Goal: Complete application form: Complete application form

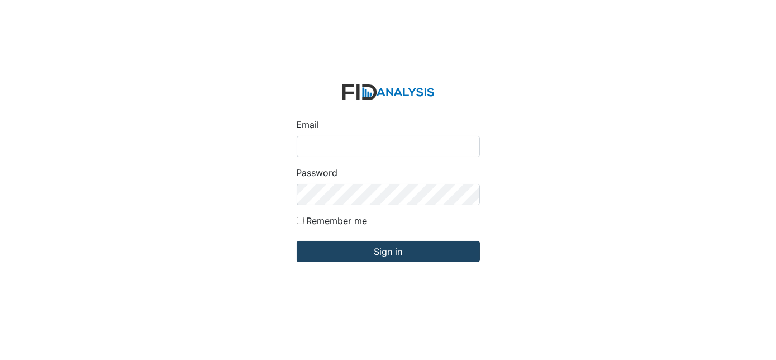
type input "[EMAIL_ADDRESS][DOMAIN_NAME]"
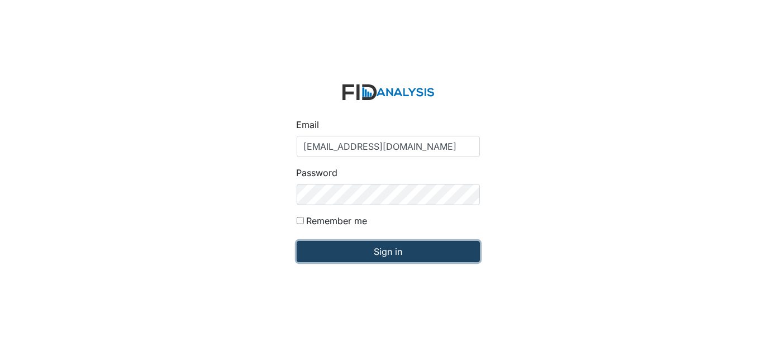
click at [406, 254] on input "Sign in" at bounding box center [388, 251] width 183 height 21
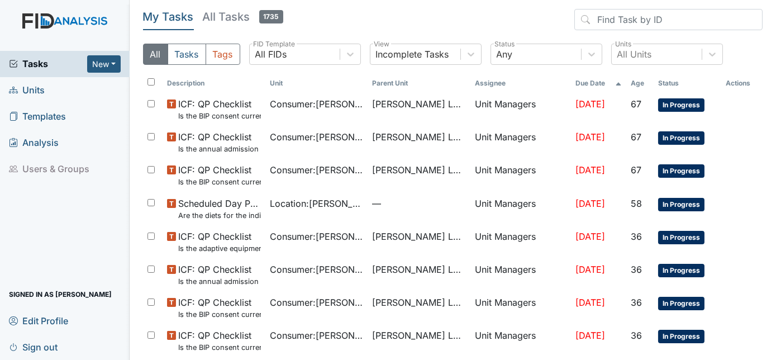
click at [31, 88] on span "Units" at bounding box center [27, 90] width 36 height 17
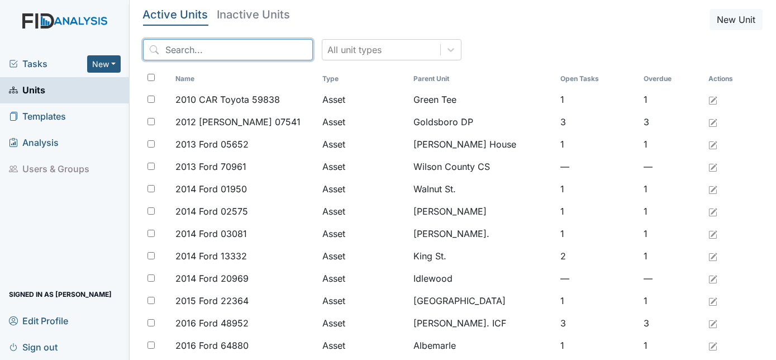
click at [159, 56] on input "search" at bounding box center [228, 49] width 170 height 21
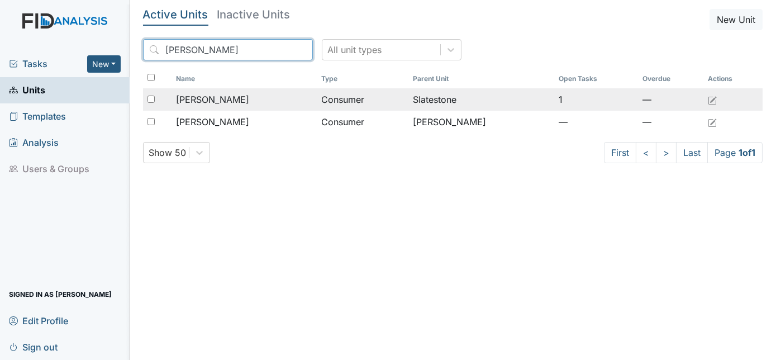
type input "David"
click at [188, 94] on span "Fillingame, David" at bounding box center [212, 99] width 73 height 13
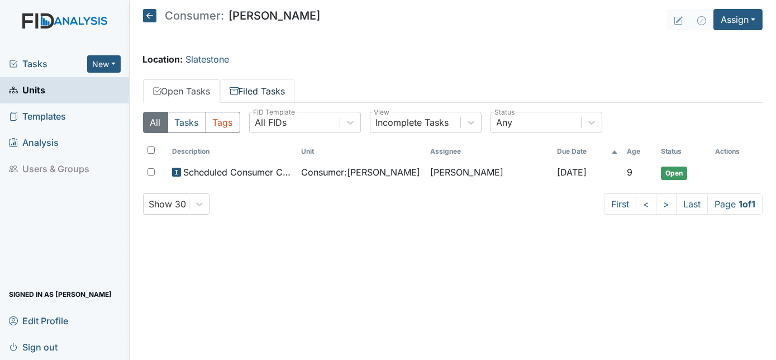
click at [256, 91] on link "Filed Tasks" at bounding box center [257, 90] width 75 height 23
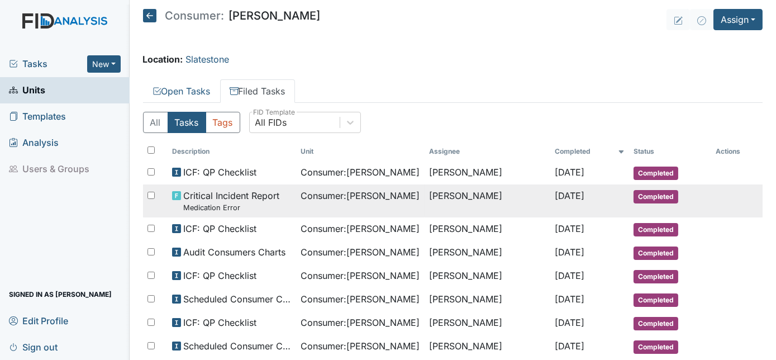
click at [237, 202] on small "Medication Error" at bounding box center [231, 207] width 96 height 11
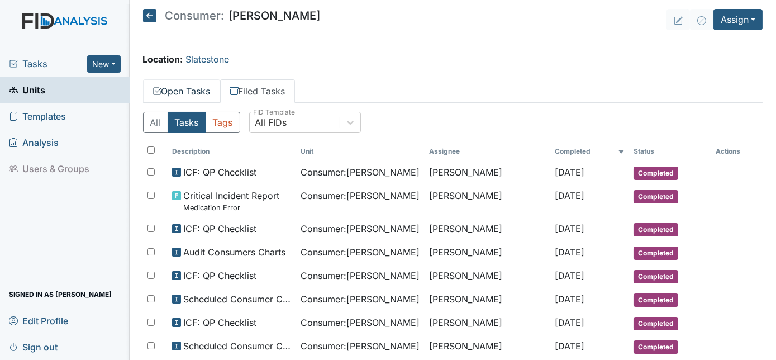
click at [184, 87] on link "Open Tasks" at bounding box center [181, 90] width 77 height 23
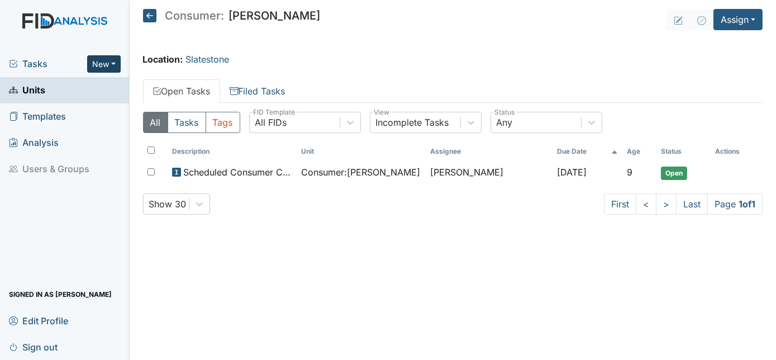
click at [116, 57] on button "New" at bounding box center [104, 63] width 34 height 17
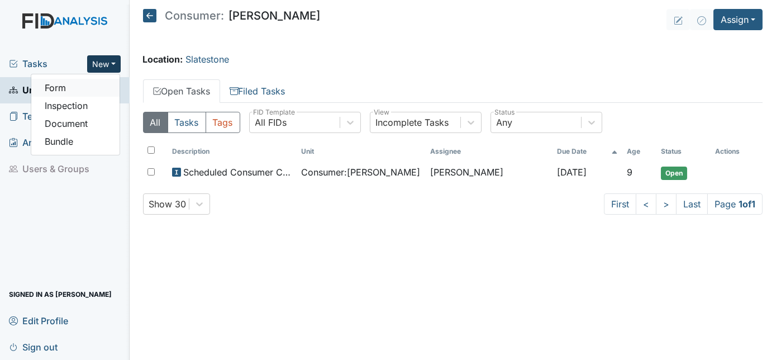
click at [80, 85] on link "Form" at bounding box center [75, 88] width 88 height 18
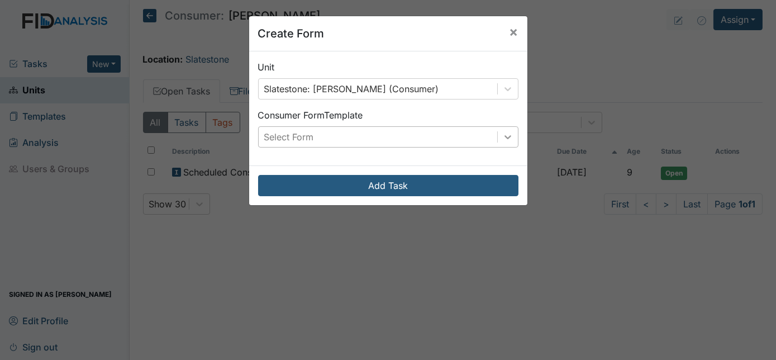
click at [511, 140] on div at bounding box center [508, 137] width 20 height 20
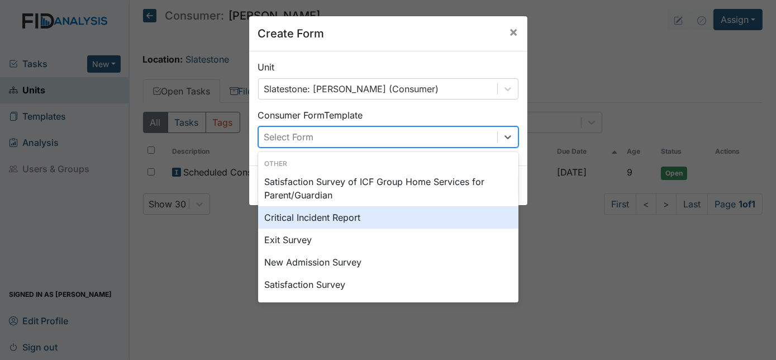
click at [374, 210] on div "Critical Incident Report" at bounding box center [388, 217] width 260 height 22
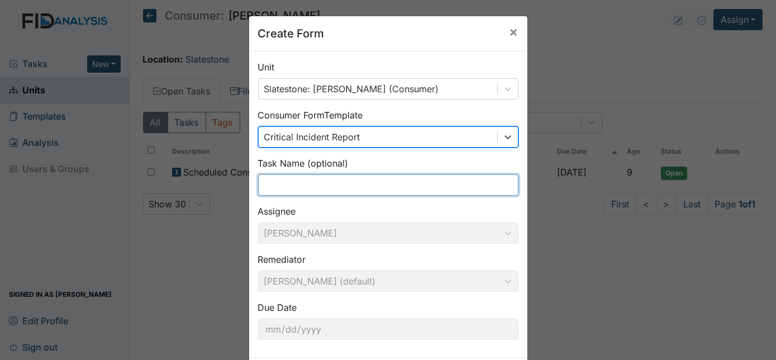
click at [282, 181] on input "text" at bounding box center [388, 184] width 260 height 21
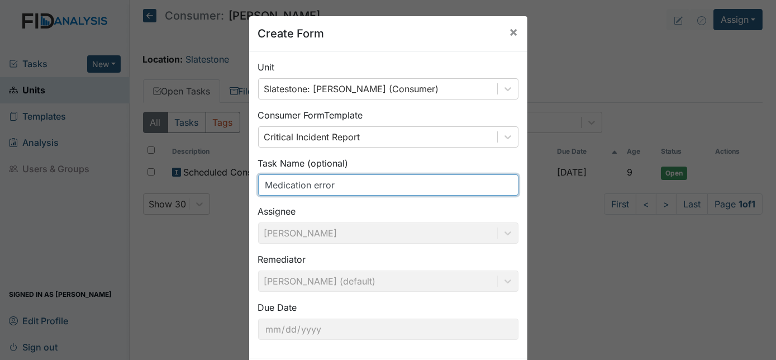
type input "Medication error"
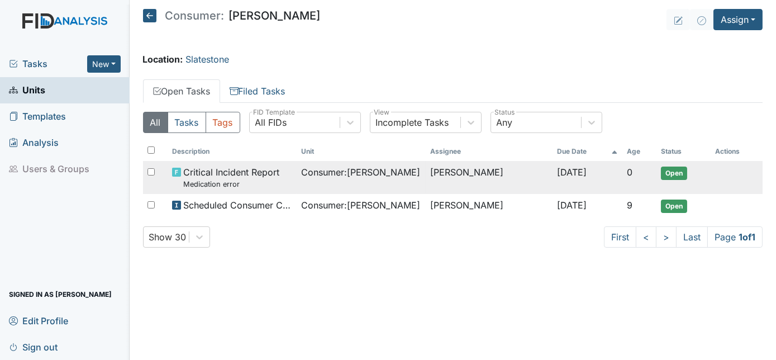
click at [216, 179] on small "Medication error" at bounding box center [231, 184] width 96 height 11
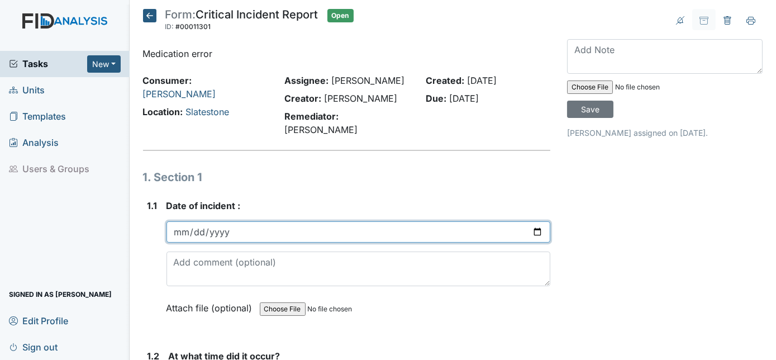
click at [179, 221] on input "date" at bounding box center [359, 231] width 385 height 21
type input "2025-06-16"
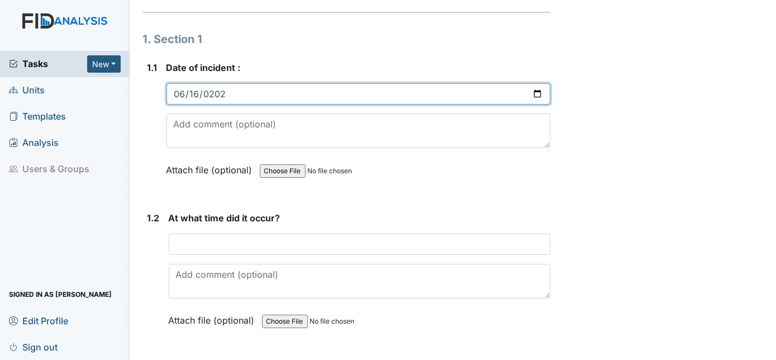
scroll to position [203, 0]
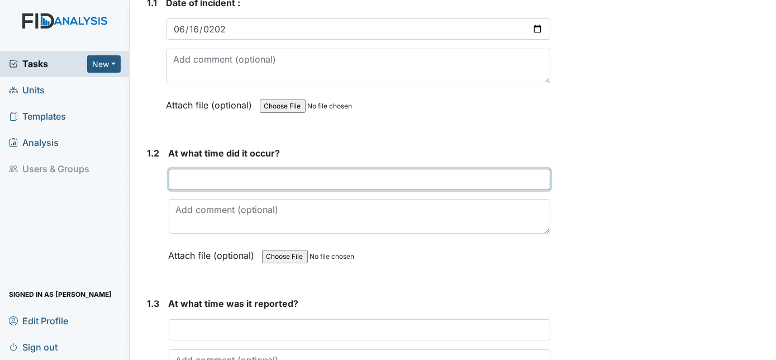
click at [176, 170] on input "text" at bounding box center [360, 179] width 382 height 21
type input "8pm"
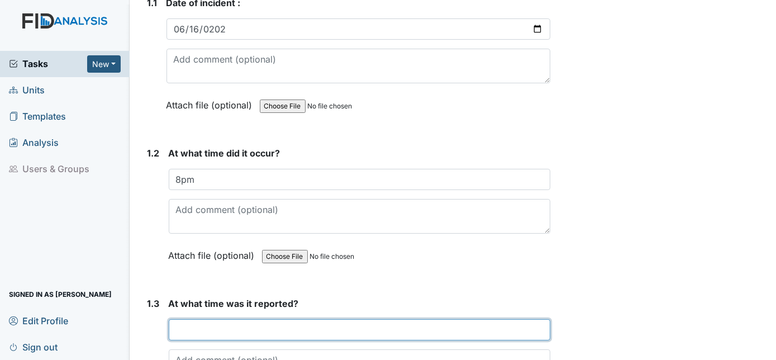
click at [186, 319] on input "text" at bounding box center [360, 329] width 382 height 21
type input "*"
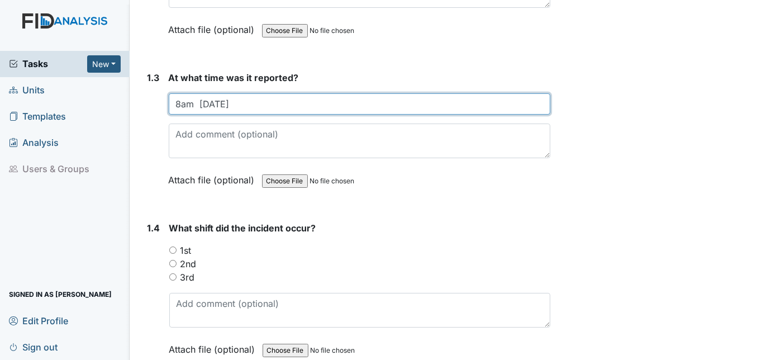
scroll to position [429, 0]
type input "8am 6/17/25"
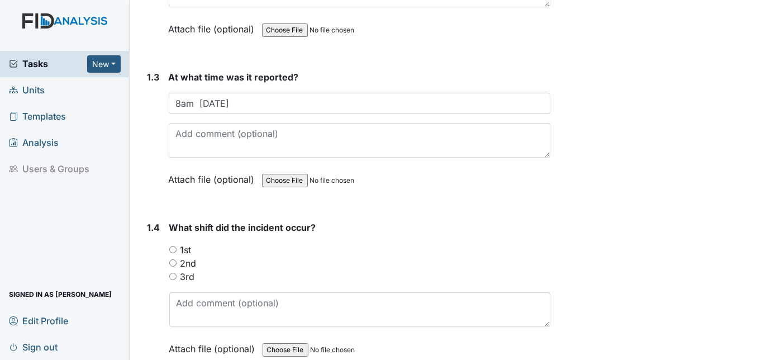
click at [173, 259] on input "2nd" at bounding box center [172, 262] width 7 height 7
radio input "true"
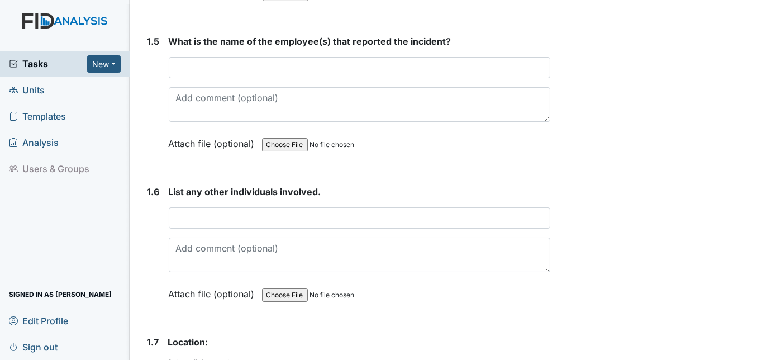
scroll to position [632, 0]
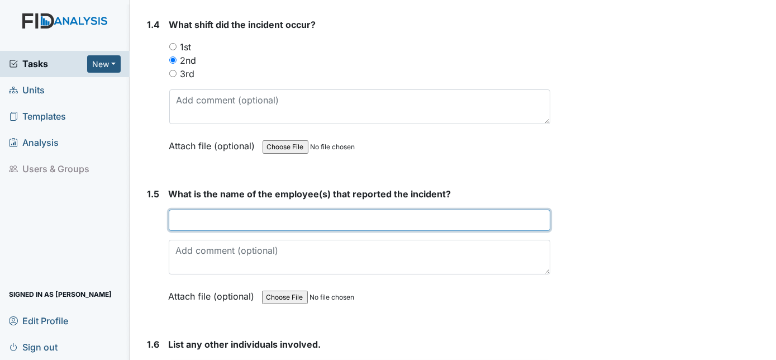
click at [198, 210] on input "text" at bounding box center [360, 220] width 382 height 21
type input "Jolicia Sessoms"
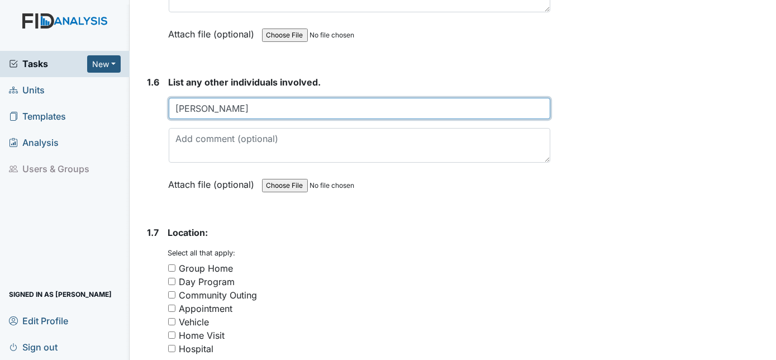
scroll to position [924, 0]
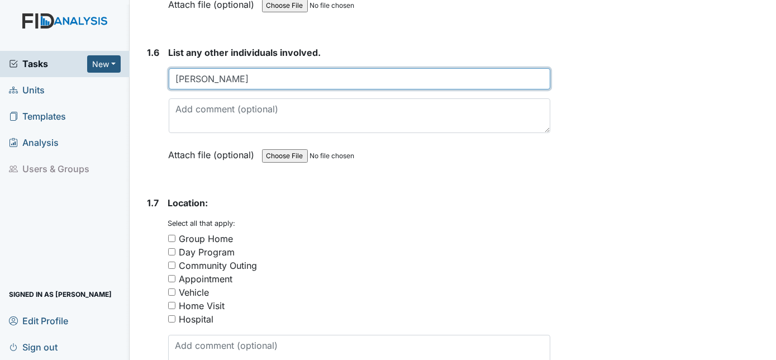
type input "Shaula Williams"
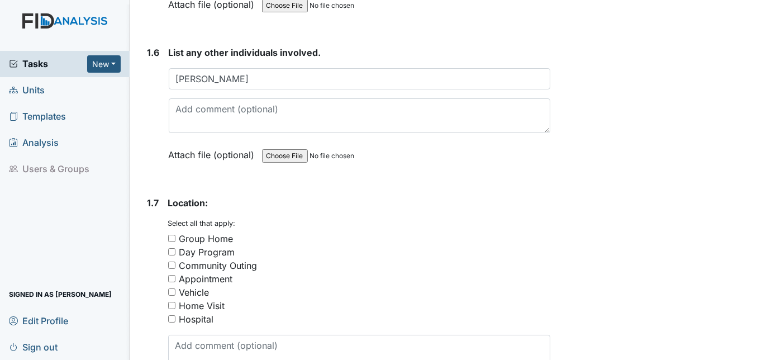
click at [173, 235] on input "Group Home" at bounding box center [171, 238] width 7 height 7
checkbox input "true"
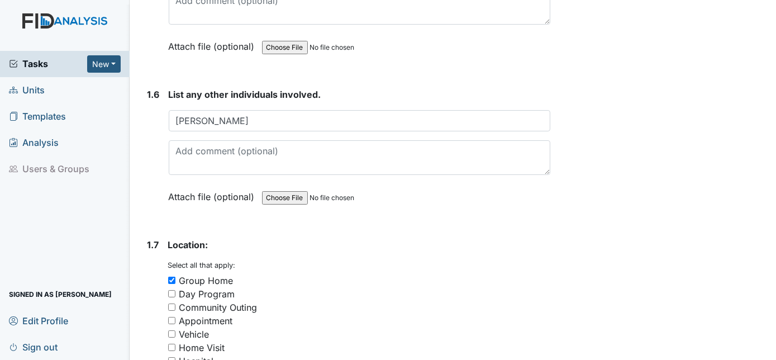
scroll to position [1127, 0]
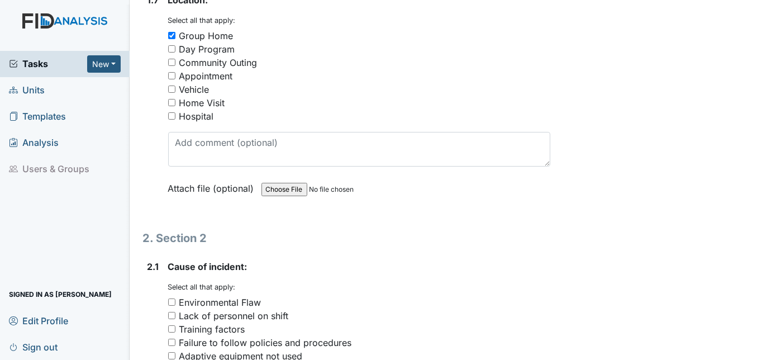
click at [173, 339] on input "Failure to follow policies and procedures" at bounding box center [171, 342] width 7 height 7
checkbox input "true"
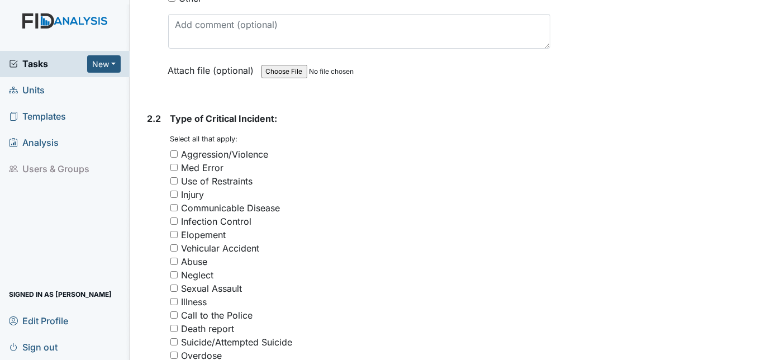
scroll to position [1572, 0]
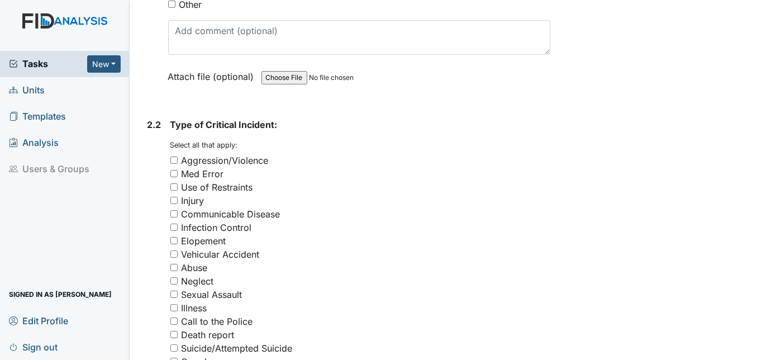
drag, startPoint x: 182, startPoint y: 151, endPoint x: 176, endPoint y: 154, distance: 6.8
click at [182, 167] on div "Med Error" at bounding box center [203, 173] width 42 height 13
click at [178, 170] on input "Med Error" at bounding box center [173, 173] width 7 height 7
checkbox input "true"
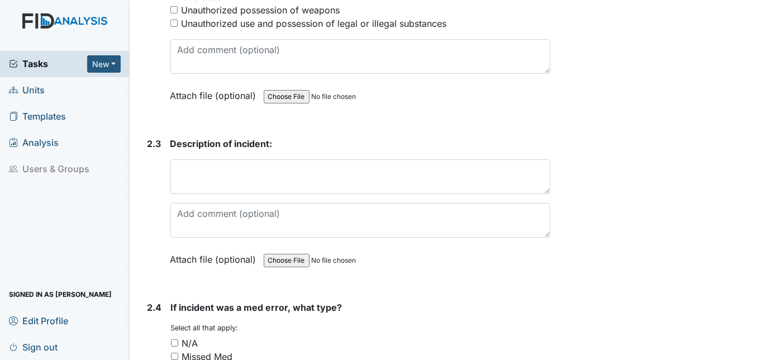
scroll to position [1991, 0]
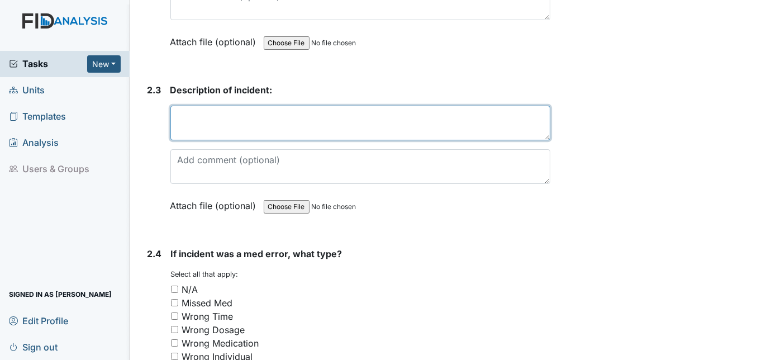
click at [186, 106] on textarea at bounding box center [360, 123] width 381 height 35
type textarea "8PM dose of Risperidone was not given"
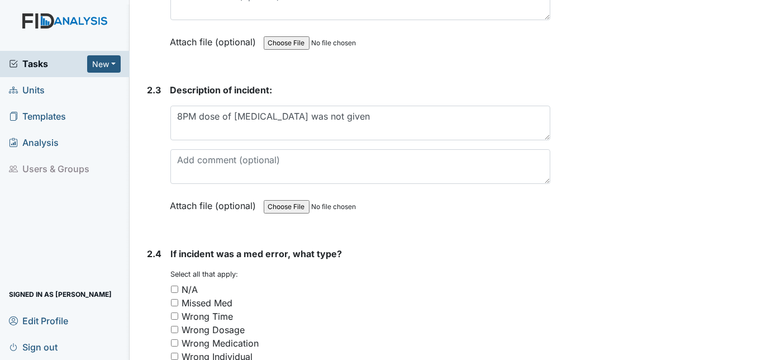
click at [177, 299] on input "Missed Med" at bounding box center [174, 302] width 7 height 7
checkbox input "true"
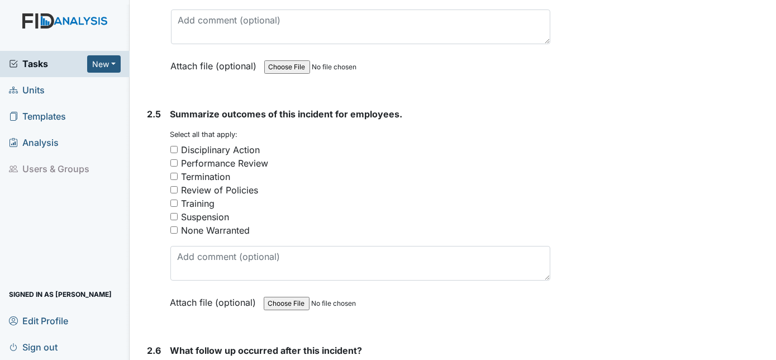
scroll to position [2245, 0]
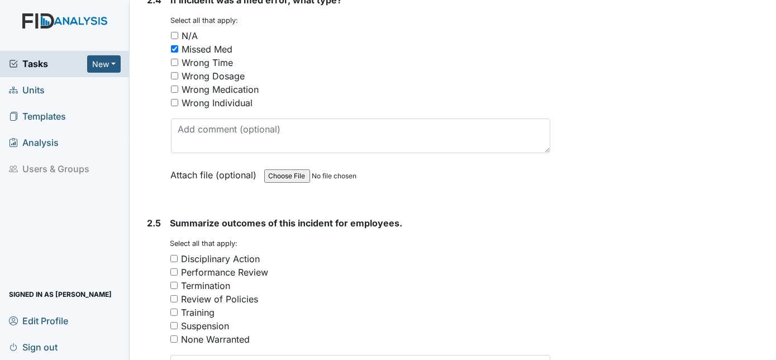
click at [173, 255] on input "Disciplinary Action" at bounding box center [173, 258] width 7 height 7
checkbox input "true"
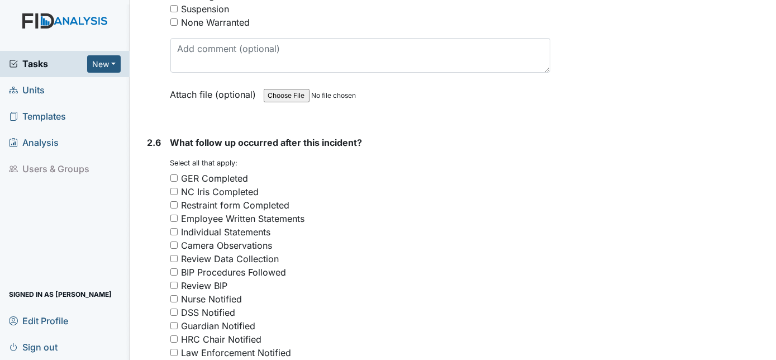
scroll to position [2568, 0]
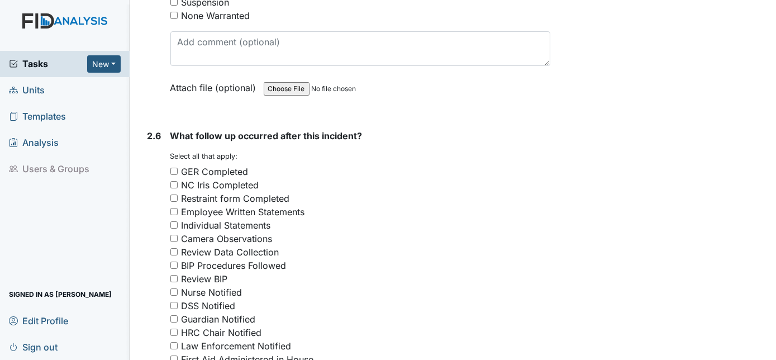
click at [171, 168] on input "GER Completed" at bounding box center [173, 171] width 7 height 7
checkbox input "true"
click at [173, 208] on input "Employee Written Statements" at bounding box center [173, 211] width 7 height 7
checkbox input "true"
click at [177, 288] on input "Nurse Notified" at bounding box center [173, 291] width 7 height 7
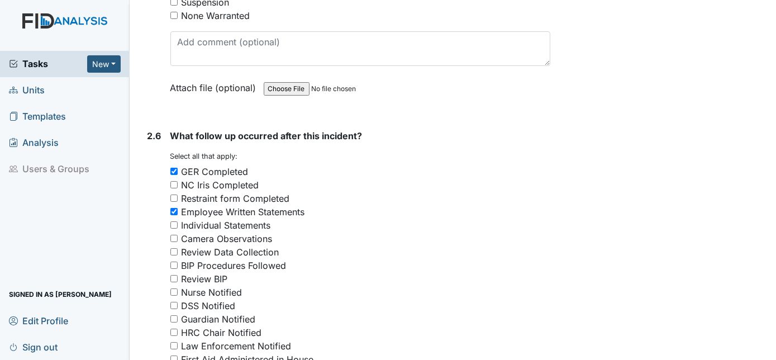
checkbox input "true"
click at [173, 315] on input "Guardian Notified" at bounding box center [173, 318] width 7 height 7
checkbox input "true"
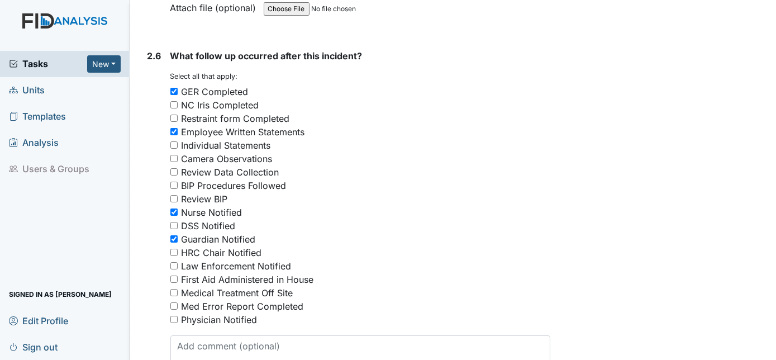
scroll to position [2650, 0]
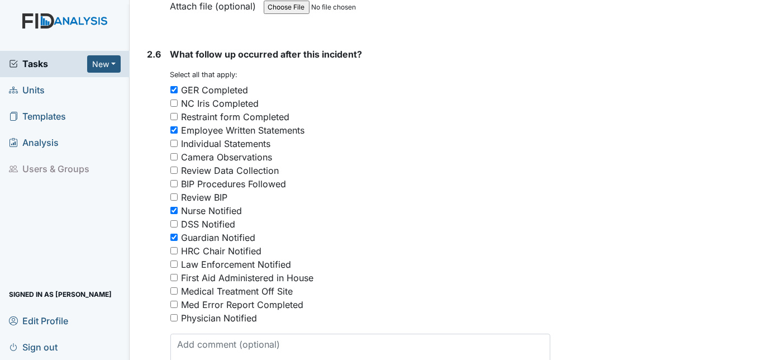
click at [176, 301] on input "Med Error Report Completed" at bounding box center [173, 304] width 7 height 7
checkbox input "true"
click at [174, 314] on input "Physician Notified" at bounding box center [173, 317] width 7 height 7
checkbox input "true"
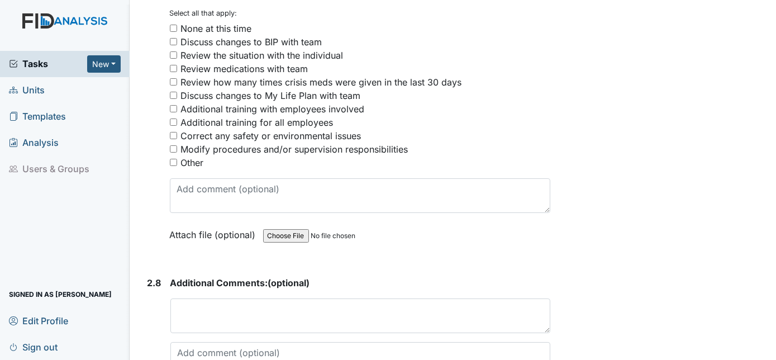
scroll to position [3099, 0]
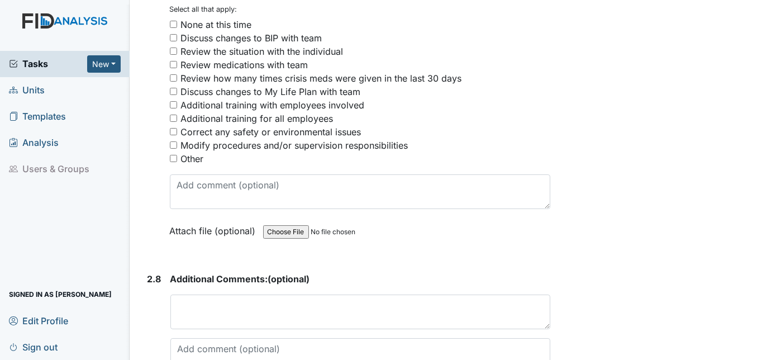
click at [171, 155] on input "Other" at bounding box center [173, 158] width 7 height 7
checkbox input "true"
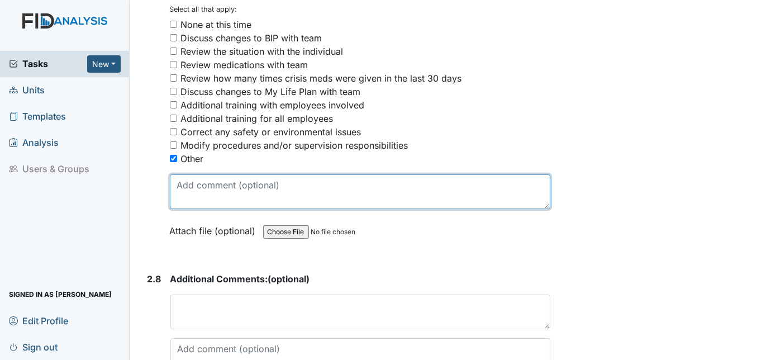
click at [186, 174] on textarea at bounding box center [360, 191] width 381 height 35
drag, startPoint x: 214, startPoint y: 155, endPoint x: 310, endPoint y: 155, distance: 96.1
click at [310, 174] on textarea "Displinciplinary" at bounding box center [360, 191] width 381 height 35
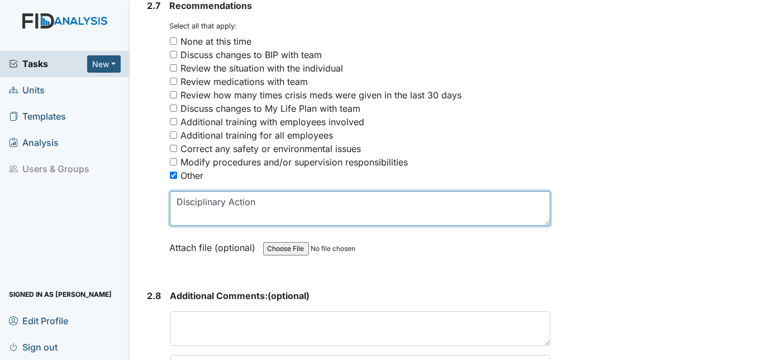
scroll to position [3176, 0]
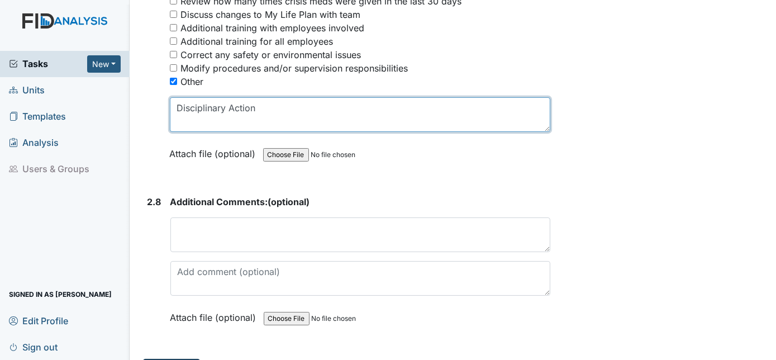
type textarea "Disciplinary Action"
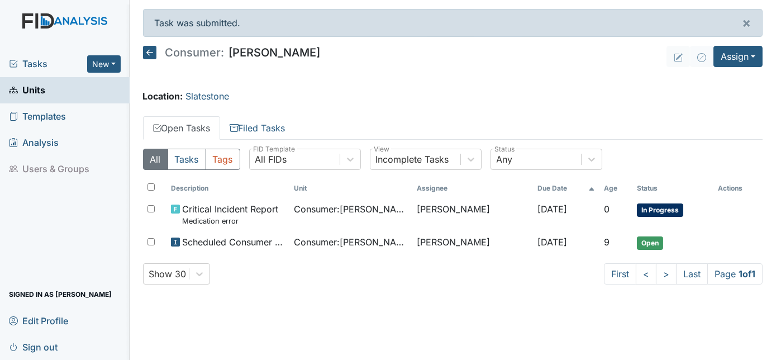
click at [56, 91] on link "Units" at bounding box center [65, 90] width 130 height 26
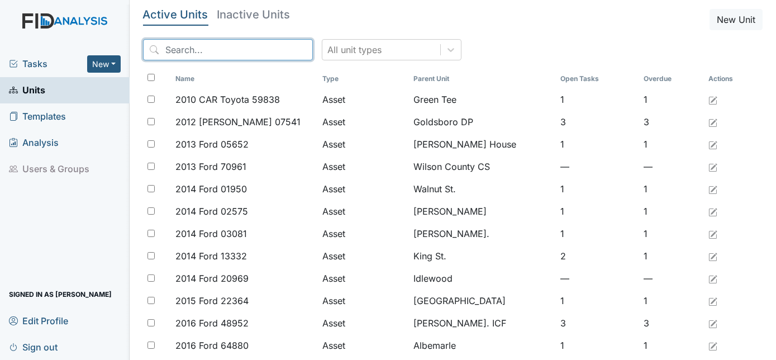
click at [219, 56] on input "search" at bounding box center [228, 49] width 170 height 21
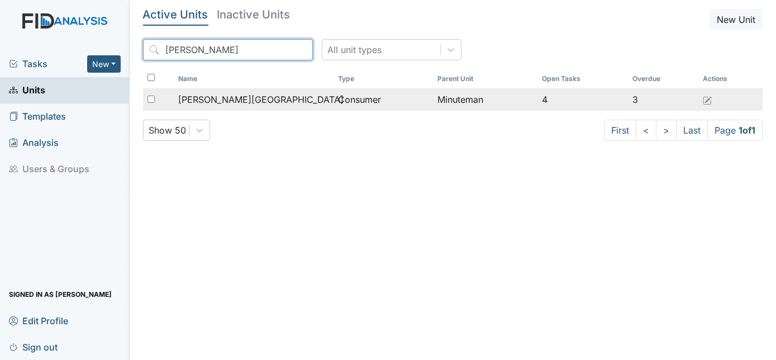
type input "[PERSON_NAME]"
click at [231, 98] on span "[PERSON_NAME][GEOGRAPHIC_DATA]" at bounding box center [260, 99] width 165 height 13
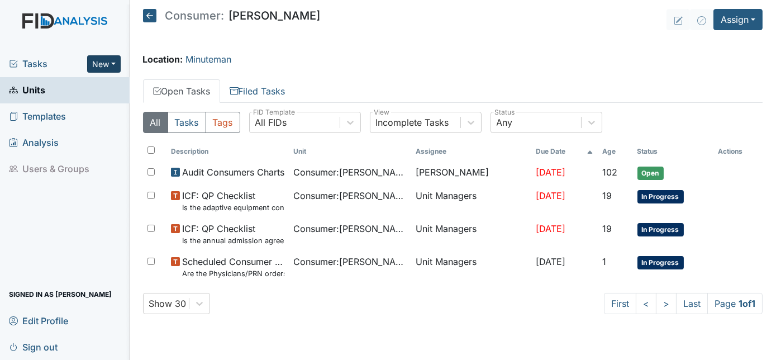
click at [101, 65] on button "New" at bounding box center [104, 63] width 34 height 17
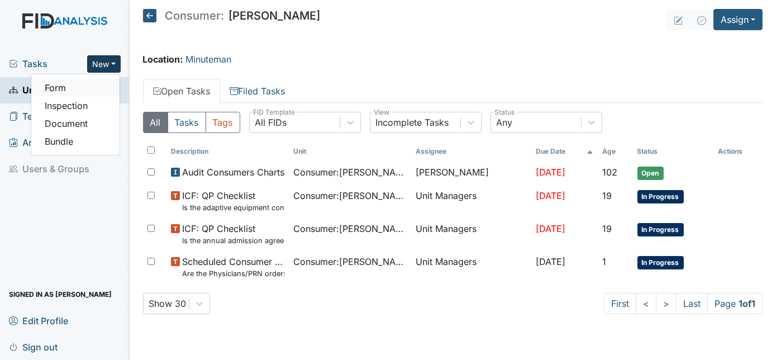
click at [83, 92] on link "Form" at bounding box center [75, 88] width 88 height 18
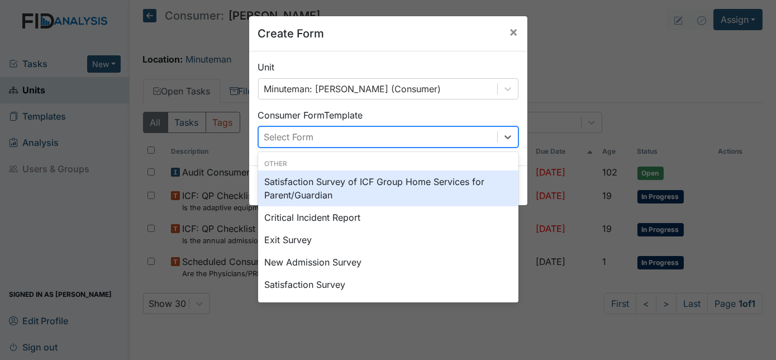
click at [404, 141] on div "Select Form" at bounding box center [378, 137] width 239 height 20
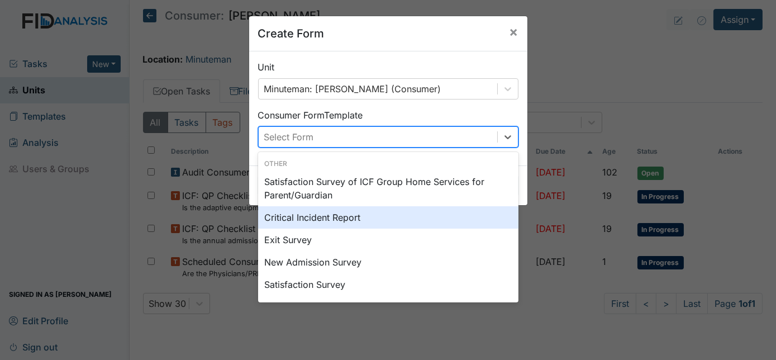
click at [327, 220] on div "Critical Incident Report" at bounding box center [388, 217] width 260 height 22
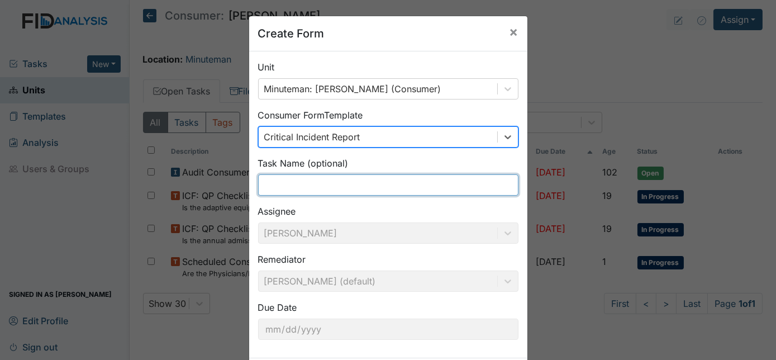
click at [340, 186] on input "text" at bounding box center [388, 184] width 260 height 21
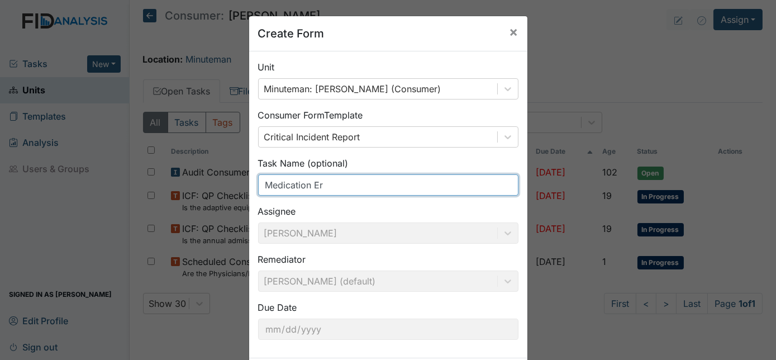
type input "Medication Error"
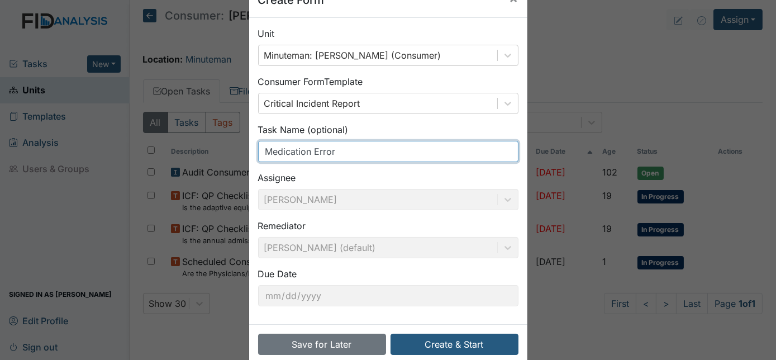
scroll to position [50, 0]
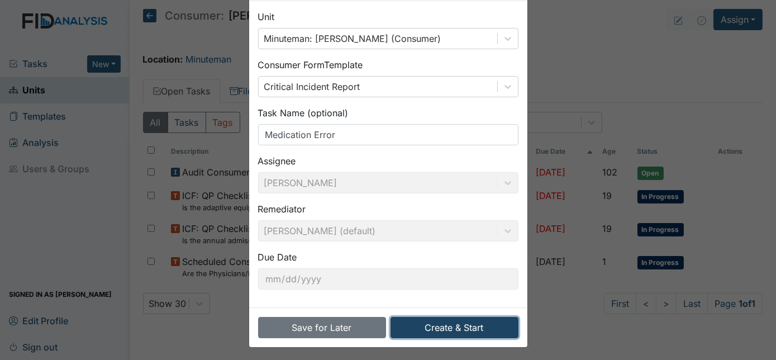
click at [450, 333] on button "Create & Start" at bounding box center [455, 327] width 128 height 21
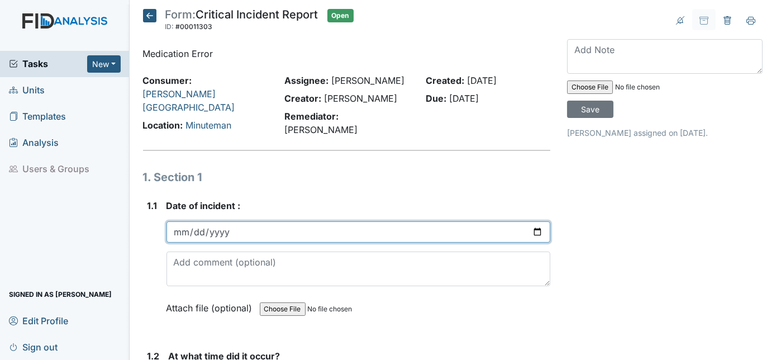
click at [182, 221] on input "date" at bounding box center [359, 231] width 385 height 21
type input "[DATE]"
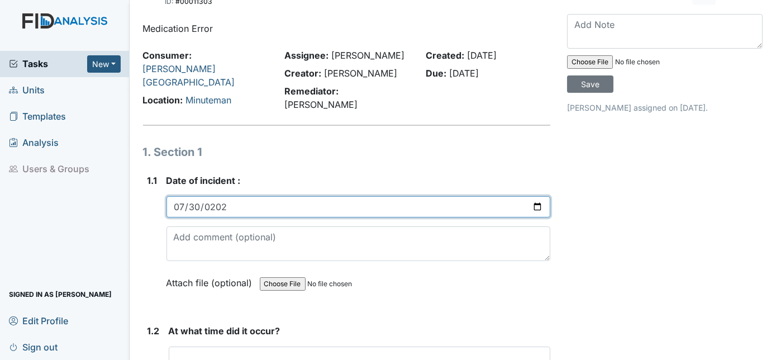
scroll to position [50, 0]
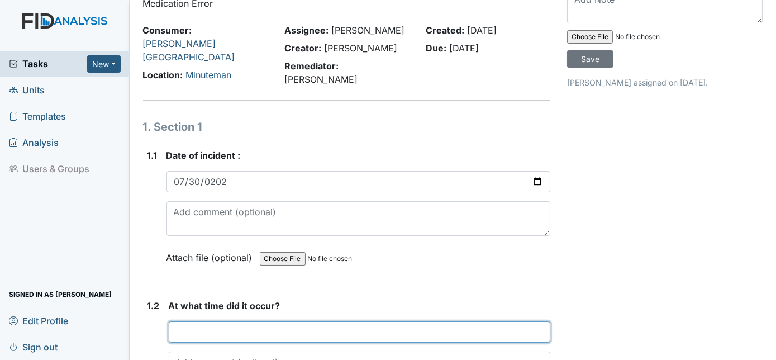
click at [186, 321] on input "text" at bounding box center [360, 331] width 382 height 21
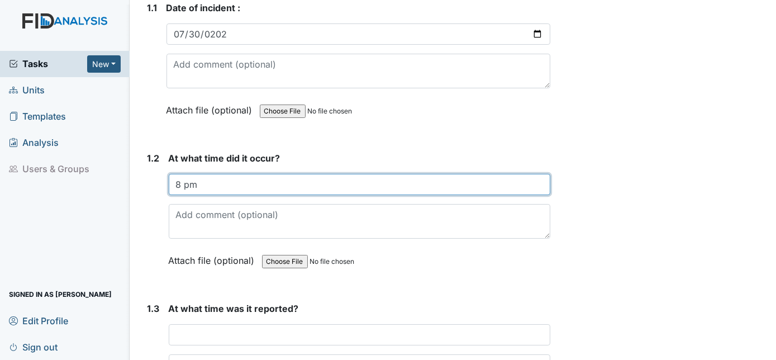
scroll to position [203, 0]
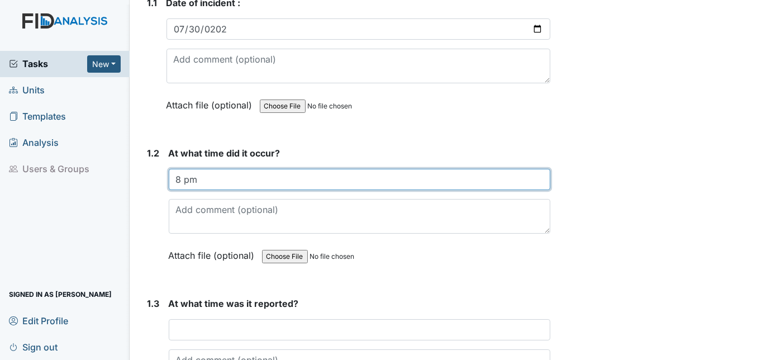
type input "8 pm"
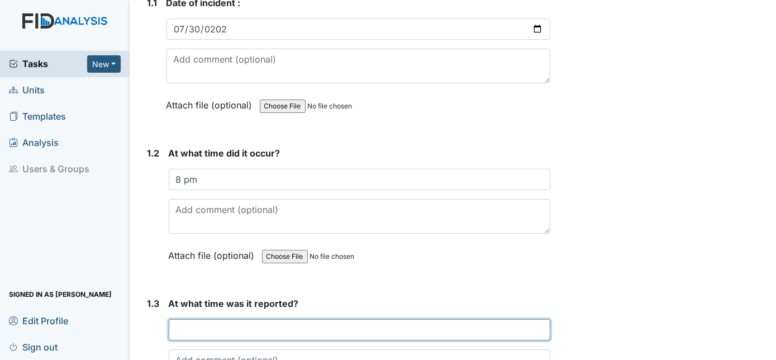
click at [201, 319] on input "text" at bounding box center [360, 329] width 382 height 21
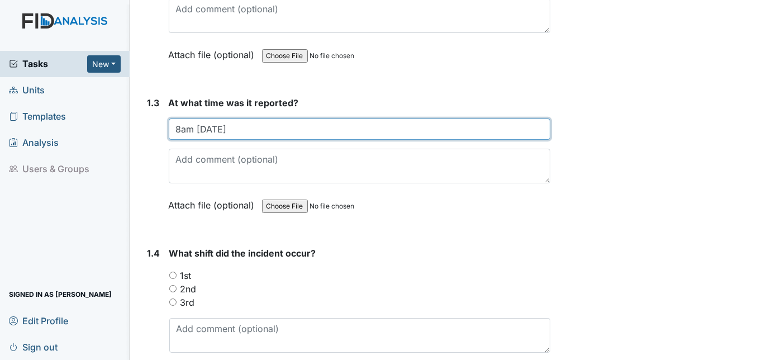
scroll to position [406, 0]
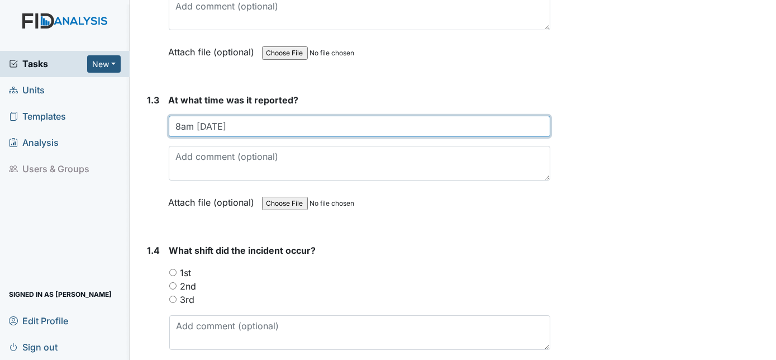
type input "8am 8/2/2025"
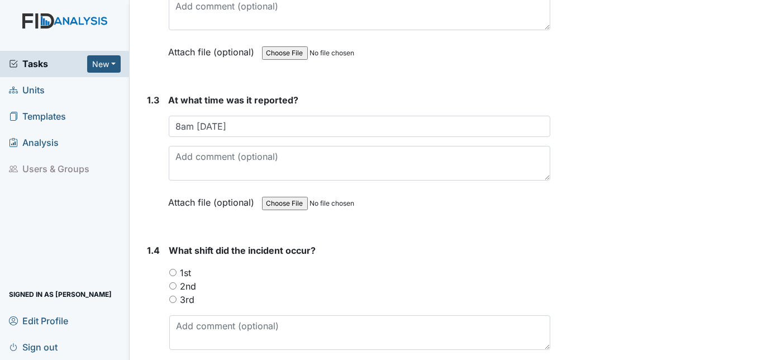
click at [172, 282] on input "2nd" at bounding box center [172, 285] width 7 height 7
radio input "true"
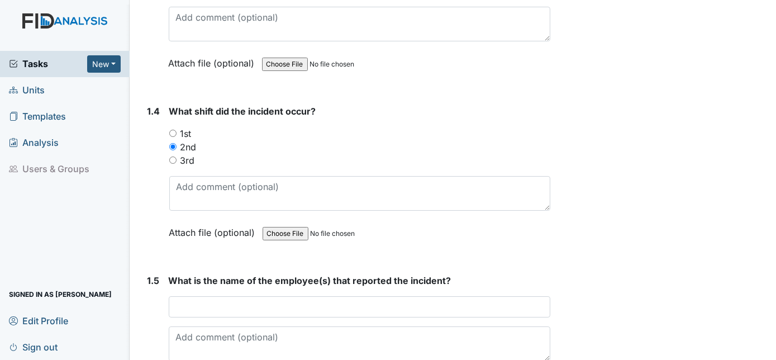
scroll to position [559, 0]
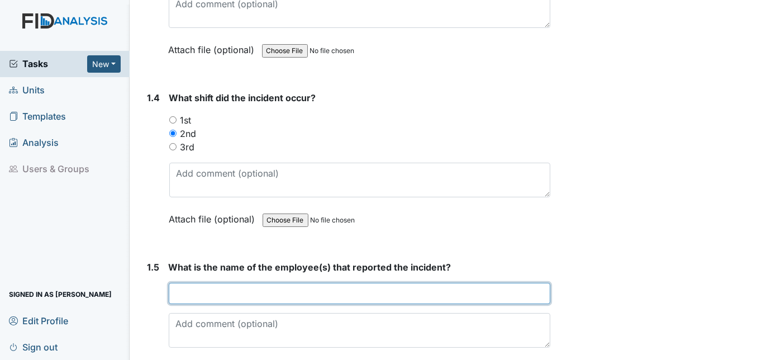
click at [183, 283] on input "text" at bounding box center [360, 293] width 382 height 21
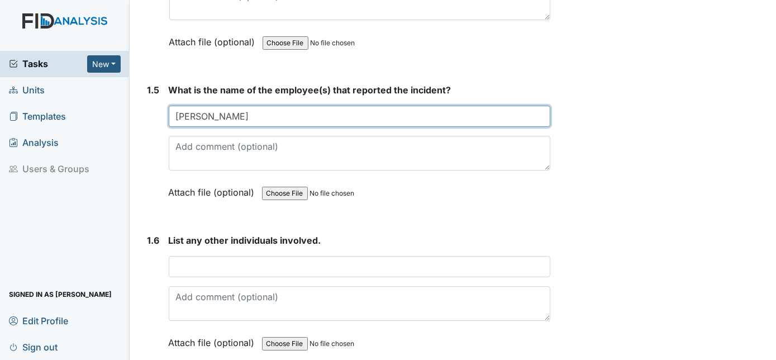
scroll to position [914, 0]
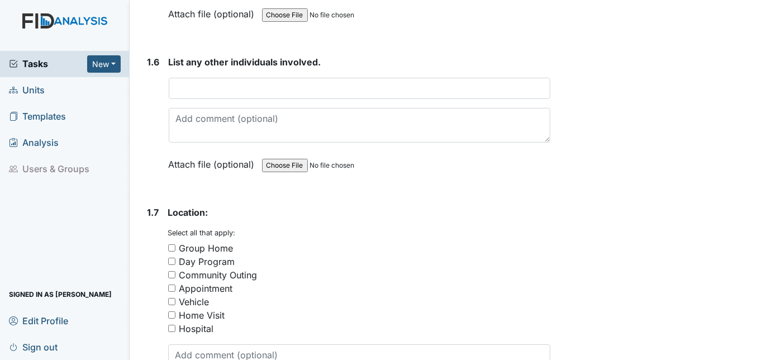
type input "Geneva Cooper"
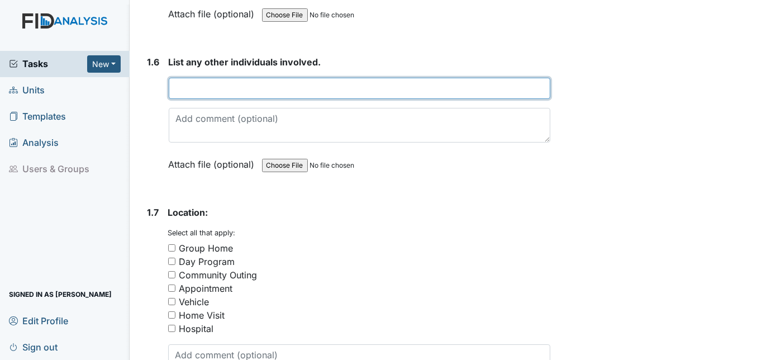
click at [179, 78] on input "text" at bounding box center [360, 88] width 382 height 21
type input "Khahliga White med tech/Melissa K-med monitor"
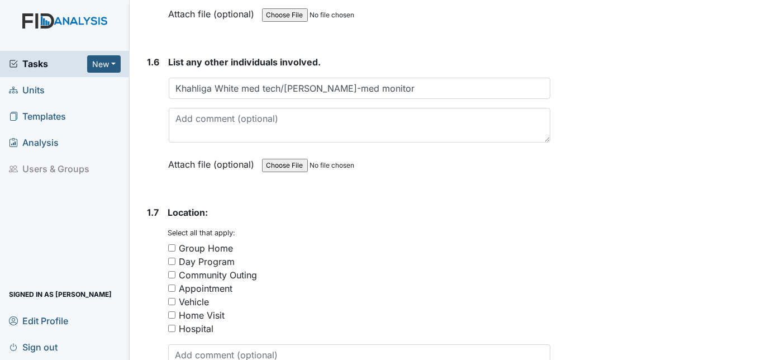
click at [171, 244] on input "Group Home" at bounding box center [171, 247] width 7 height 7
checkbox input "true"
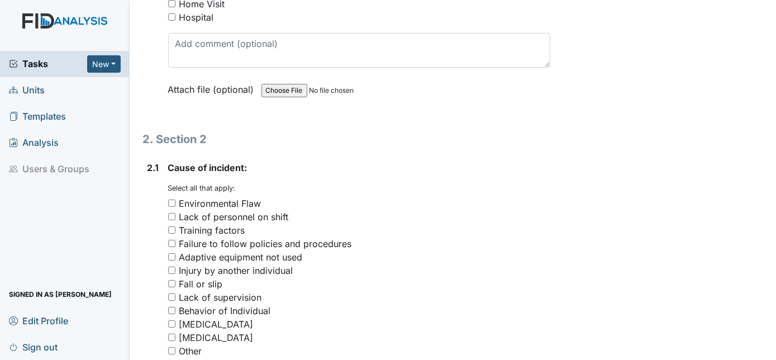
scroll to position [1254, 0]
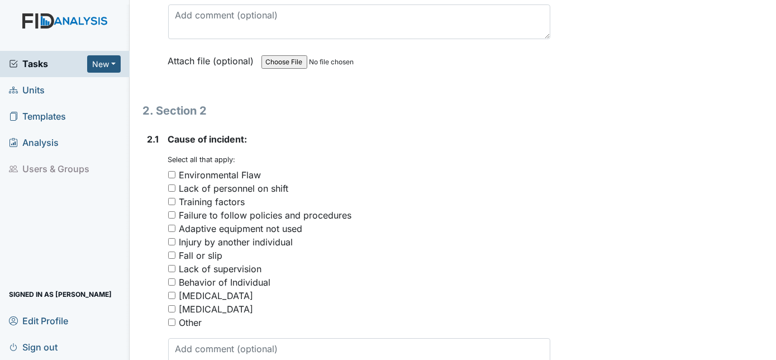
click at [173, 211] on input "Failure to follow policies and procedures" at bounding box center [171, 214] width 7 height 7
checkbox input "true"
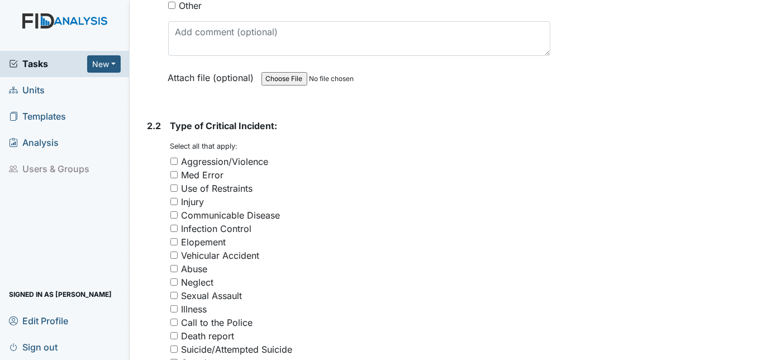
scroll to position [1575, 0]
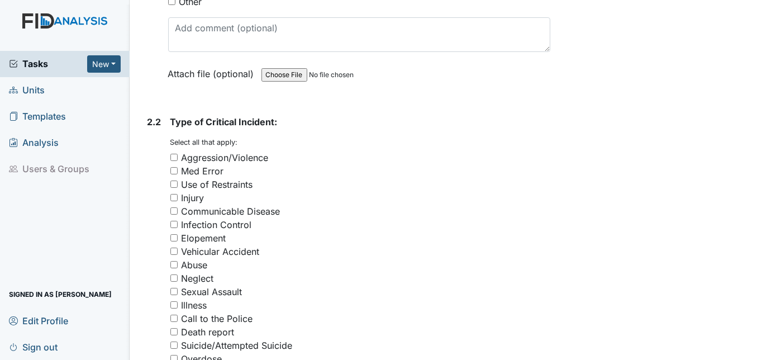
click at [171, 167] on input "Med Error" at bounding box center [173, 170] width 7 height 7
checkbox input "true"
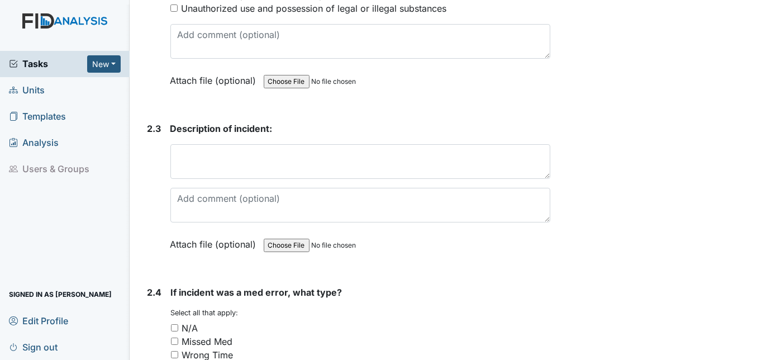
scroll to position [1947, 0]
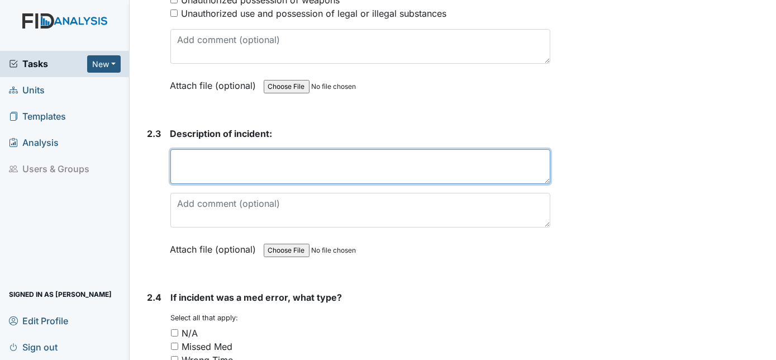
click at [176, 149] on textarea at bounding box center [360, 166] width 381 height 35
paste textarea "Docusate sodium 100mg capsule was order but docusate sodium 50mg tablet was giv…"
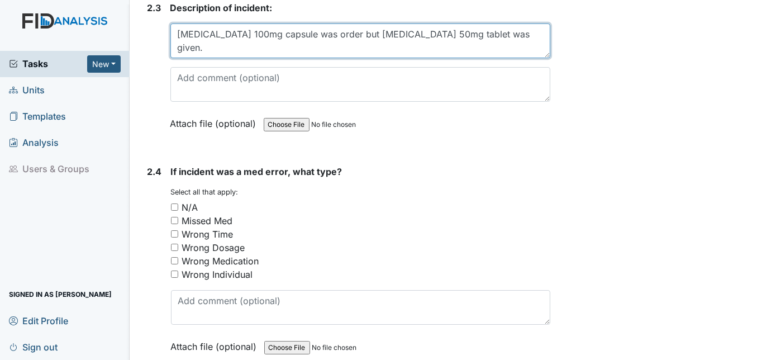
scroll to position [2078, 0]
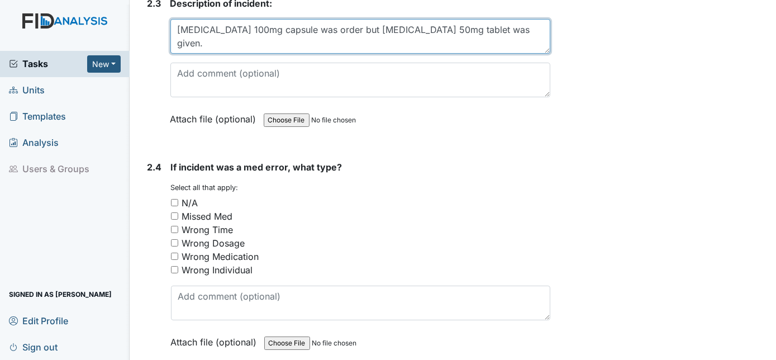
type textarea "Docusate sodium 100mg capsule was order but docusate sodium 50mg tablet was giv…"
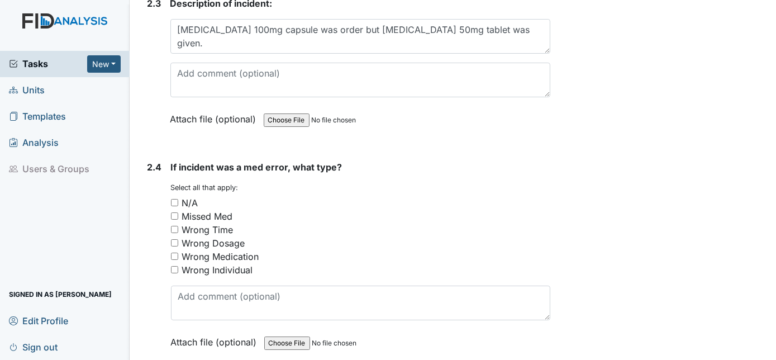
click at [178, 236] on div "Wrong Dosage" at bounding box center [361, 242] width 380 height 13
click at [171, 239] on input "Wrong Dosage" at bounding box center [174, 242] width 7 height 7
checkbox input "true"
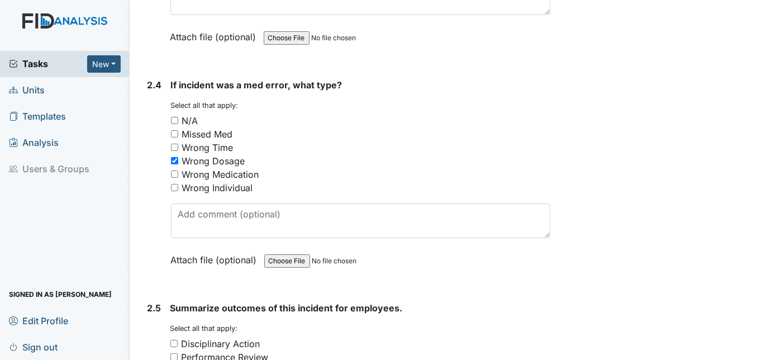
scroll to position [2230, 0]
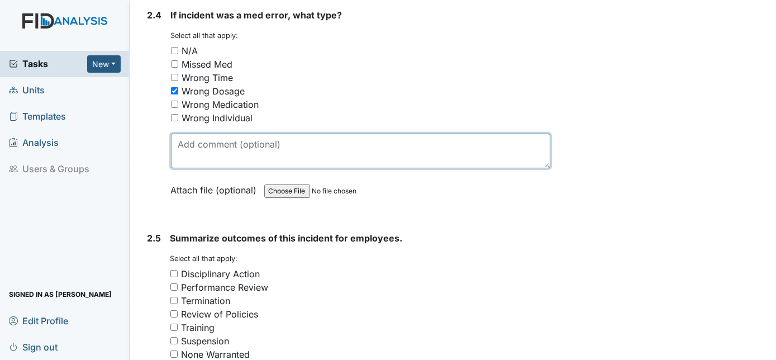
click at [186, 134] on textarea at bounding box center [361, 151] width 380 height 35
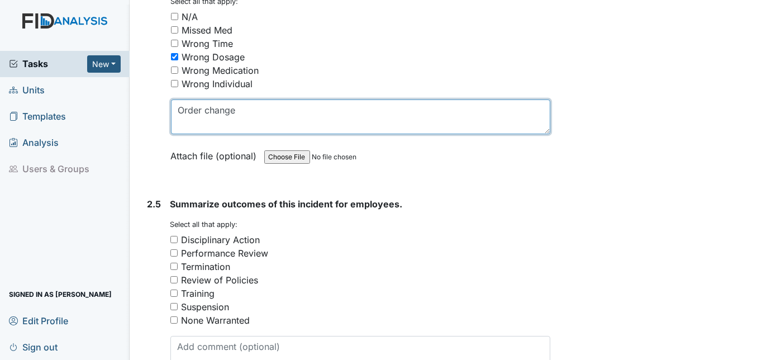
scroll to position [2331, 0]
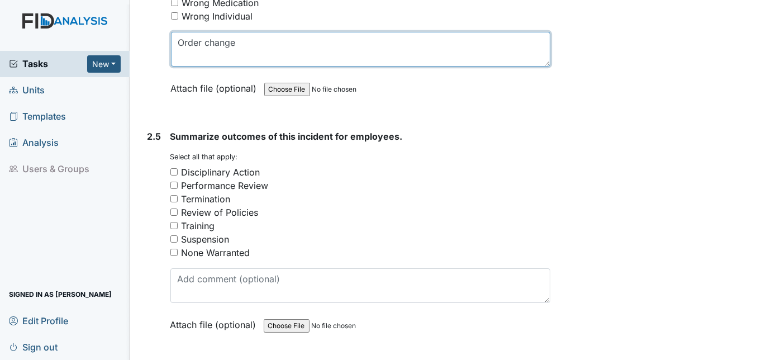
type textarea "Order change"
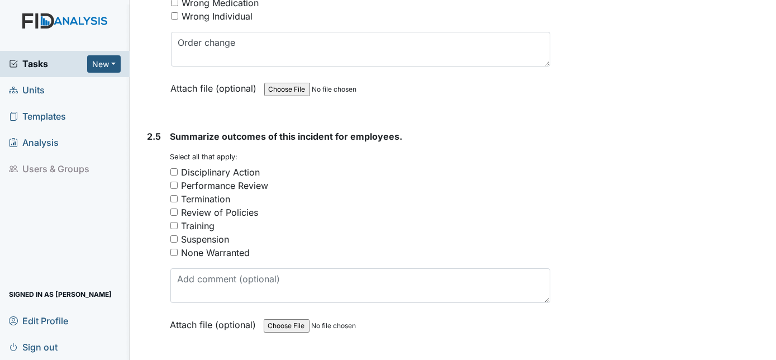
click at [171, 168] on input "Disciplinary Action" at bounding box center [173, 171] width 7 height 7
checkbox input "true"
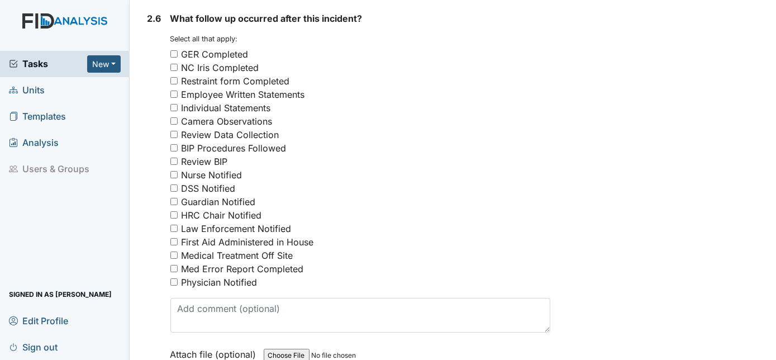
scroll to position [2687, 0]
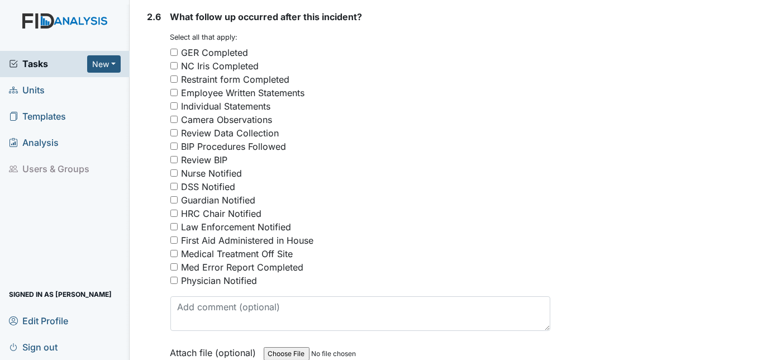
click at [170, 28] on div "2.6 What follow up occurred after this incident? You must select one or more of…" at bounding box center [347, 193] width 408 height 366
click at [176, 49] on input "GER Completed" at bounding box center [173, 52] width 7 height 7
checkbox input "true"
click at [174, 89] on input "Employee Written Statements" at bounding box center [173, 92] width 7 height 7
checkbox input "true"
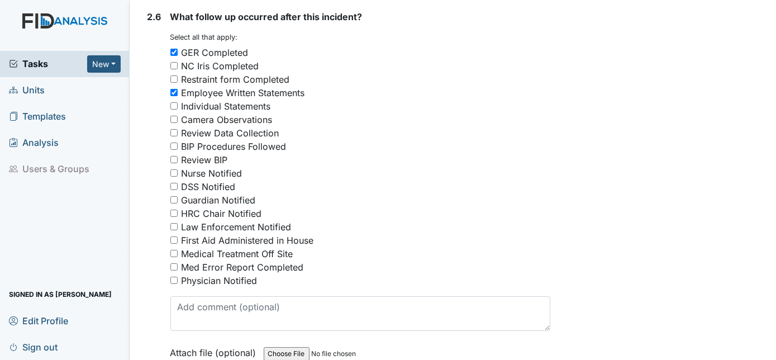
click at [153, 182] on div "2.6" at bounding box center [155, 193] width 14 height 366
click at [177, 169] on input "Nurse Notified" at bounding box center [173, 172] width 7 height 7
checkbox input "true"
click at [177, 183] on input "DSS Notified" at bounding box center [173, 186] width 7 height 7
click at [176, 183] on input "DSS Notified" at bounding box center [173, 186] width 7 height 7
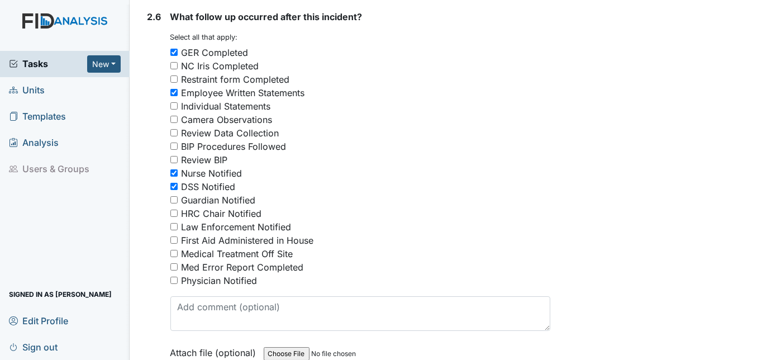
checkbox input "false"
click at [176, 196] on input "Guardian Notified" at bounding box center [173, 199] width 7 height 7
checkbox input "true"
click at [180, 260] on div "Med Error Report Completed" at bounding box center [360, 266] width 381 height 13
click at [173, 263] on input "Med Error Report Completed" at bounding box center [173, 266] width 7 height 7
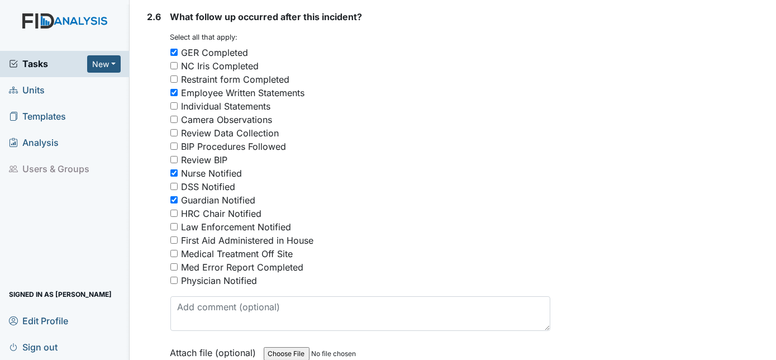
checkbox input "true"
click at [174, 277] on input "Physician Notified" at bounding box center [173, 280] width 7 height 7
checkbox input "true"
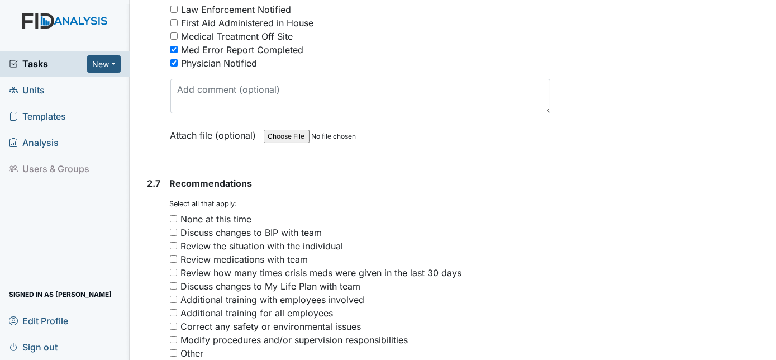
scroll to position [2908, 0]
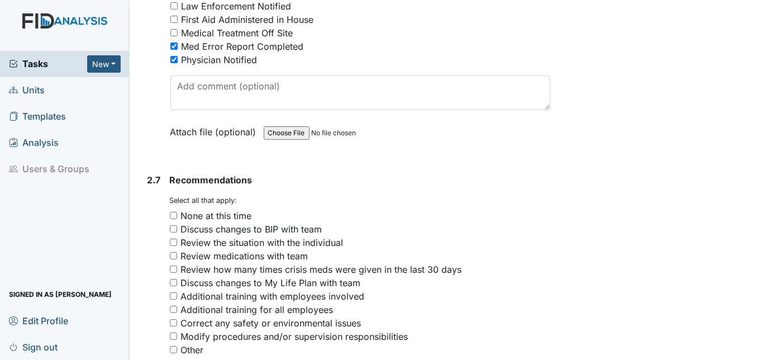
click at [172, 346] on input "Other" at bounding box center [173, 349] width 7 height 7
checkbox input "true"
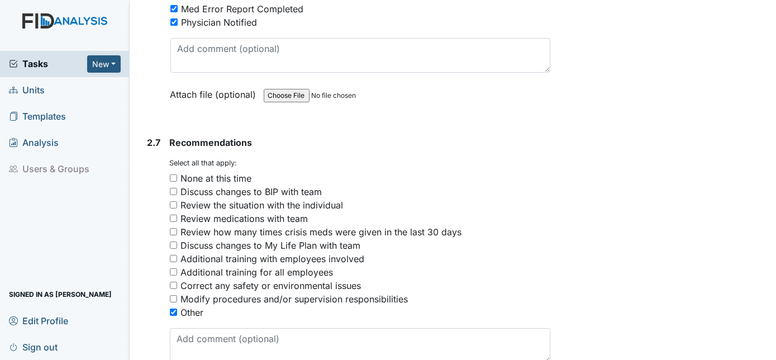
scroll to position [2959, 0]
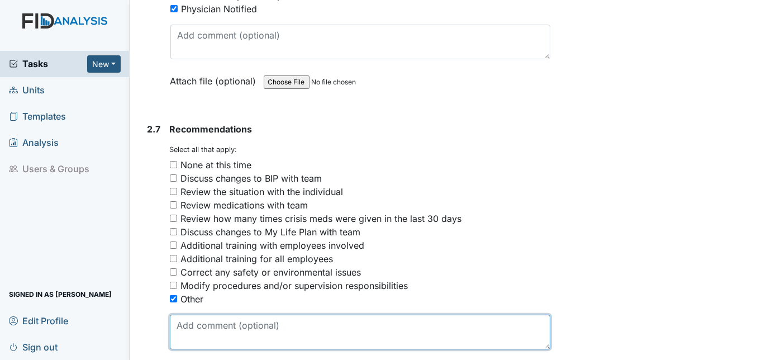
click at [226, 315] on textarea at bounding box center [360, 332] width 381 height 35
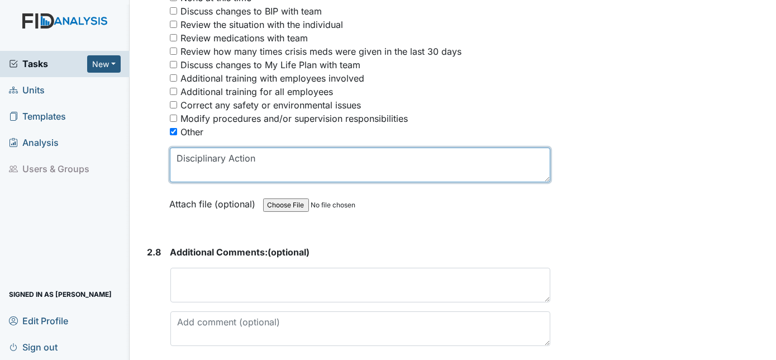
scroll to position [3176, 0]
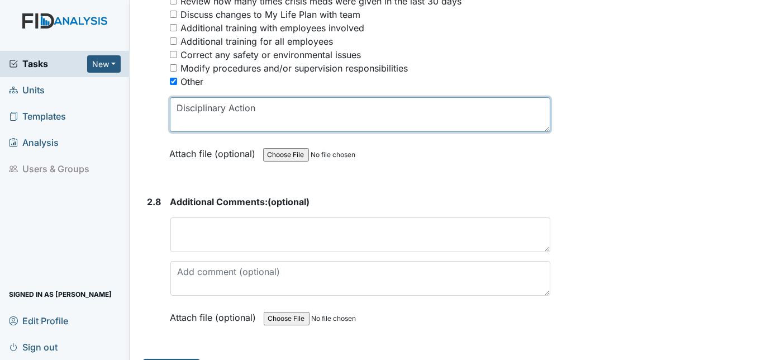
type textarea "Disciplinary Action"
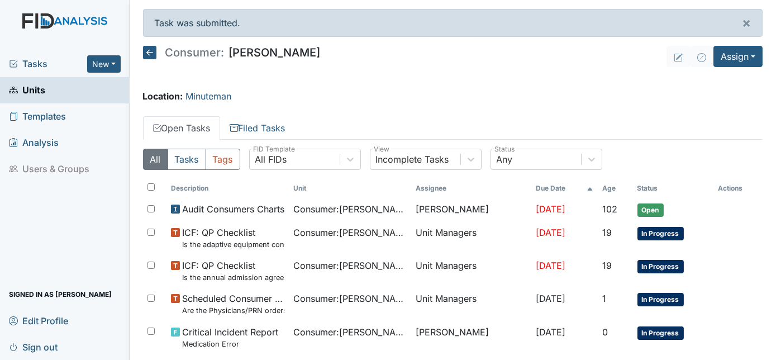
click at [41, 89] on span "Units" at bounding box center [27, 90] width 36 height 17
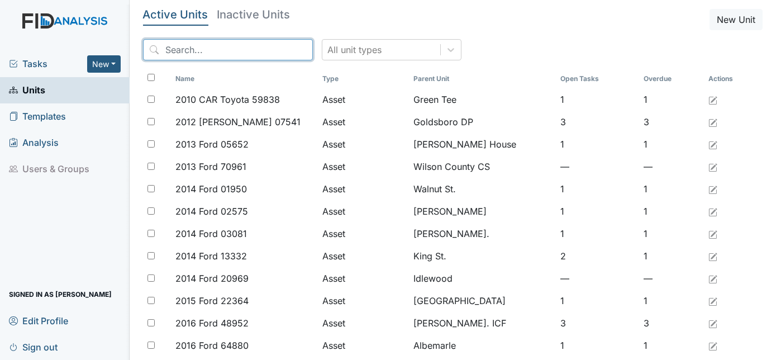
click at [214, 51] on input "search" at bounding box center [228, 49] width 170 height 21
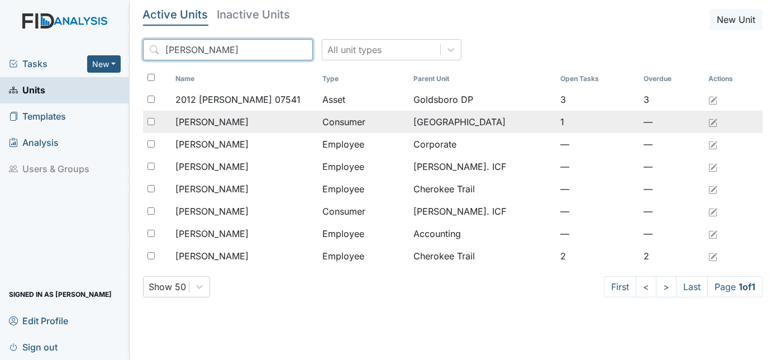
type input "[PERSON_NAME]"
click at [224, 130] on td "[PERSON_NAME]" at bounding box center [244, 122] width 147 height 22
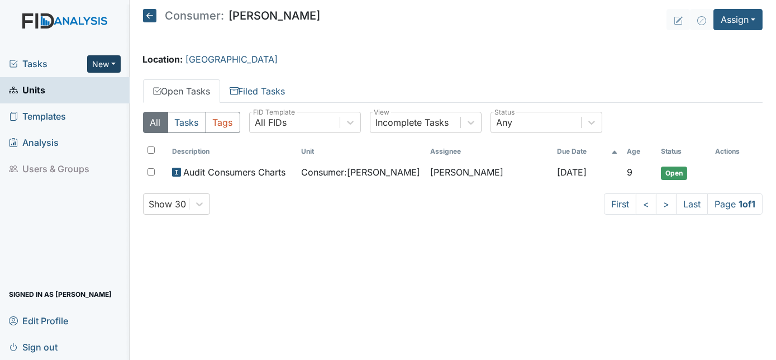
click at [97, 65] on button "New" at bounding box center [104, 63] width 34 height 17
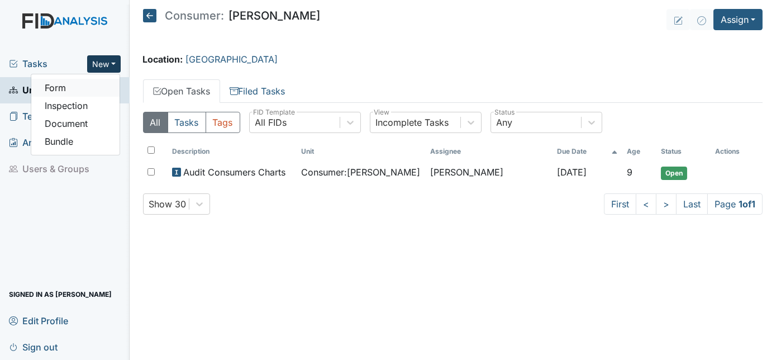
click at [74, 86] on link "Form" at bounding box center [75, 88] width 88 height 18
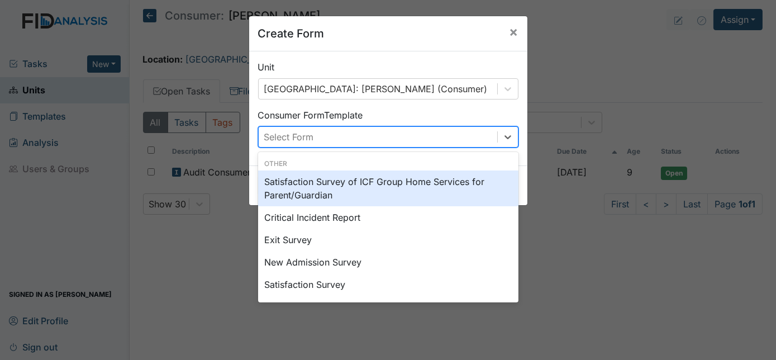
click at [310, 130] on div "Select Form" at bounding box center [289, 136] width 50 height 13
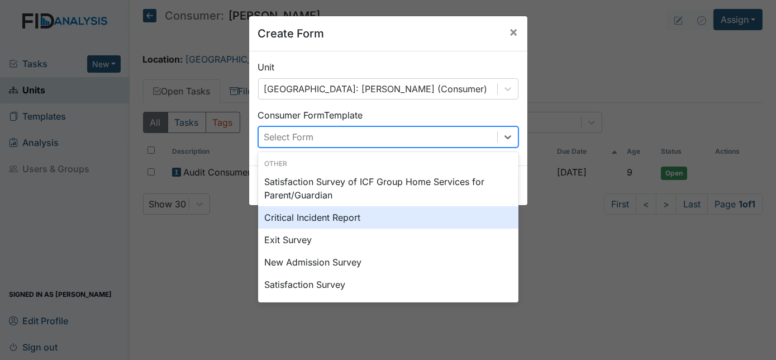
click at [304, 217] on div "Critical Incident Report" at bounding box center [388, 217] width 260 height 22
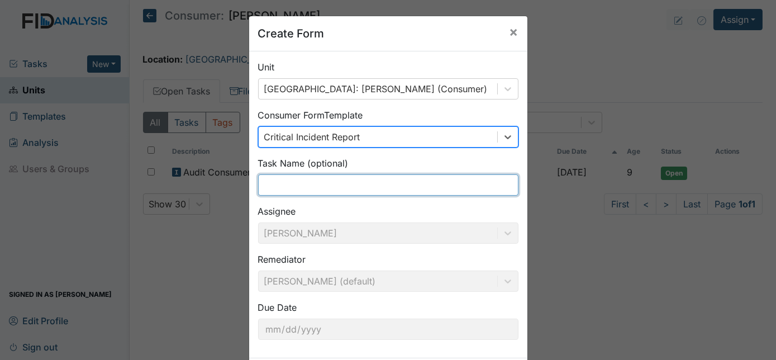
click at [287, 189] on input "text" at bounding box center [388, 184] width 260 height 21
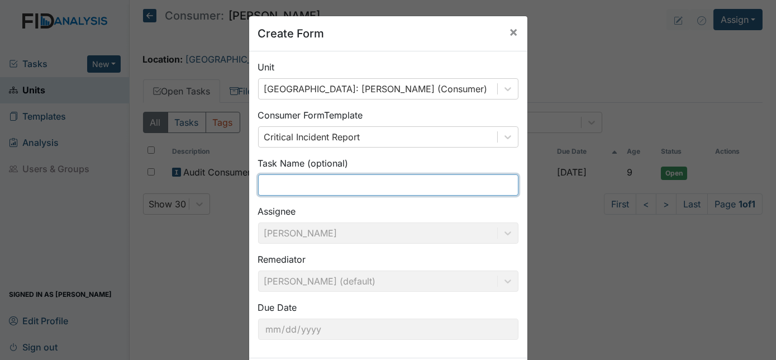
type input "Medication Error"
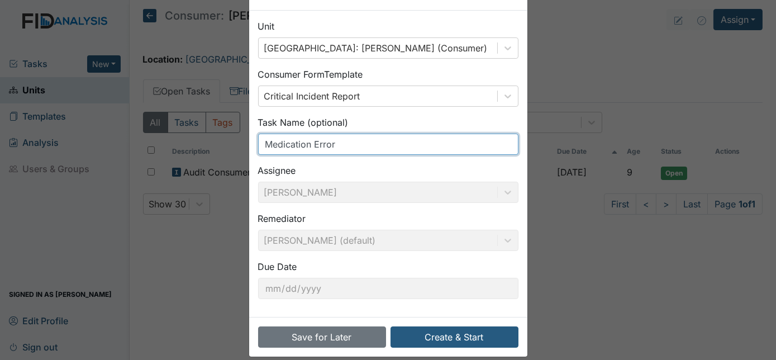
scroll to position [50, 0]
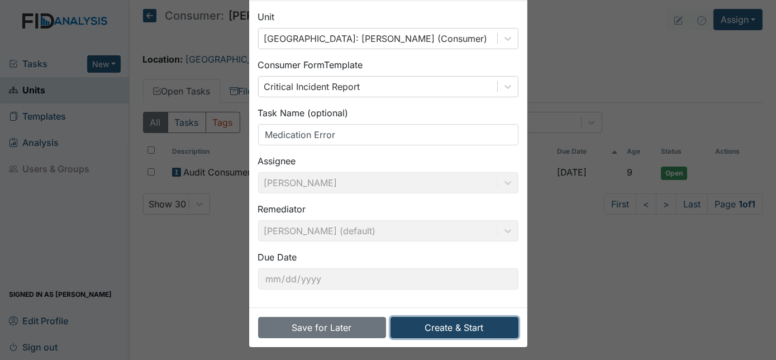
click at [449, 332] on button "Create & Start" at bounding box center [455, 327] width 128 height 21
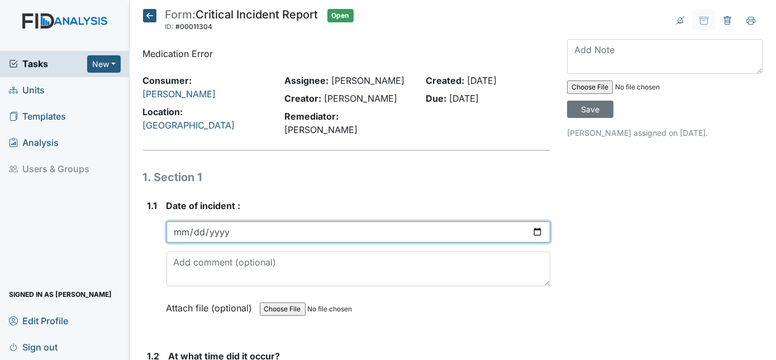
click at [177, 221] on input "date" at bounding box center [359, 231] width 385 height 21
type input "0005-07-28"
click at [177, 221] on input "date" at bounding box center [359, 231] width 385 height 21
type input "2025-07-28"
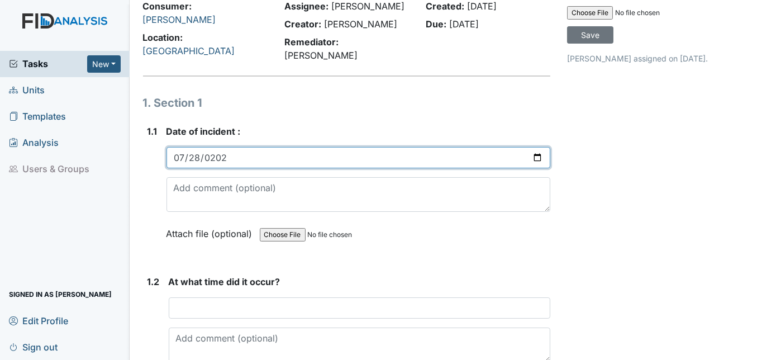
scroll to position [152, 0]
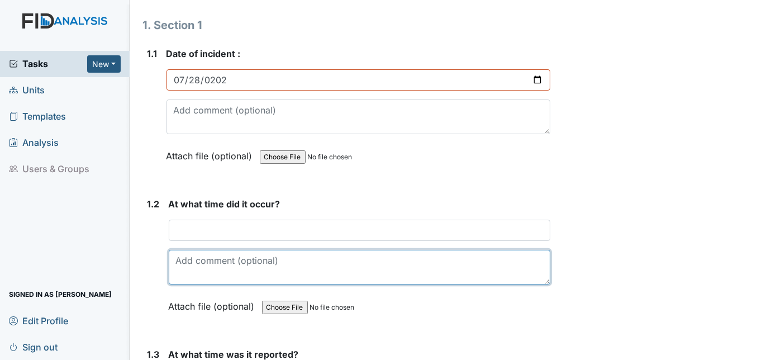
click at [194, 250] on textarea at bounding box center [360, 267] width 382 height 35
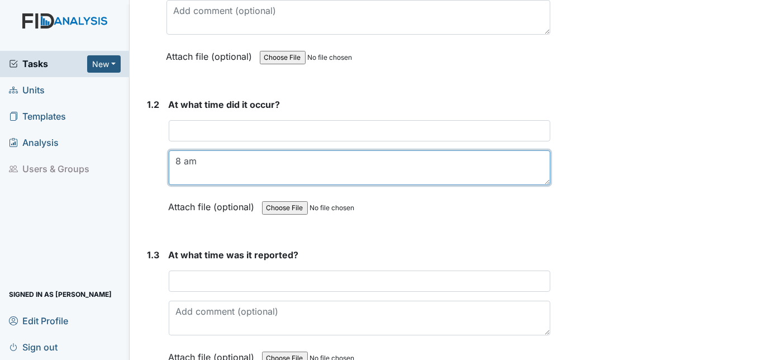
scroll to position [254, 0]
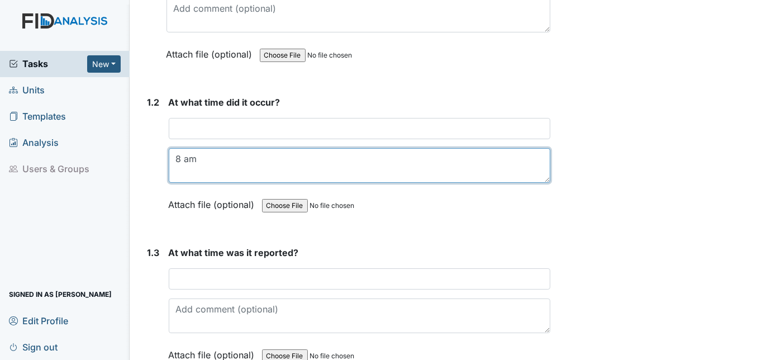
type textarea "8 am"
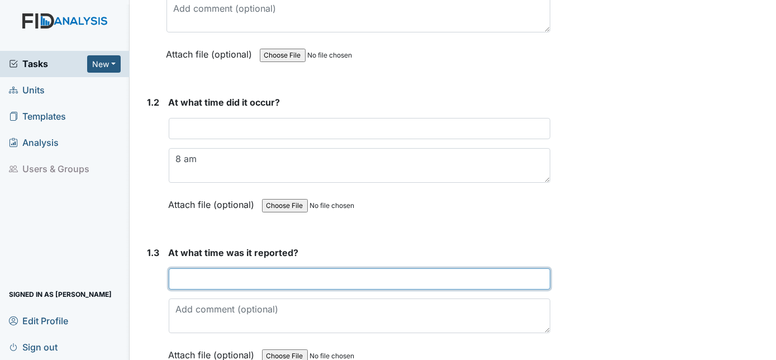
click at [180, 268] on input "text" at bounding box center [360, 278] width 382 height 21
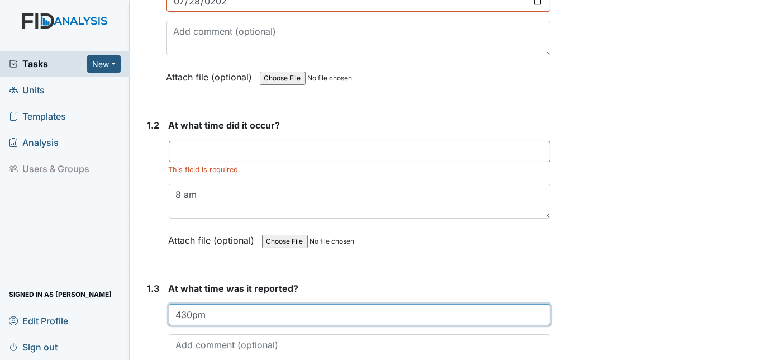
scroll to position [230, 0]
type input "430pm"
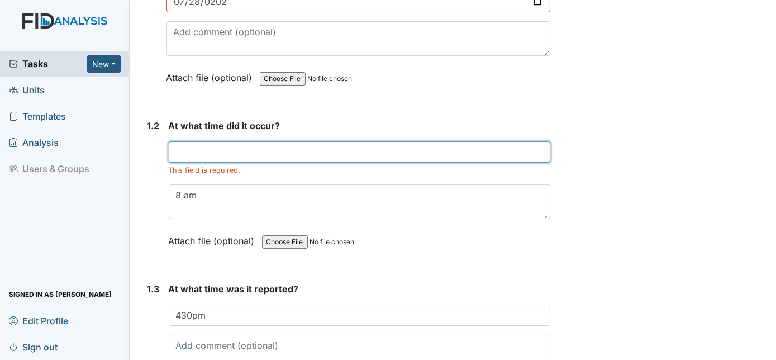
click at [211, 141] on input "text" at bounding box center [360, 151] width 382 height 21
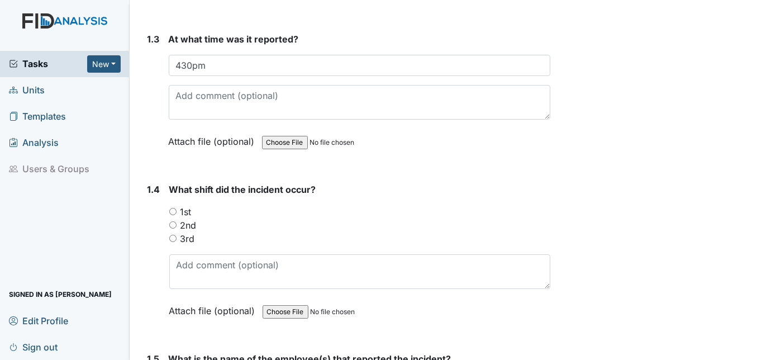
scroll to position [486, 0]
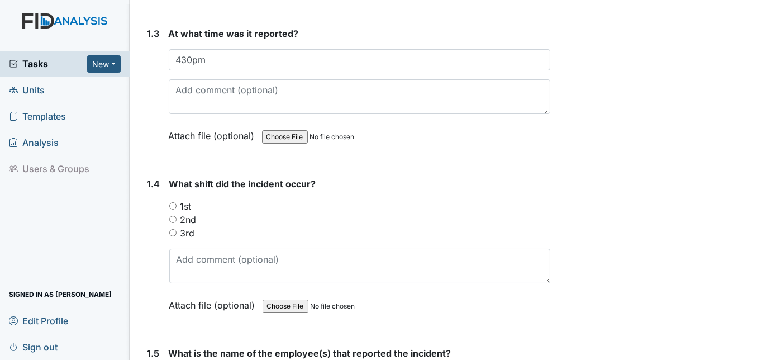
type input "8am"
click at [173, 202] on input "1st" at bounding box center [172, 205] width 7 height 7
radio input "true"
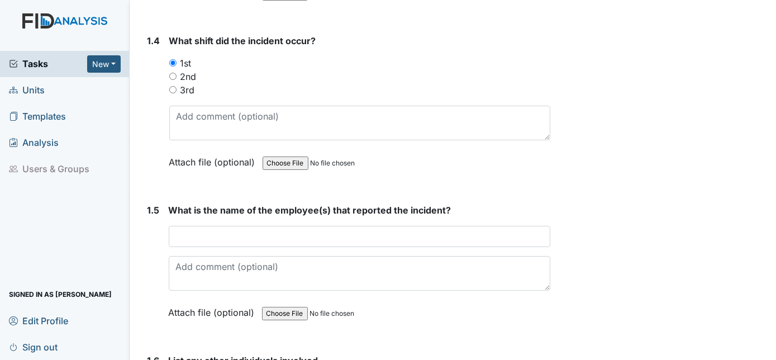
scroll to position [637, 0]
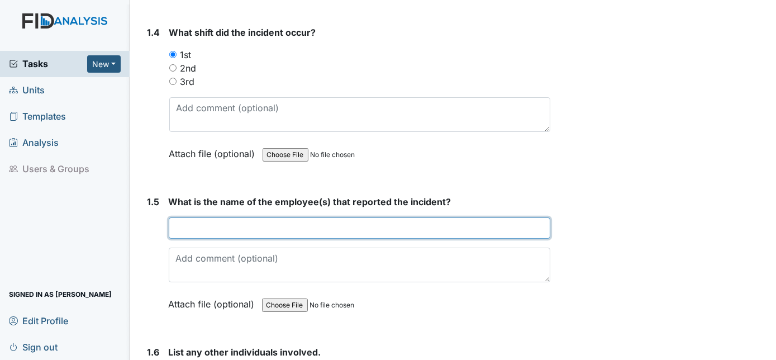
click at [170, 217] on input "text" at bounding box center [360, 227] width 382 height 21
type input "Dustin Rhodes"
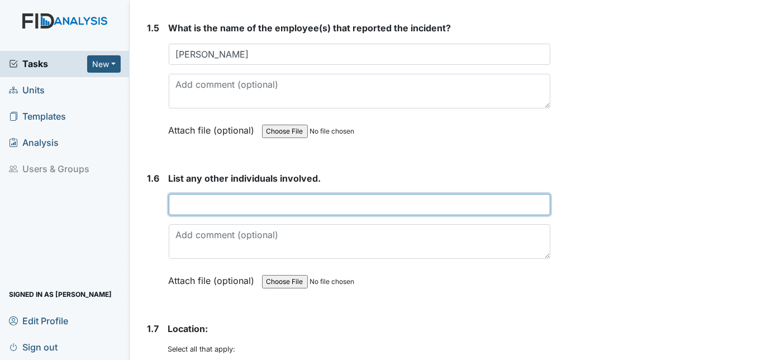
scroll to position [812, 0]
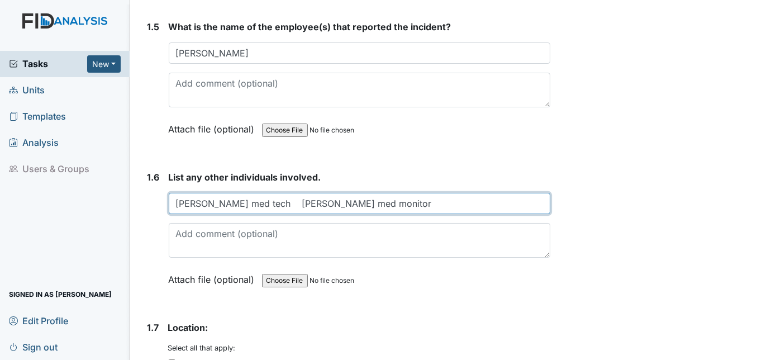
type input "Dolly Warren med tech Tawanna Booth med monitor"
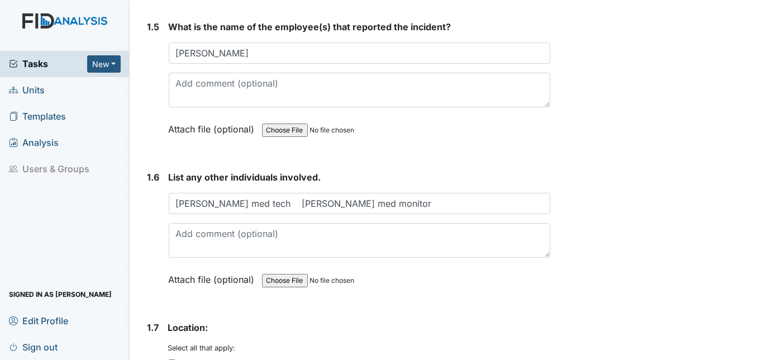
click at [174, 359] on input "Group Home" at bounding box center [171, 362] width 7 height 7
checkbox input "true"
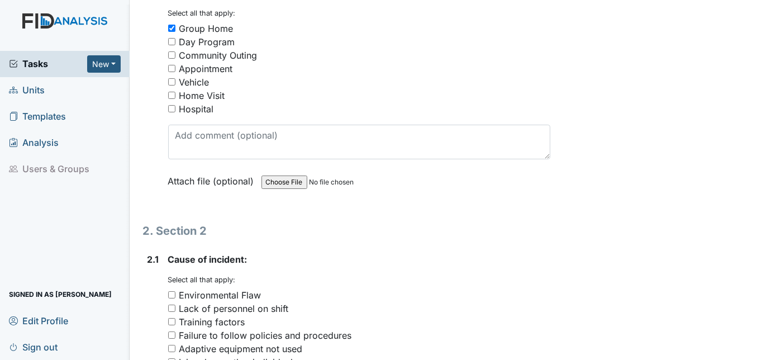
scroll to position [1149, 0]
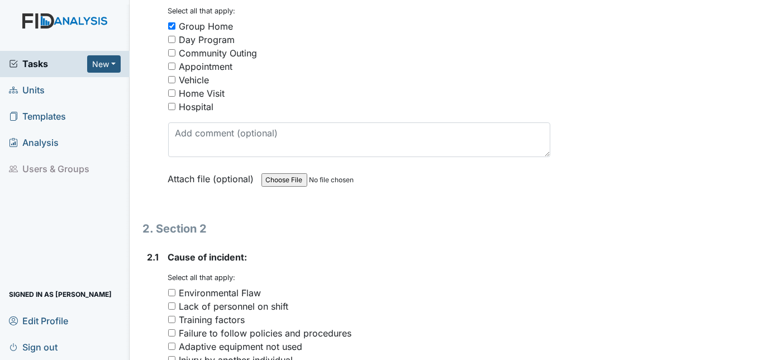
click at [171, 329] on input "Failure to follow policies and procedures" at bounding box center [171, 332] width 7 height 7
checkbox input "true"
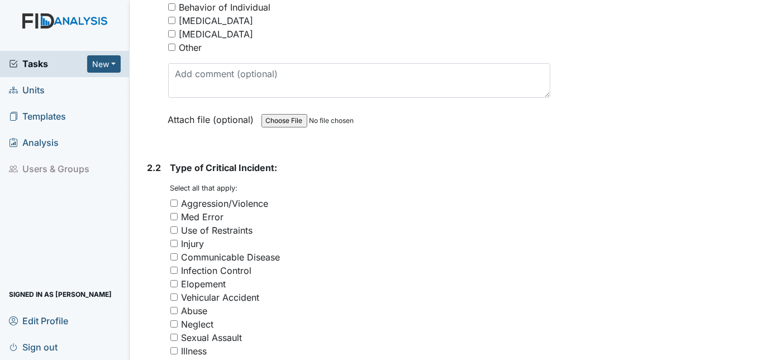
scroll to position [1559, 0]
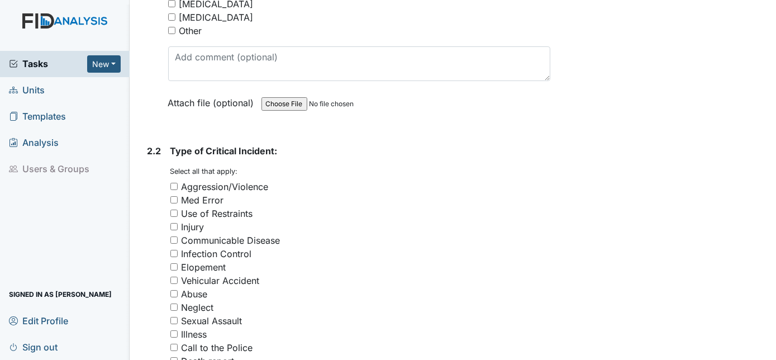
click at [173, 196] on input "Med Error" at bounding box center [173, 199] width 7 height 7
checkbox input "true"
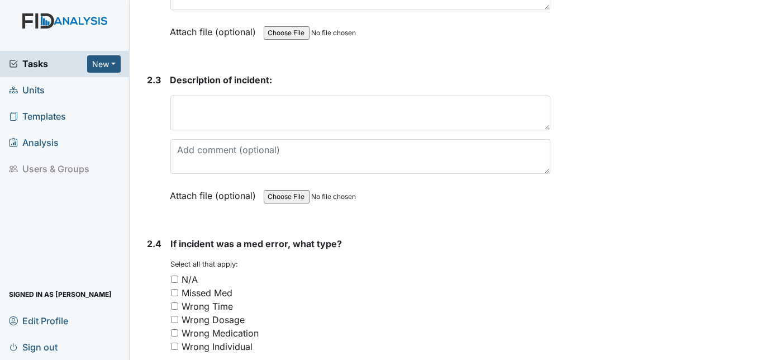
scroll to position [2016, 0]
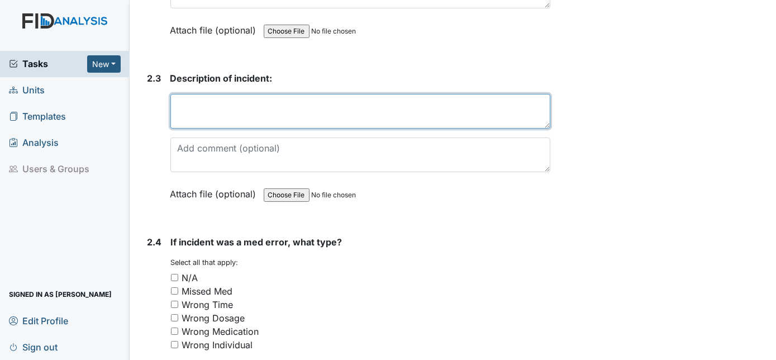
click at [173, 94] on textarea at bounding box center [360, 111] width 381 height 35
paste textarea "Calcium 600mg was ordered at 8:00 am but was not given."
type textarea "Calcium 600mg was ordered at 8:00 am but was not given."
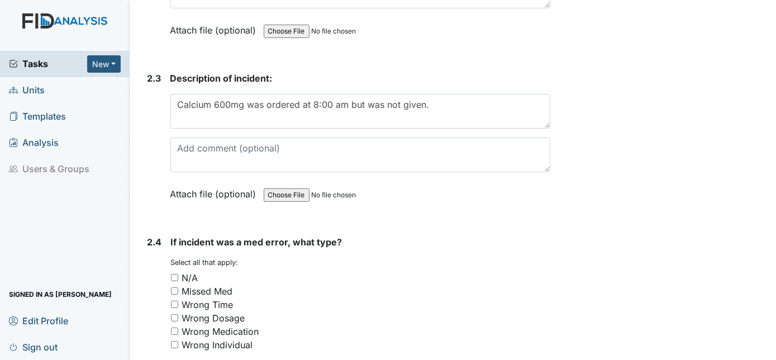
click at [173, 287] on input "Missed Med" at bounding box center [174, 290] width 7 height 7
checkbox input "true"
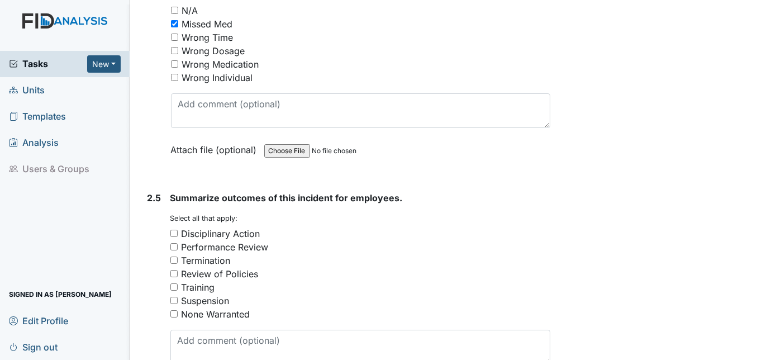
scroll to position [2283, 0]
click at [174, 229] on input "Disciplinary Action" at bounding box center [173, 232] width 7 height 7
checkbox input "true"
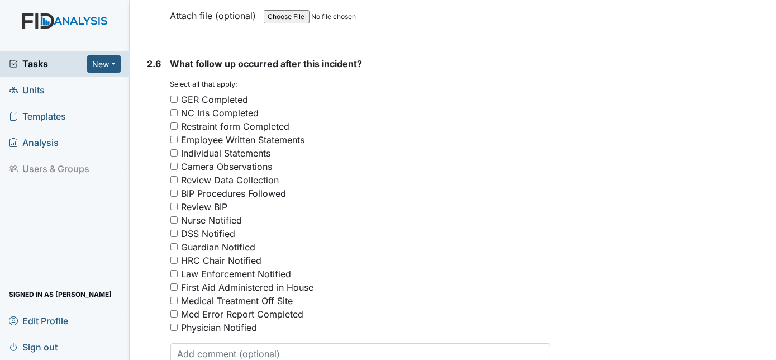
scroll to position [2656, 0]
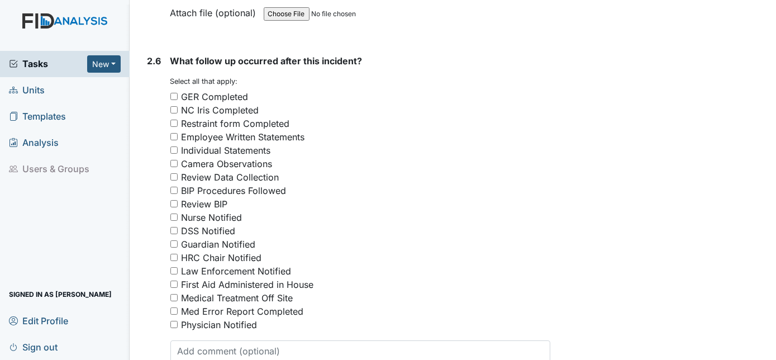
click at [177, 93] on input "GER Completed" at bounding box center [173, 96] width 7 height 7
checkbox input "true"
click at [172, 133] on input "Employee Written Statements" at bounding box center [173, 136] width 7 height 7
checkbox input "true"
click at [172, 214] on input "Nurse Notified" at bounding box center [173, 217] width 7 height 7
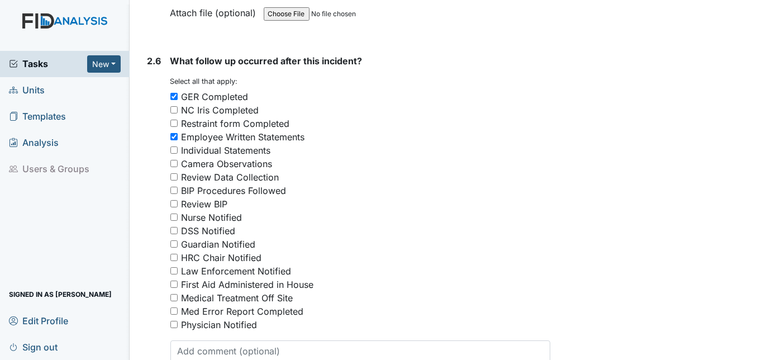
checkbox input "true"
click at [174, 240] on input "Guardian Notified" at bounding box center [173, 243] width 7 height 7
checkbox input "true"
click at [173, 307] on input "Med Error Report Completed" at bounding box center [173, 310] width 7 height 7
checkbox input "true"
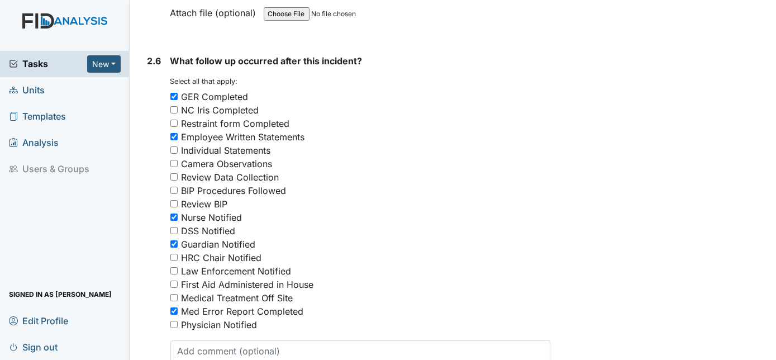
click at [173, 321] on input "Physician Notified" at bounding box center [173, 324] width 7 height 7
checkbox input "true"
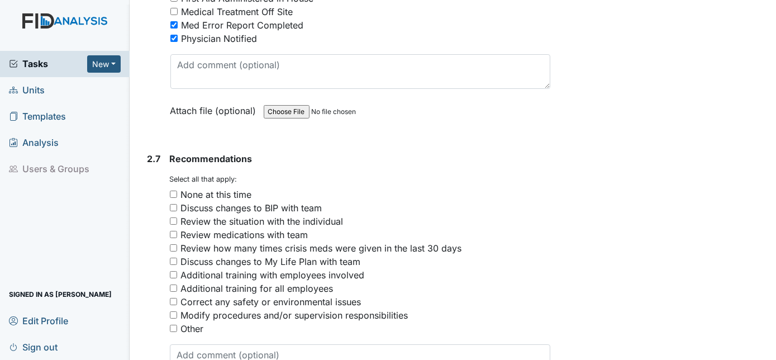
scroll to position [2946, 0]
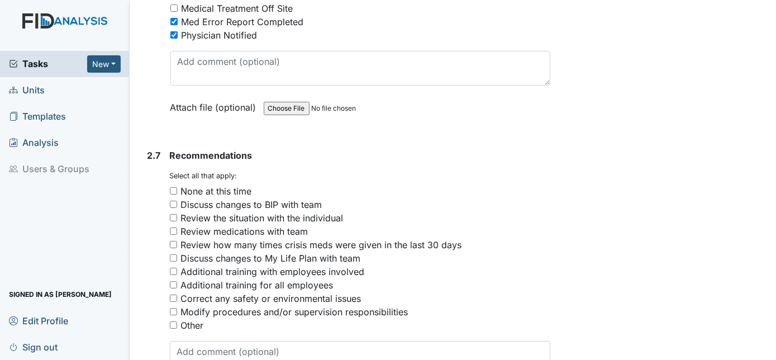
click at [174, 321] on input "Other" at bounding box center [173, 324] width 7 height 7
checkbox input "true"
click at [187, 341] on textarea at bounding box center [360, 358] width 381 height 35
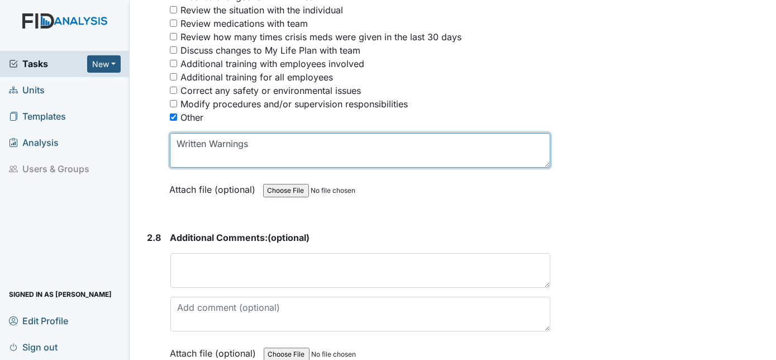
scroll to position [3189, 0]
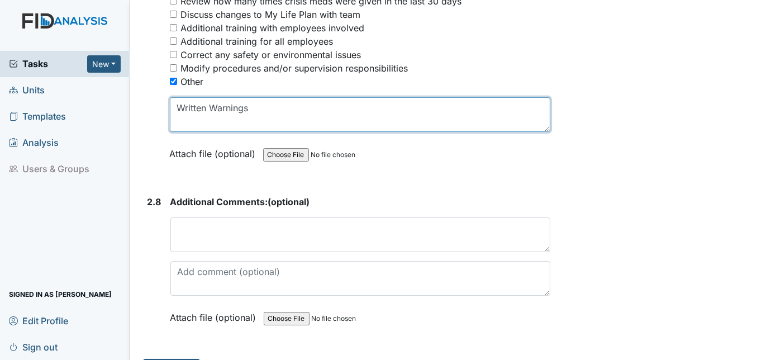
type textarea "Written Warnings"
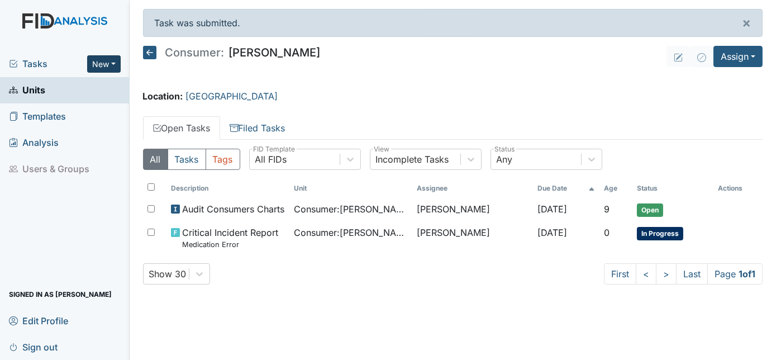
click at [104, 59] on button "New" at bounding box center [104, 63] width 34 height 17
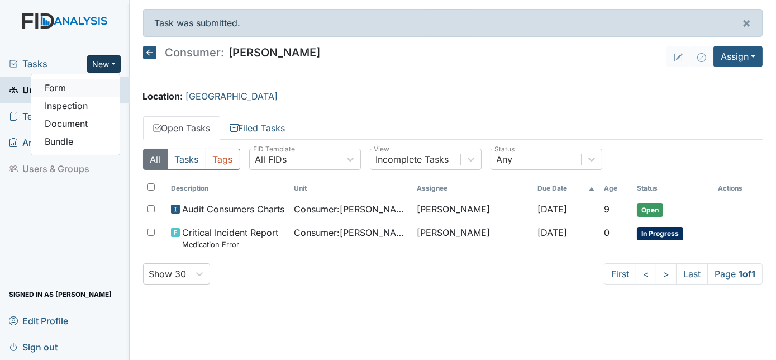
click at [94, 86] on link "Form" at bounding box center [75, 88] width 88 height 18
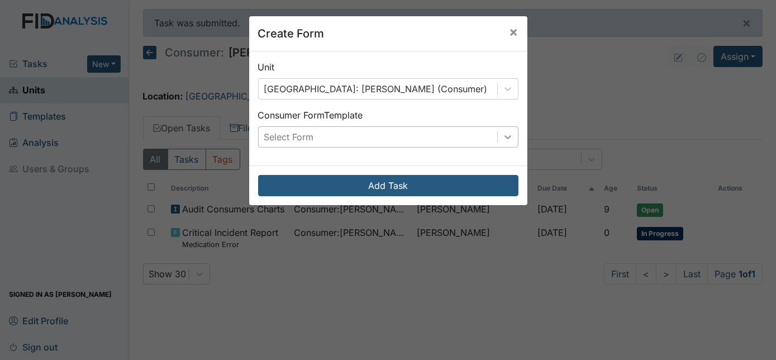
click at [505, 135] on icon at bounding box center [507, 136] width 11 height 11
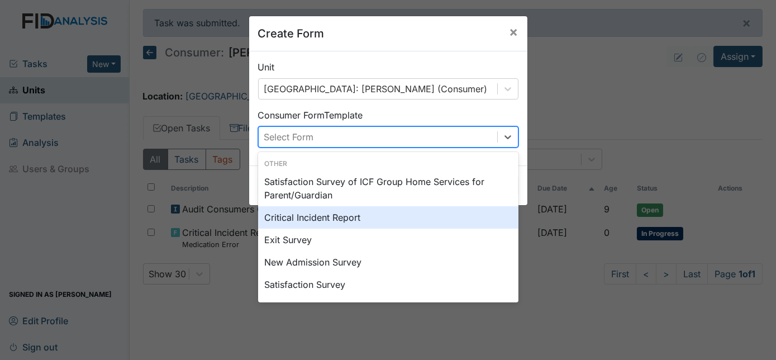
click at [298, 217] on div "Critical Incident Report" at bounding box center [388, 217] width 260 height 22
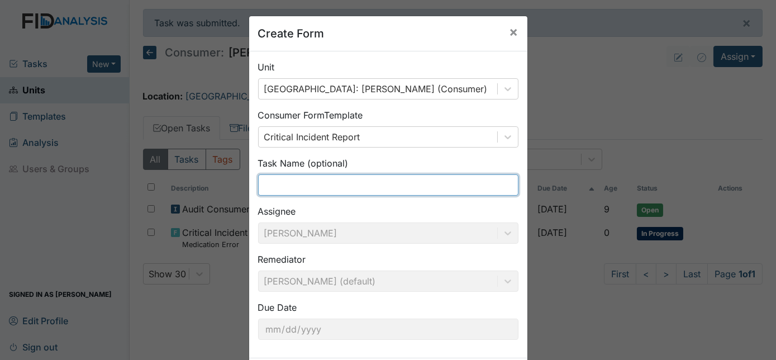
click at [299, 191] on input "text" at bounding box center [388, 184] width 260 height 21
type input "Medication Error"
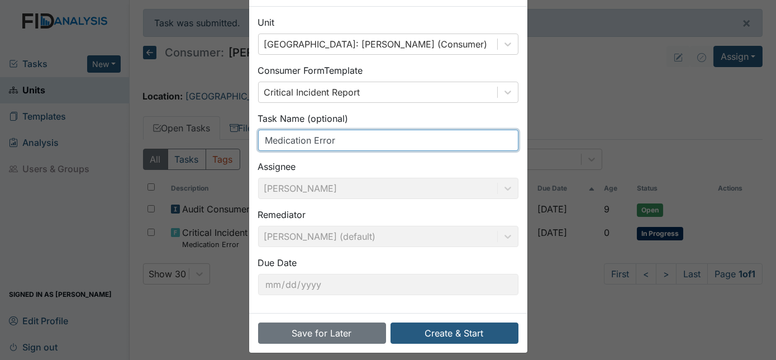
scroll to position [53, 0]
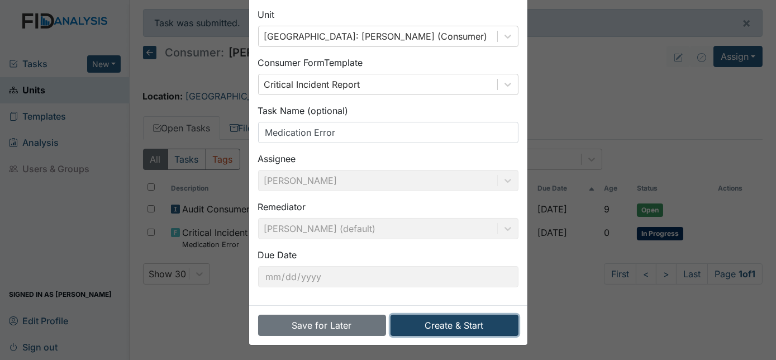
click at [438, 319] on button "Create & Start" at bounding box center [455, 325] width 128 height 21
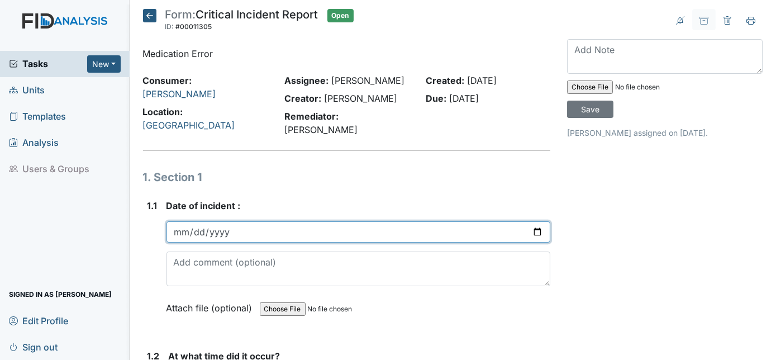
click at [176, 221] on input "date" at bounding box center [359, 231] width 385 height 21
type input "[DATE]"
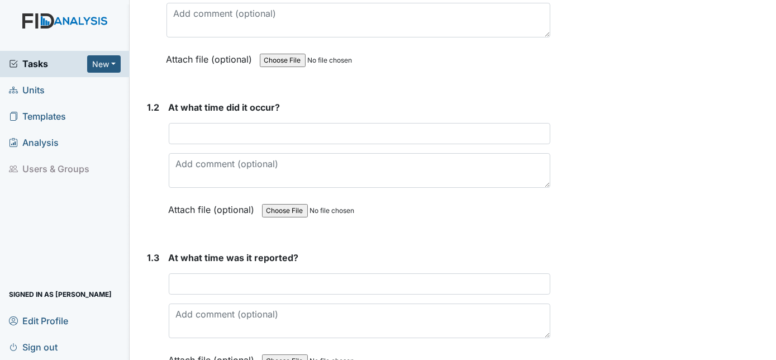
scroll to position [254, 0]
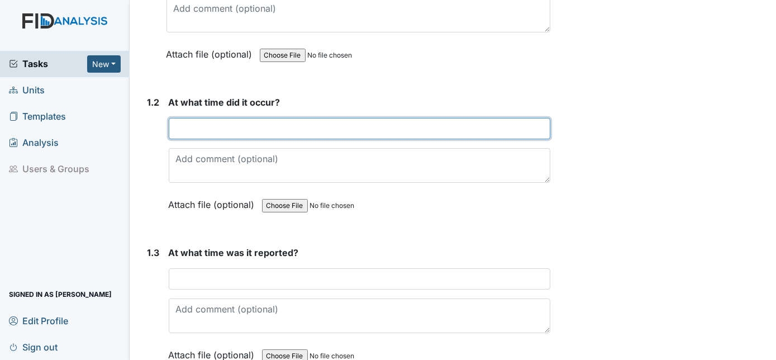
click at [195, 118] on input "text" at bounding box center [360, 128] width 382 height 21
type input "8am"
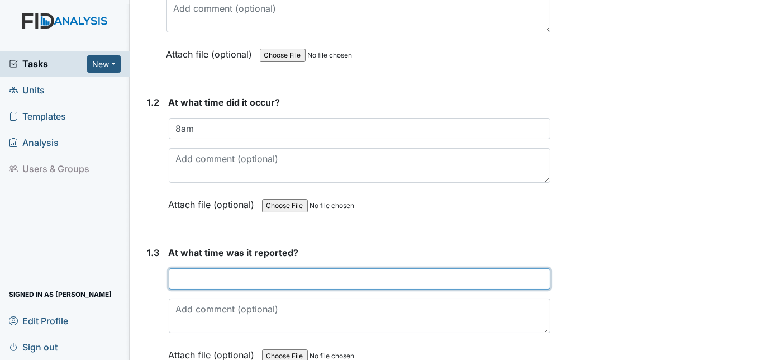
click at [180, 269] on input "text" at bounding box center [360, 278] width 382 height 21
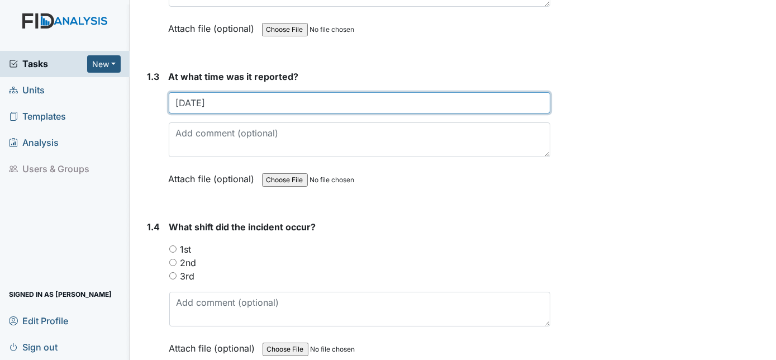
scroll to position [508, 0]
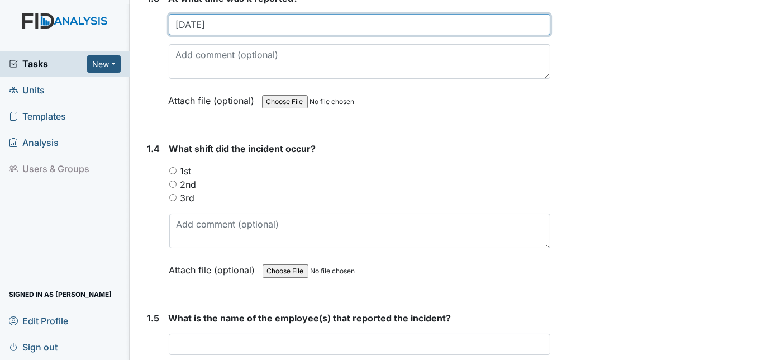
type input "[DATE]"
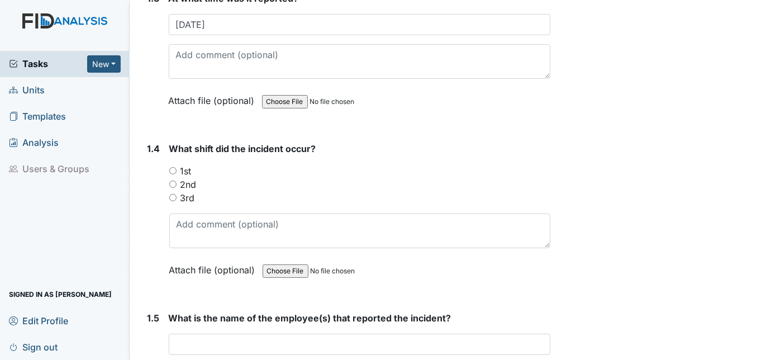
click at [169, 167] on input "1st" at bounding box center [172, 170] width 7 height 7
radio input "true"
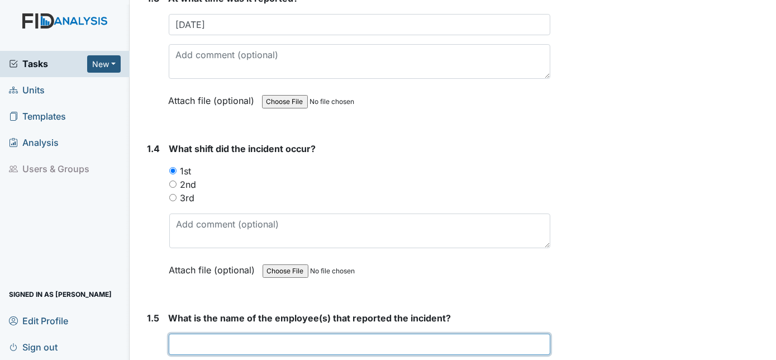
click at [200, 334] on input "text" at bounding box center [360, 344] width 382 height 21
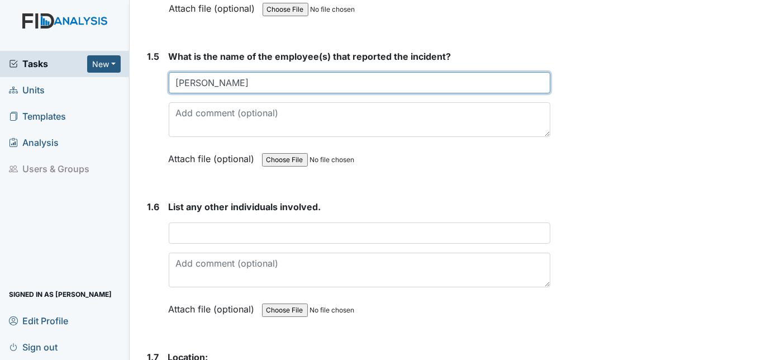
scroll to position [770, 0]
type input "[PERSON_NAME]"
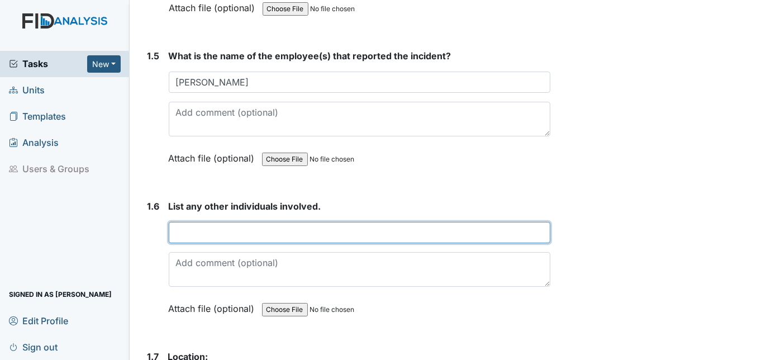
click at [187, 222] on input "text" at bounding box center [360, 232] width 382 height 21
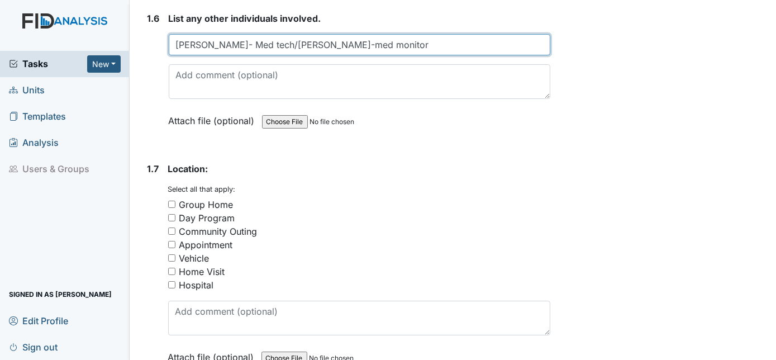
scroll to position [1075, 0]
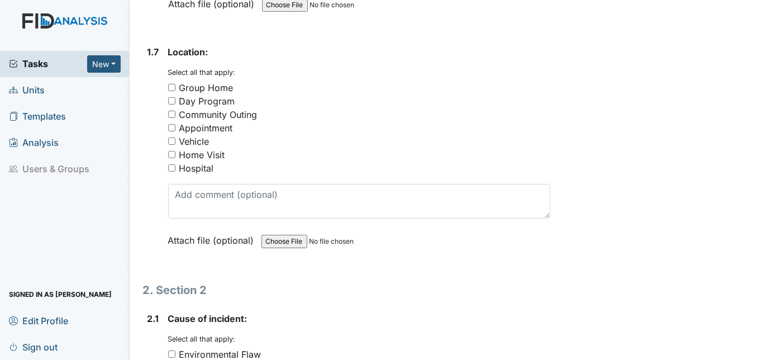
type input "[PERSON_NAME]- Med tech/[PERSON_NAME]-med monitor"
drag, startPoint x: 172, startPoint y: 66, endPoint x: 177, endPoint y: 74, distance: 10.1
click at [172, 84] on input "Group Home" at bounding box center [171, 87] width 7 height 7
checkbox input "true"
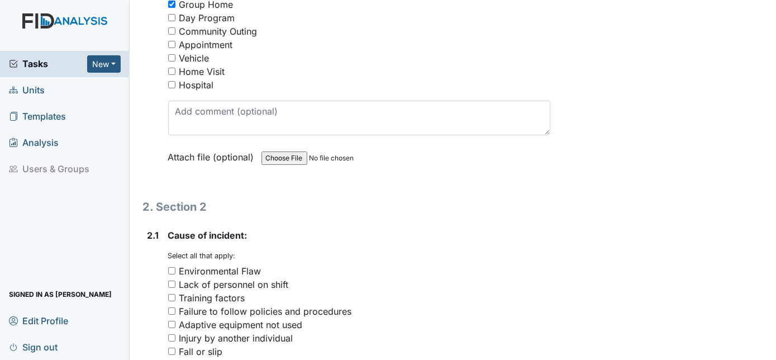
scroll to position [1329, 0]
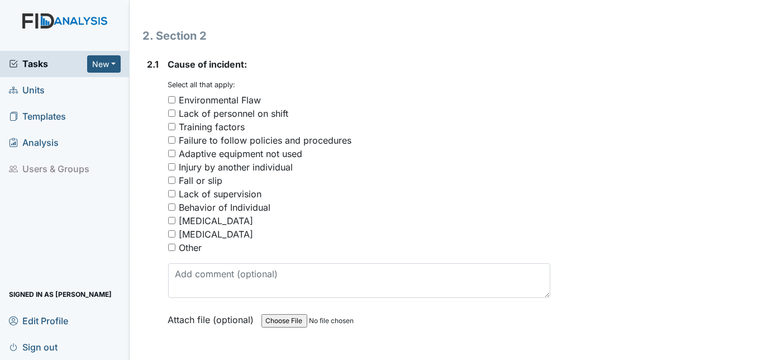
click at [174, 136] on input "Failure to follow policies and procedures" at bounding box center [171, 139] width 7 height 7
checkbox input "true"
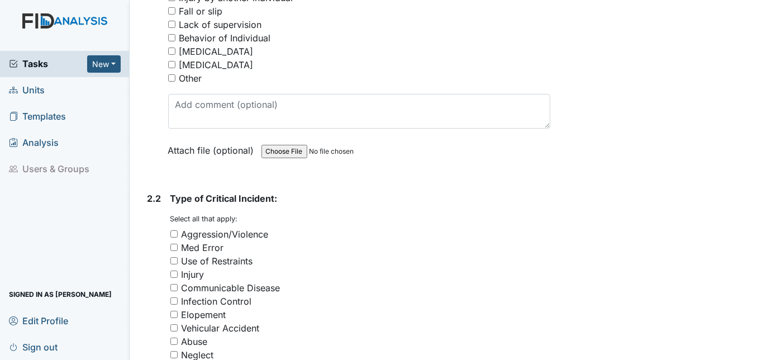
scroll to position [1532, 0]
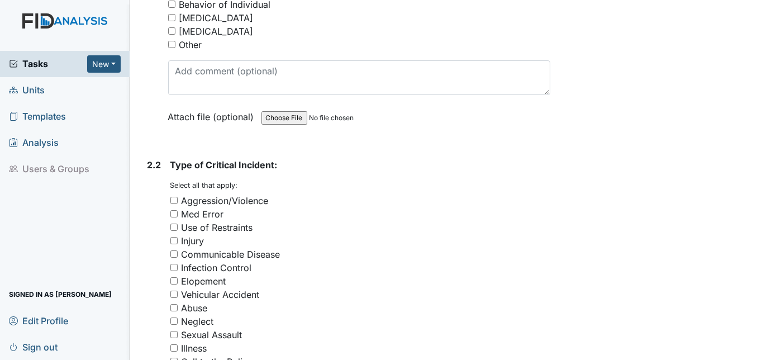
click at [175, 210] on input "Med Error" at bounding box center [173, 213] width 7 height 7
checkbox input "true"
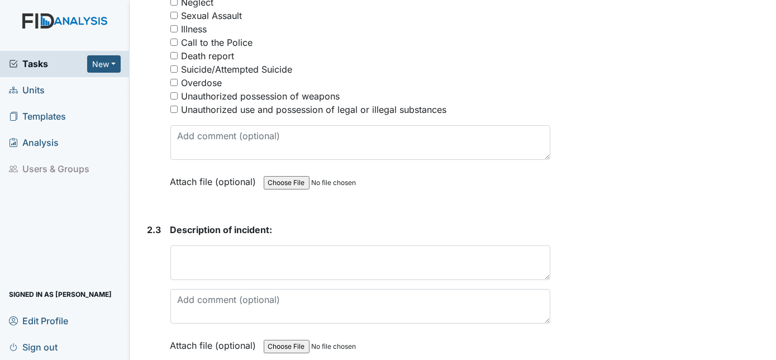
scroll to position [1939, 0]
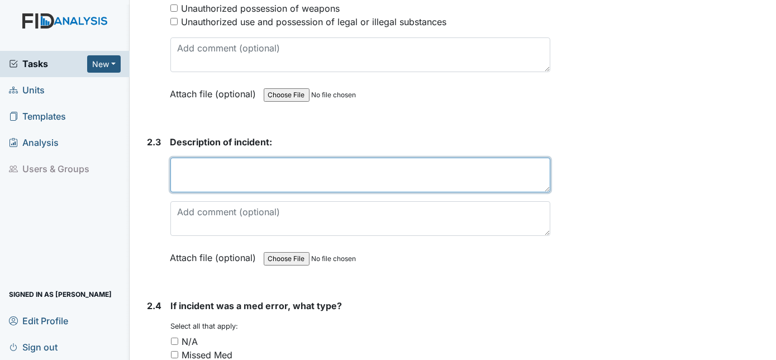
click at [191, 158] on textarea at bounding box center [360, 175] width 381 height 35
paste textarea "[MEDICAL_DATA] powder was order but was not given"
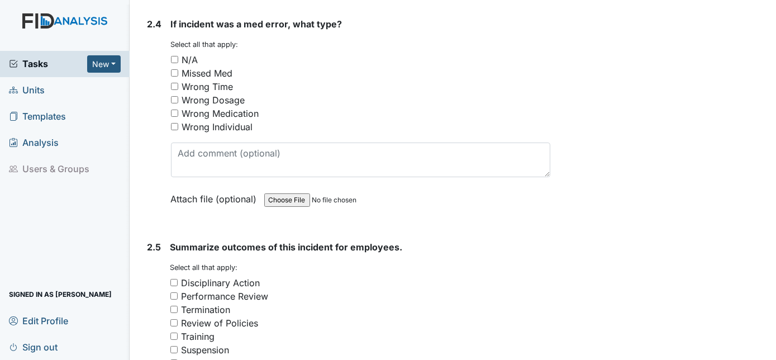
scroll to position [2244, 0]
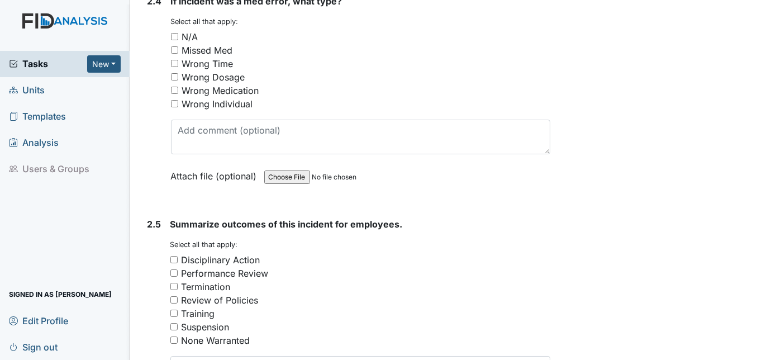
type textarea "[MEDICAL_DATA] powder was order but was not given"
click at [174, 46] on input "Missed Med" at bounding box center [174, 49] width 7 height 7
checkbox input "true"
click at [180, 253] on div "Disciplinary Action" at bounding box center [360, 259] width 381 height 13
click at [177, 253] on div "Disciplinary Action" at bounding box center [360, 259] width 381 height 13
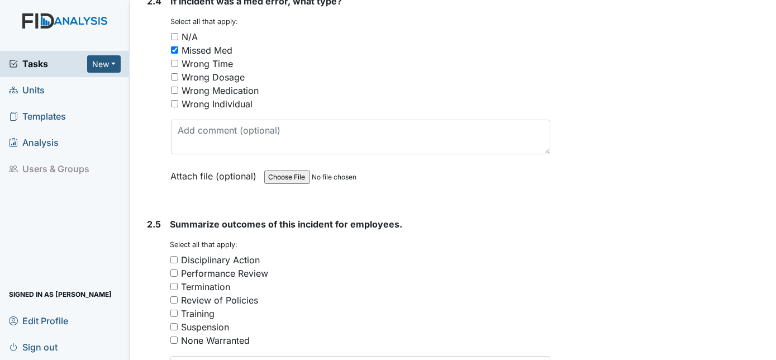
click at [173, 256] on input "Disciplinary Action" at bounding box center [173, 259] width 7 height 7
checkbox input "true"
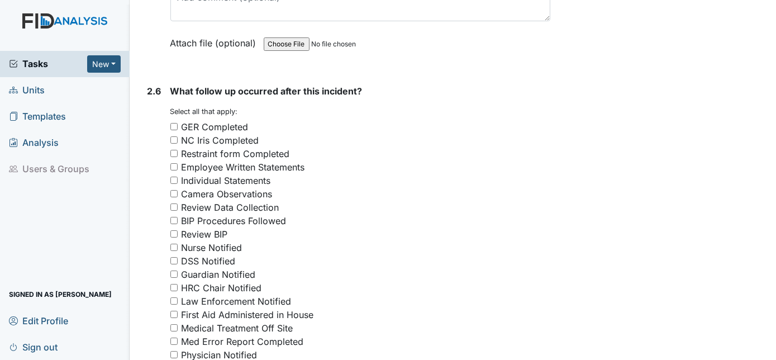
scroll to position [2549, 0]
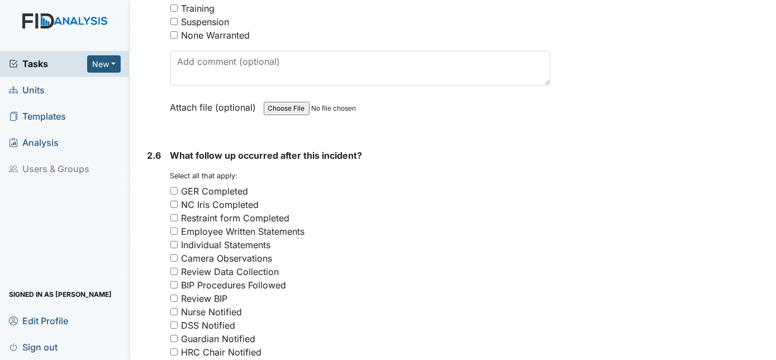
click at [176, 187] on input "GER Completed" at bounding box center [173, 190] width 7 height 7
checkbox input "true"
click at [173, 227] on input "Employee Written Statements" at bounding box center [173, 230] width 7 height 7
checkbox input "true"
click at [171, 308] on input "Nurse Notified" at bounding box center [173, 311] width 7 height 7
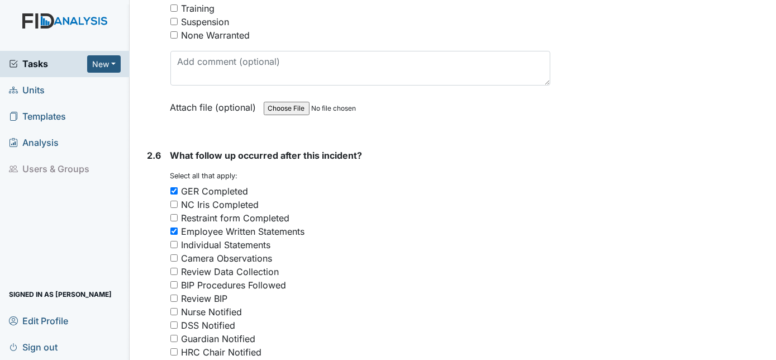
checkbox input "true"
click at [174, 335] on input "Guardian Notified" at bounding box center [173, 338] width 7 height 7
checkbox input "true"
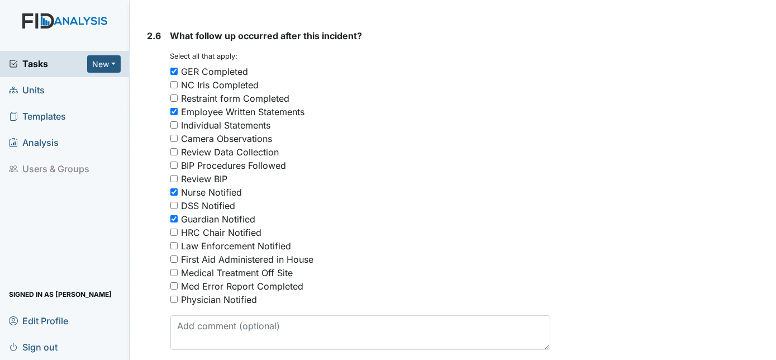
scroll to position [2650, 0]
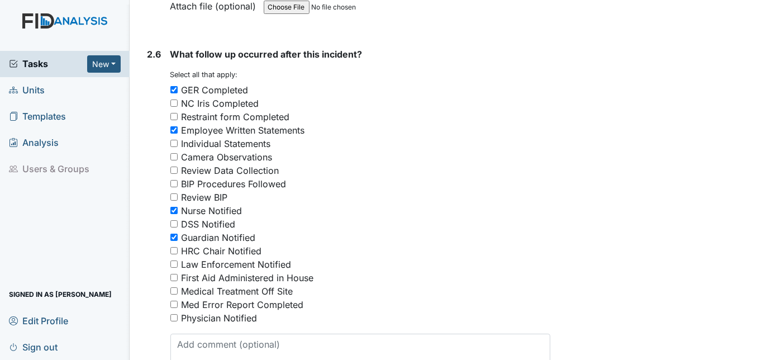
click at [172, 301] on input "Med Error Report Completed" at bounding box center [173, 304] width 7 height 7
checkbox input "true"
click at [173, 314] on input "Physician Notified" at bounding box center [173, 317] width 7 height 7
checkbox input "true"
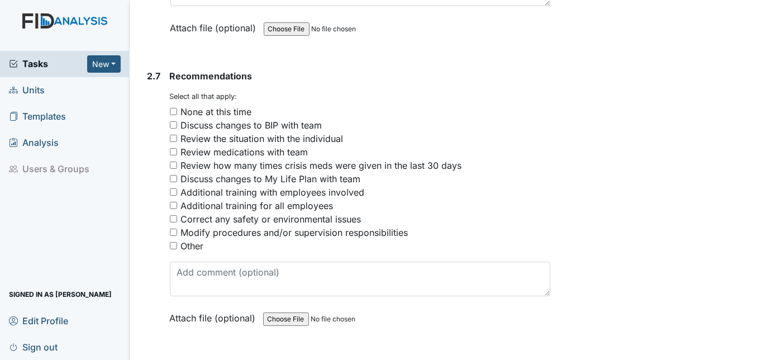
scroll to position [3057, 0]
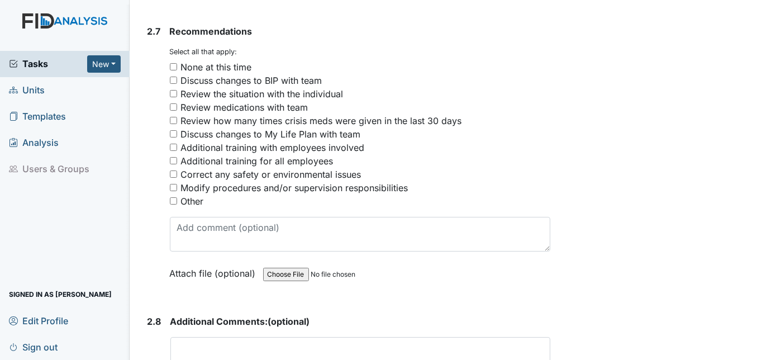
click at [174, 197] on input "Other" at bounding box center [173, 200] width 7 height 7
checkbox input "true"
click at [193, 189] on div "Recommendations You must select one or more of the below options. Select all th…" at bounding box center [360, 156] width 381 height 263
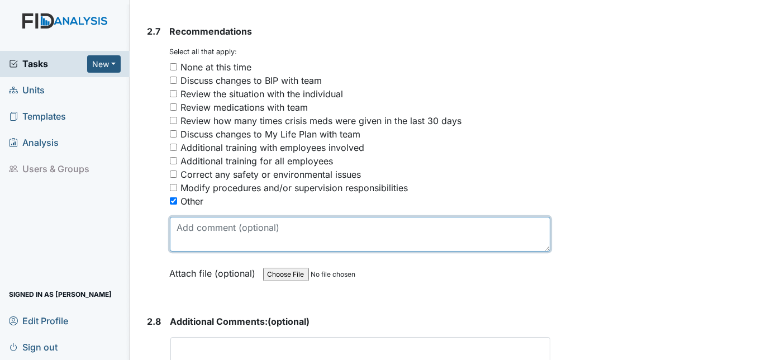
click at [202, 217] on textarea at bounding box center [360, 234] width 381 height 35
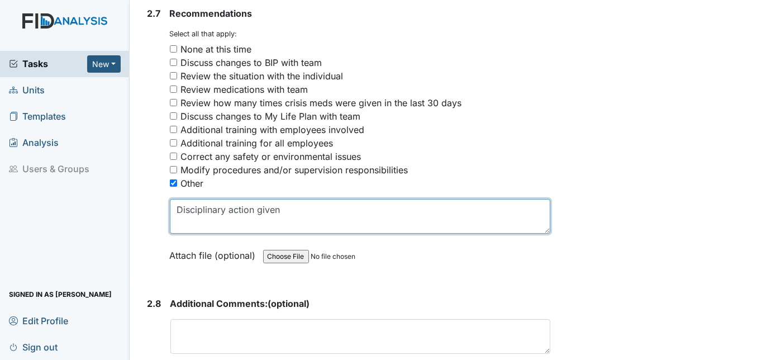
scroll to position [3176, 0]
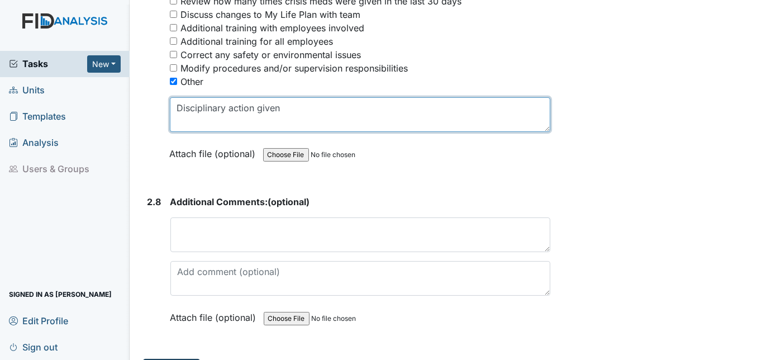
type textarea "Disciplinary action given"
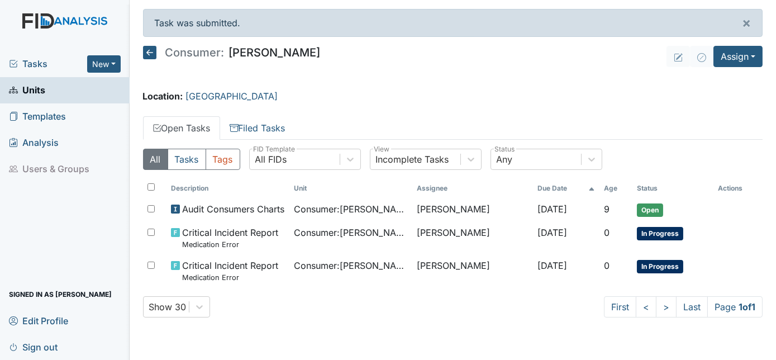
click at [56, 86] on link "Units" at bounding box center [65, 90] width 130 height 26
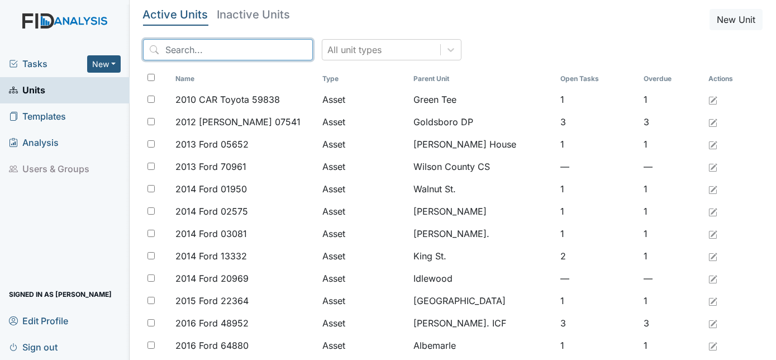
click at [170, 47] on input "search" at bounding box center [228, 49] width 170 height 21
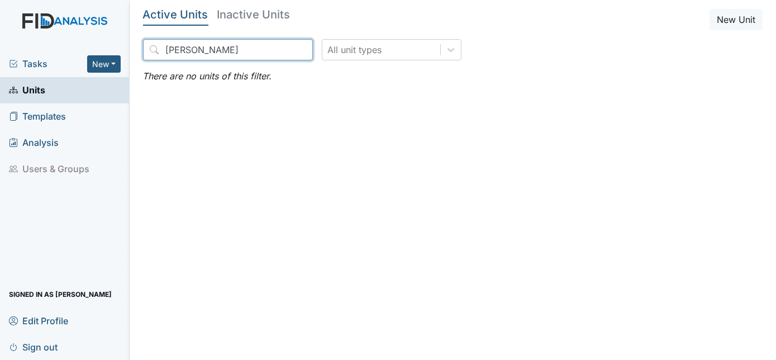
drag, startPoint x: 186, startPoint y: 49, endPoint x: 157, endPoint y: 50, distance: 28.6
click at [157, 50] on input "Jean Williams" at bounding box center [228, 49] width 170 height 21
type input "Williams"
click at [113, 85] on link "Units" at bounding box center [65, 90] width 130 height 26
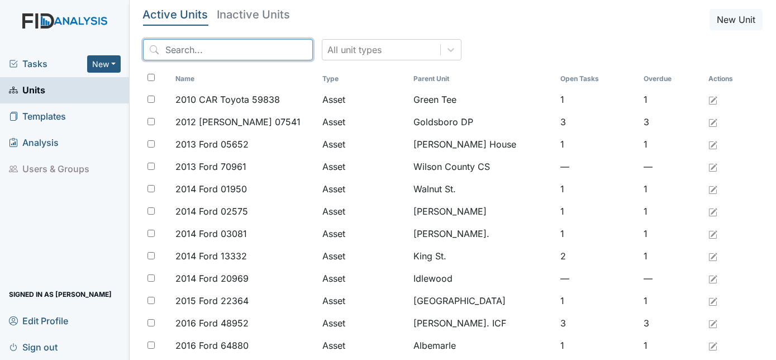
click at [179, 49] on input "search" at bounding box center [228, 49] width 170 height 21
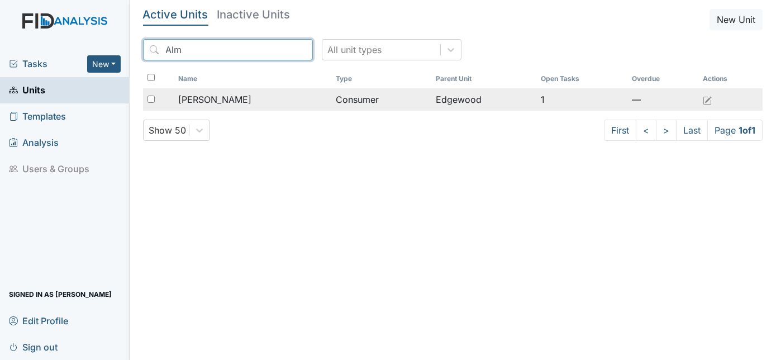
type input "Alm"
click at [211, 101] on span "[PERSON_NAME]" at bounding box center [214, 99] width 73 height 13
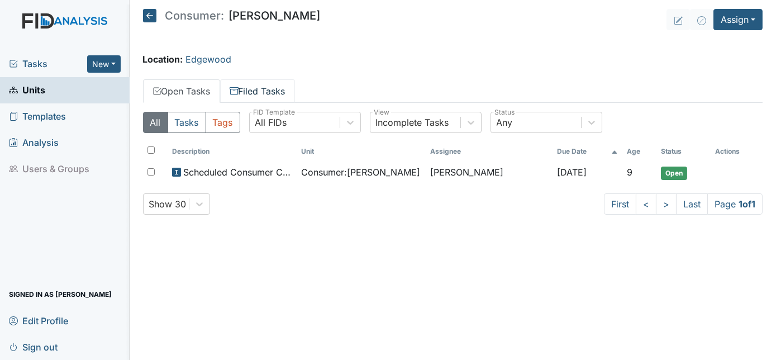
click at [254, 92] on link "Filed Tasks" at bounding box center [257, 90] width 75 height 23
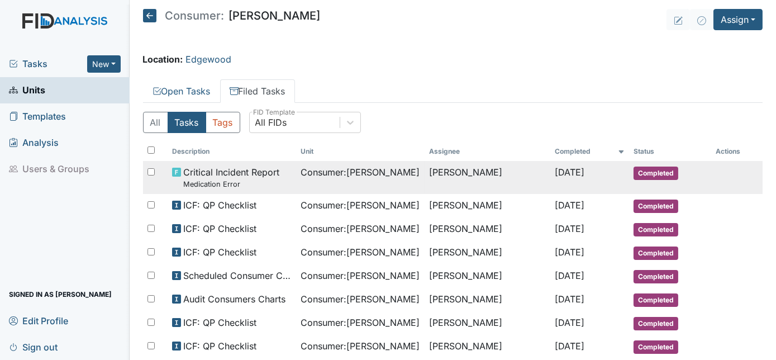
click at [213, 175] on span "Critical Incident Report Medication Error" at bounding box center [231, 177] width 96 height 24
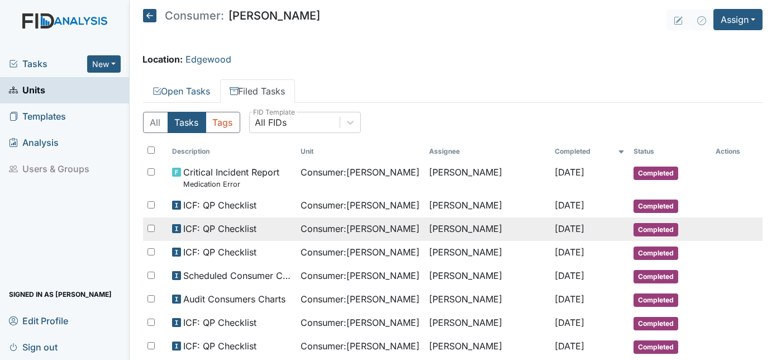
click at [301, 230] on span "Consumer : [PERSON_NAME]" at bounding box center [360, 228] width 119 height 13
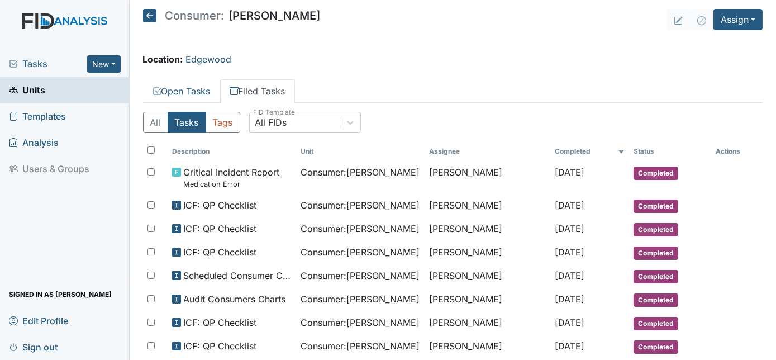
click at [64, 97] on link "Units" at bounding box center [65, 90] width 130 height 26
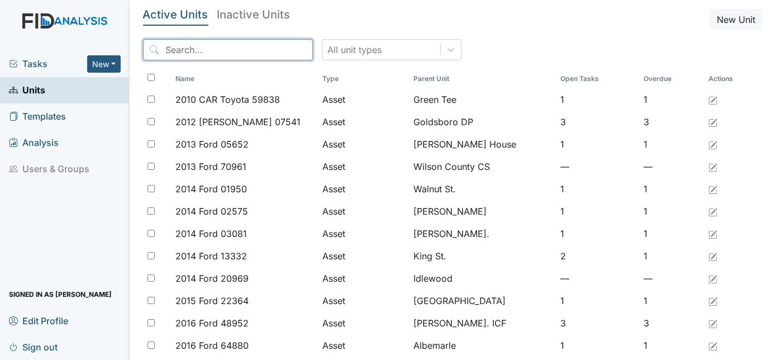
click at [186, 44] on input "search" at bounding box center [228, 49] width 170 height 21
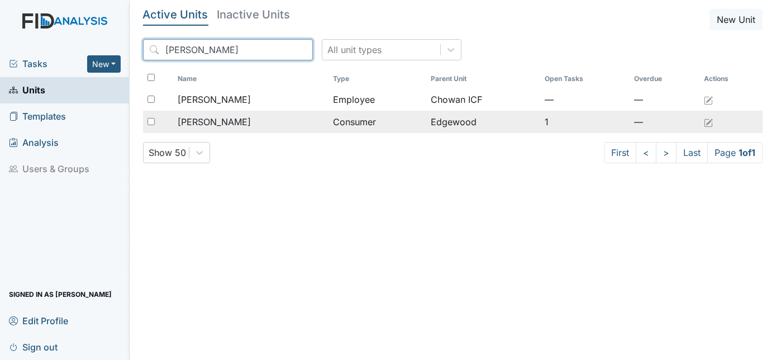
type input "Alice"
click at [228, 129] on td "Williams, Alice" at bounding box center [250, 122] width 155 height 22
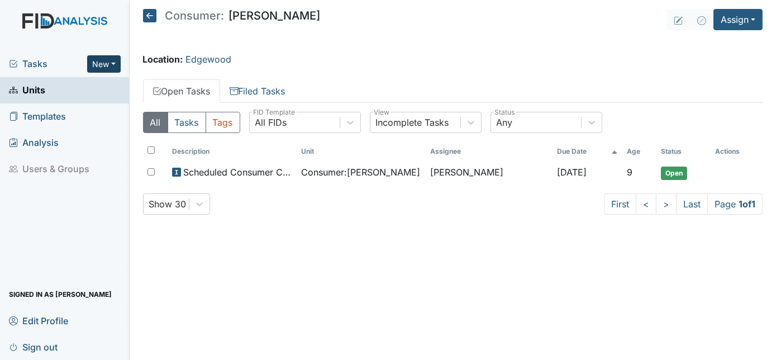
click at [102, 59] on button "New" at bounding box center [104, 63] width 34 height 17
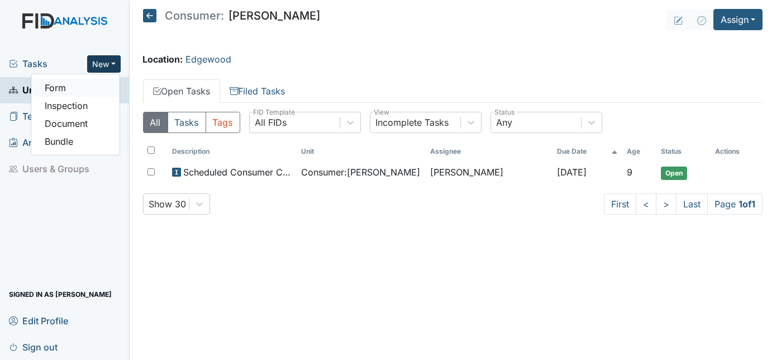
click at [86, 85] on link "Form" at bounding box center [75, 88] width 88 height 18
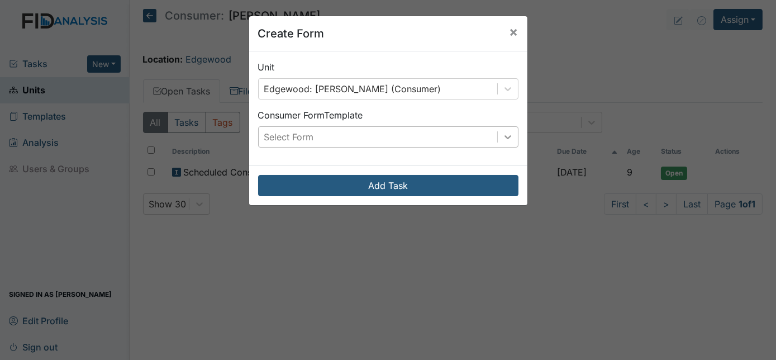
click at [505, 133] on icon at bounding box center [507, 136] width 11 height 11
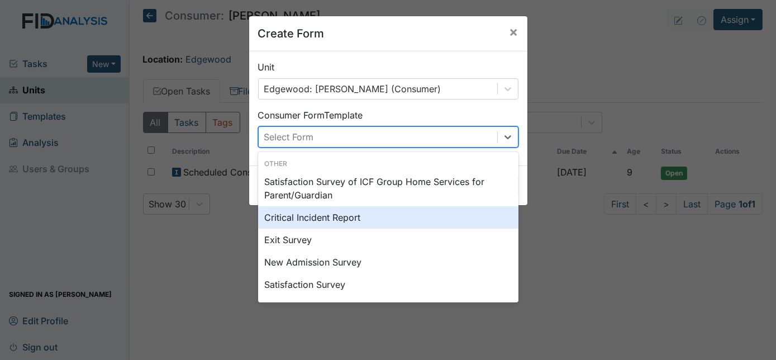
click at [362, 216] on div "Critical Incident Report" at bounding box center [388, 217] width 260 height 22
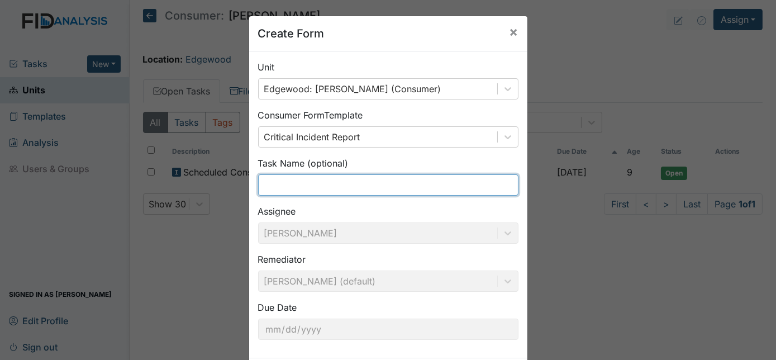
click at [287, 184] on input "text" at bounding box center [388, 184] width 260 height 21
type input "Medication Error"
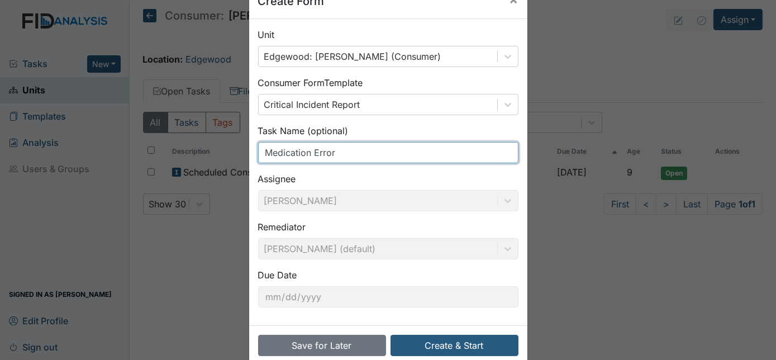
scroll to position [53, 0]
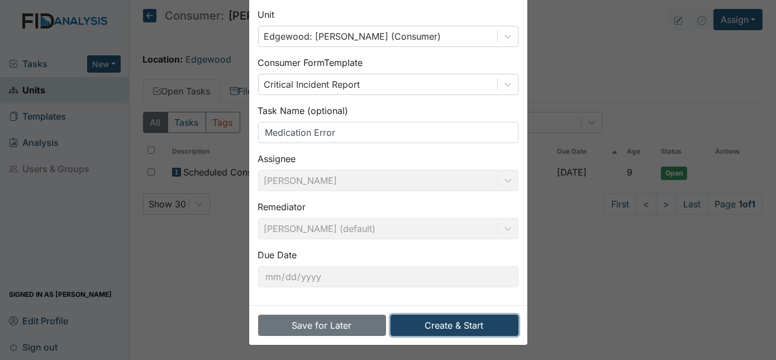
click at [439, 328] on button "Create & Start" at bounding box center [455, 325] width 128 height 21
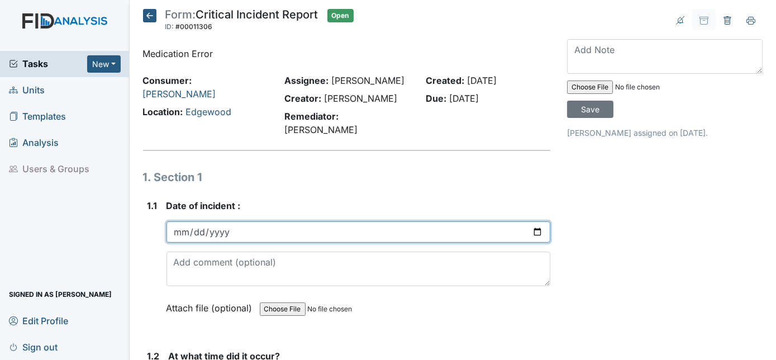
click at [177, 221] on input "date" at bounding box center [359, 231] width 385 height 21
type input "[DATE]"
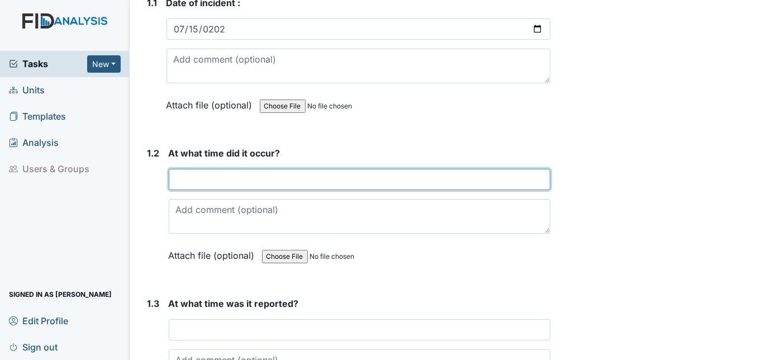
click at [183, 169] on input "text" at bounding box center [360, 179] width 382 height 21
type input "8am"
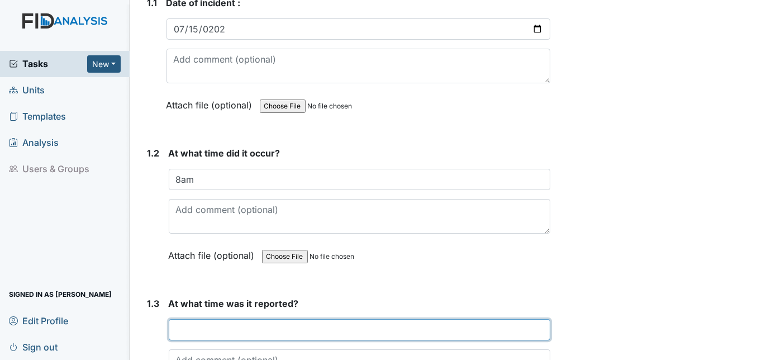
click at [199, 319] on input "text" at bounding box center [360, 329] width 382 height 21
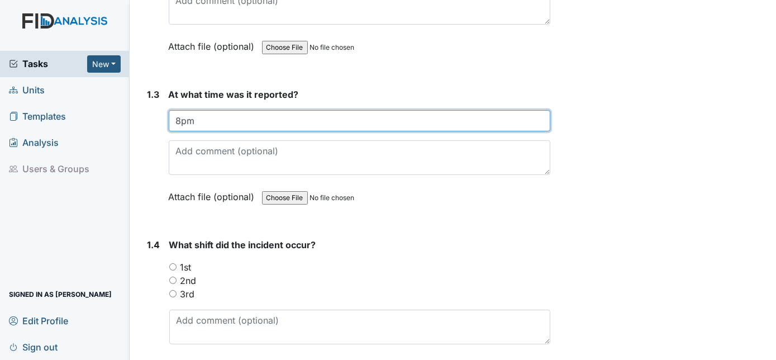
scroll to position [412, 0]
type input "8pm"
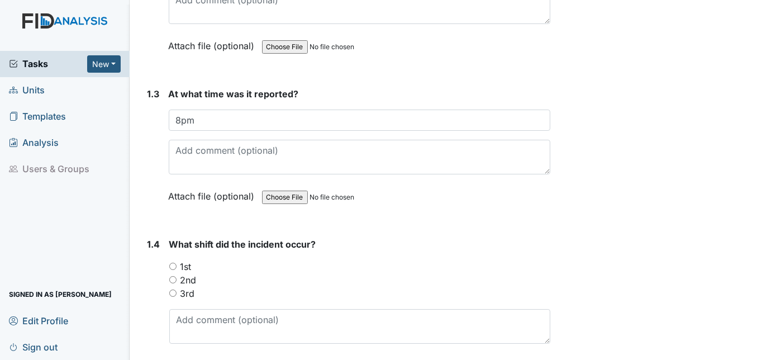
click at [174, 263] on input "1st" at bounding box center [172, 266] width 7 height 7
radio input "true"
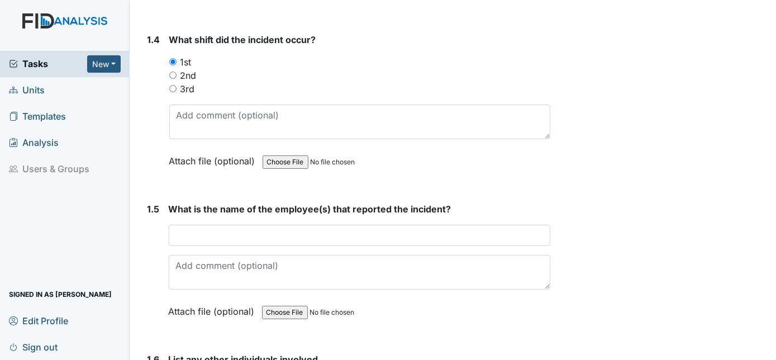
scroll to position [622, 0]
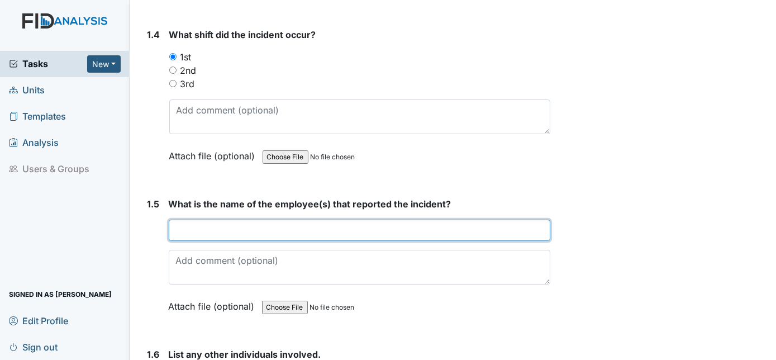
click at [220, 220] on input "text" at bounding box center [360, 230] width 382 height 21
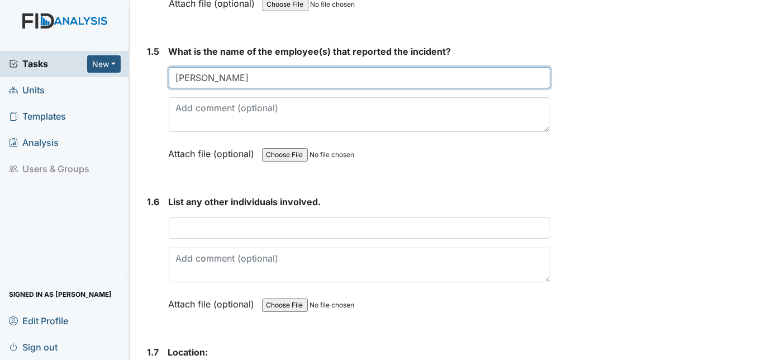
type input "[PERSON_NAME]"
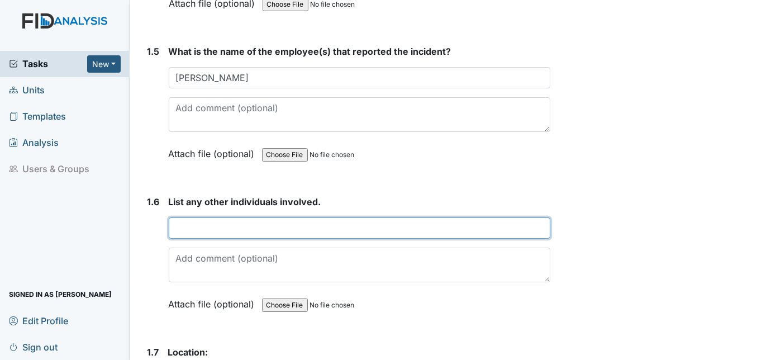
click at [182, 217] on input "text" at bounding box center [360, 227] width 382 height 21
type input "A"
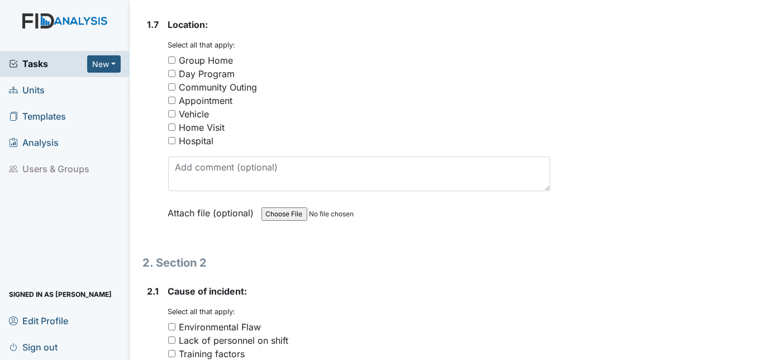
scroll to position [1102, 0]
type input "Shirley Anderson-med tech/A. Williams-monitor"
click at [174, 57] on input "Group Home" at bounding box center [171, 60] width 7 height 7
checkbox input "true"
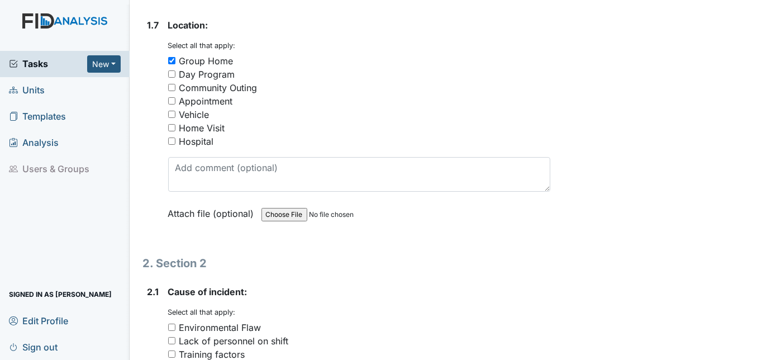
checkbox input "true"
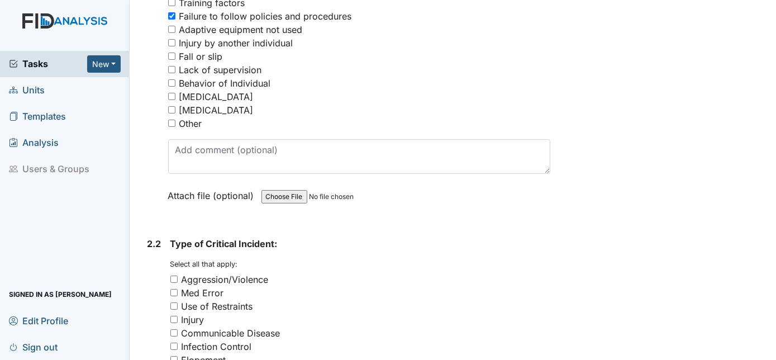
scroll to position [1464, 0]
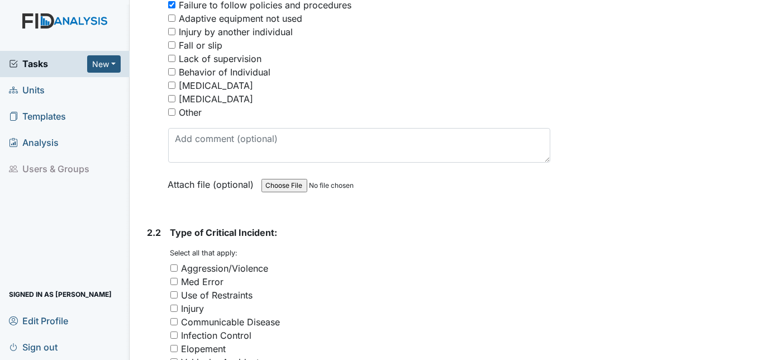
click at [171, 278] on input "Med Error" at bounding box center [173, 281] width 7 height 7
checkbox input "true"
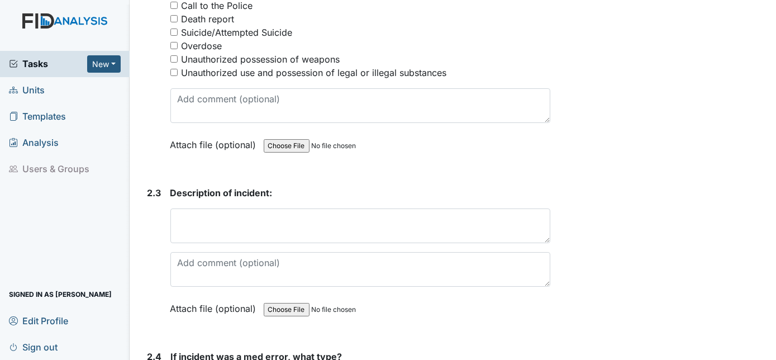
scroll to position [1896, 0]
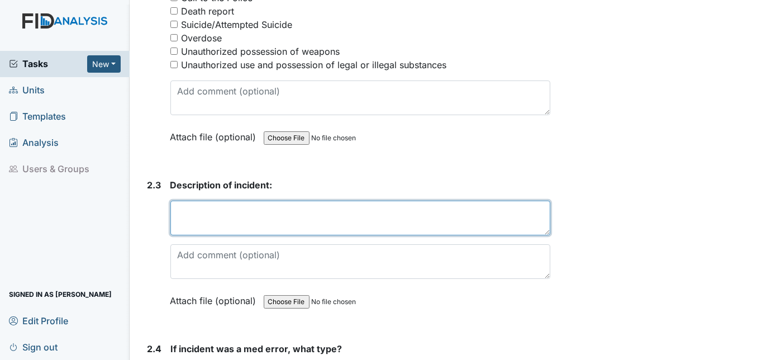
click at [191, 201] on textarea at bounding box center [360, 218] width 381 height 35
paste textarea "Meclizine 12.5mg three times daily was prescribed the 02:00 pm was not given."
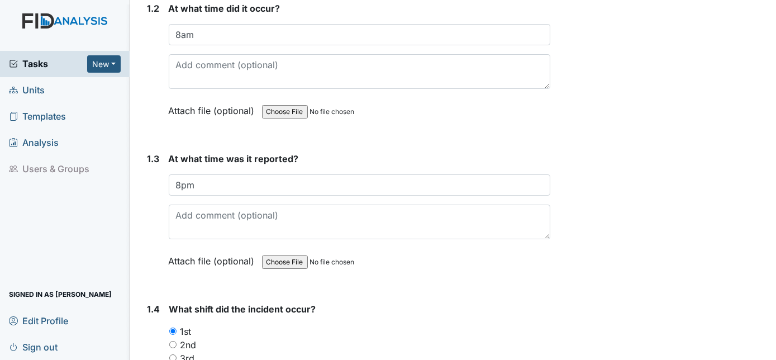
scroll to position [429, 0]
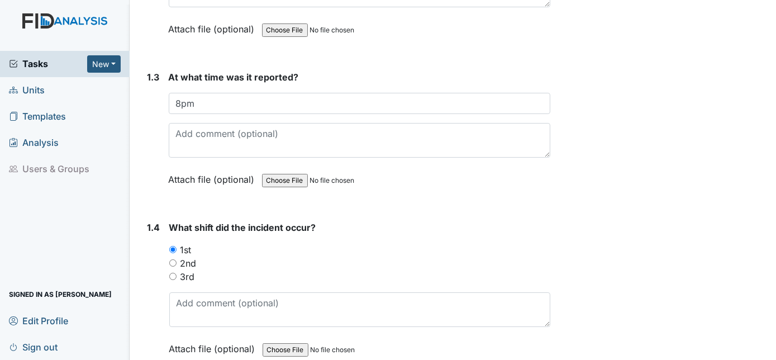
type textarea "Meclizine 12.5mg three times daily was prescribed the 02:00 pm was not given."
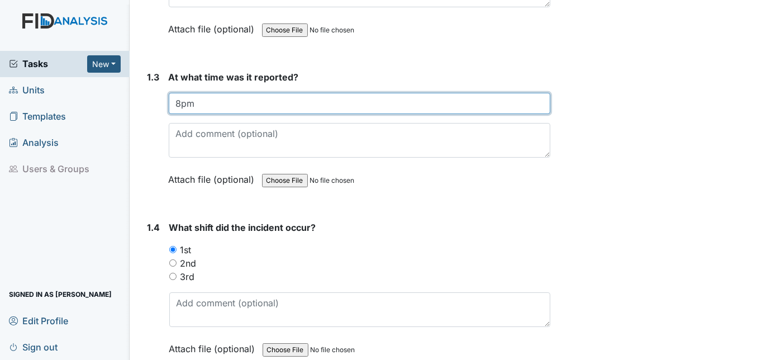
click at [181, 93] on input "8pm" at bounding box center [360, 103] width 382 height 21
type input "8pm"
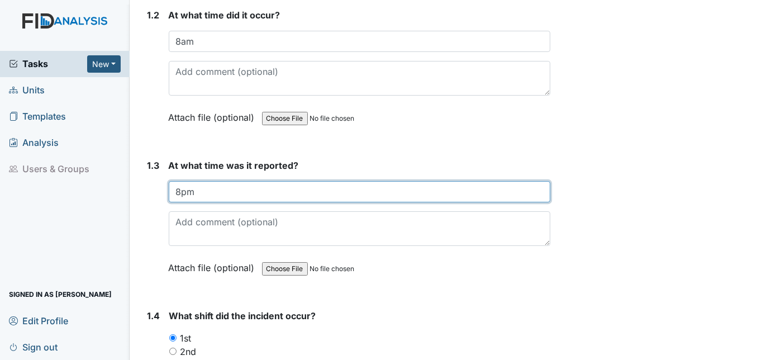
scroll to position [328, 0]
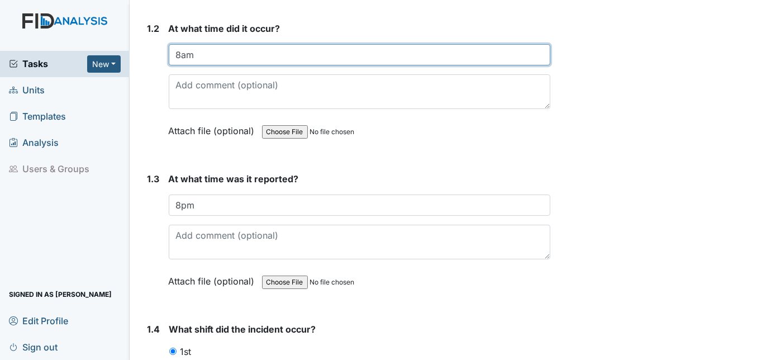
drag, startPoint x: 195, startPoint y: 40, endPoint x: 161, endPoint y: 39, distance: 34.1
click at [164, 39] on div "1.2 At what time did it occur? 8am This field is required. Attach file (optiona…" at bounding box center [347, 88] width 408 height 132
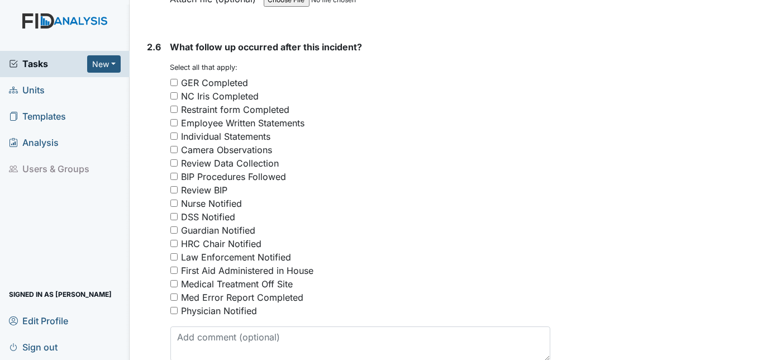
scroll to position [2559, 0]
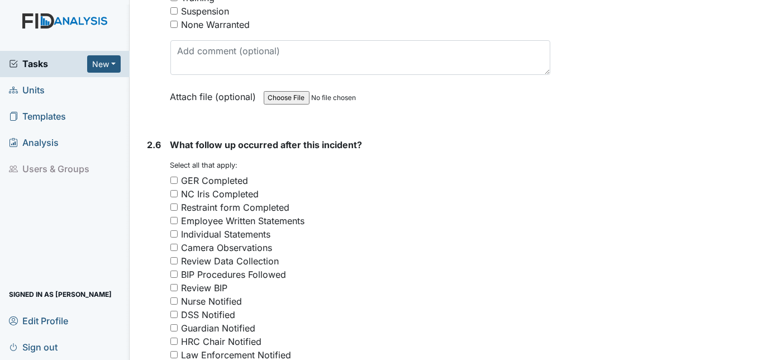
type input "2pm"
click at [174, 177] on input "GER Completed" at bounding box center [173, 180] width 7 height 7
checkbox input "true"
click at [174, 217] on input "Employee Written Statements" at bounding box center [173, 220] width 7 height 7
checkbox input "true"
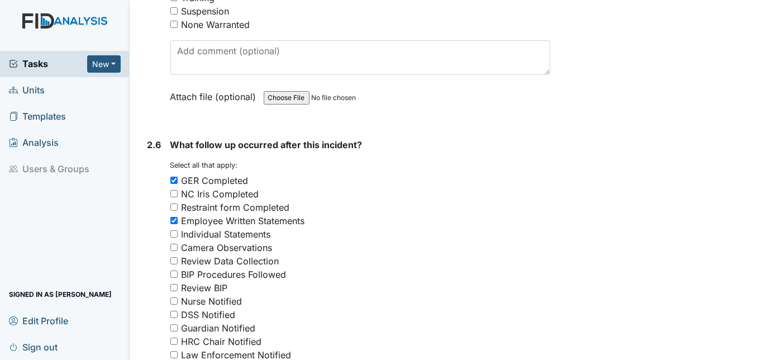
click at [172, 297] on input "Nurse Notified" at bounding box center [173, 300] width 7 height 7
checkbox input "true"
click at [171, 311] on input "DSS Notified" at bounding box center [173, 314] width 7 height 7
click at [173, 311] on input "DSS Notified" at bounding box center [173, 314] width 7 height 7
checkbox input "false"
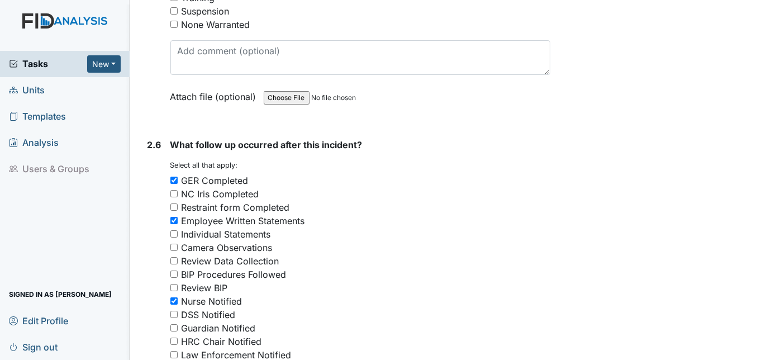
click at [168, 301] on div "2.6 What follow up occurred after this incident? You must select one or more of…" at bounding box center [347, 321] width 408 height 366
click at [173, 324] on input "Guardian Notified" at bounding box center [173, 327] width 7 height 7
checkbox input "true"
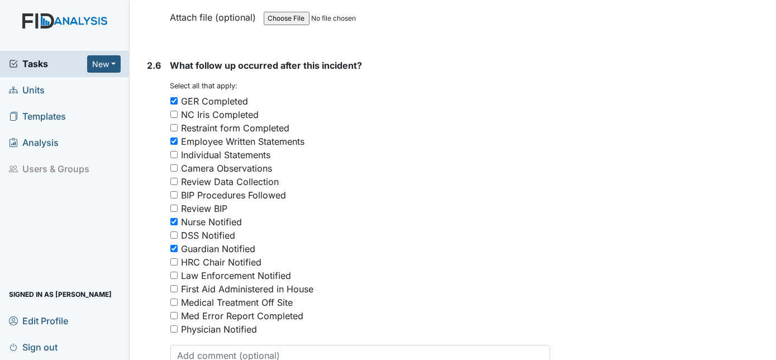
scroll to position [2661, 0]
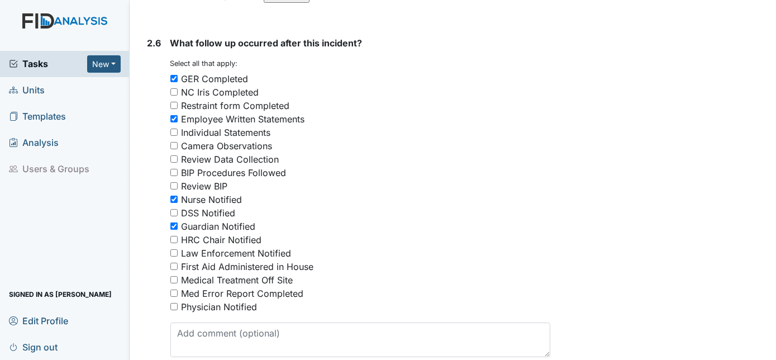
click at [174, 290] on input "Med Error Report Completed" at bounding box center [173, 293] width 7 height 7
checkbox input "true"
click at [174, 303] on input "Physician Notified" at bounding box center [173, 306] width 7 height 7
checkbox input "true"
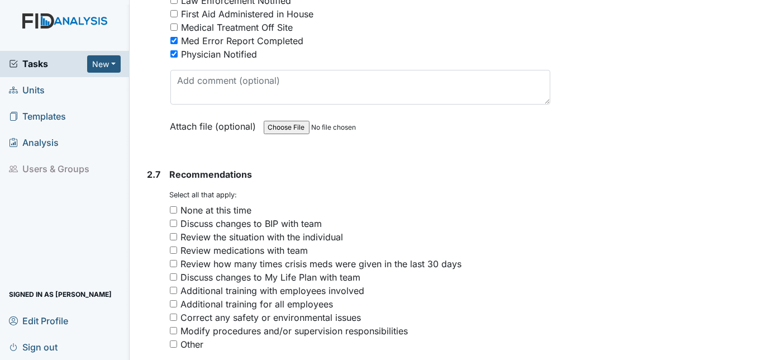
scroll to position [2915, 0]
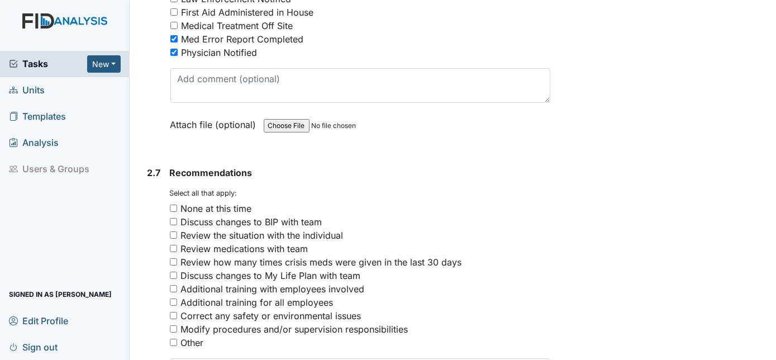
click at [171, 339] on input "Other" at bounding box center [173, 342] width 7 height 7
checkbox input "true"
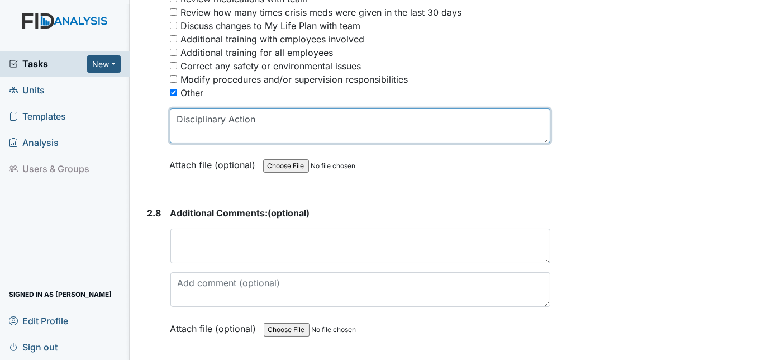
scroll to position [3176, 0]
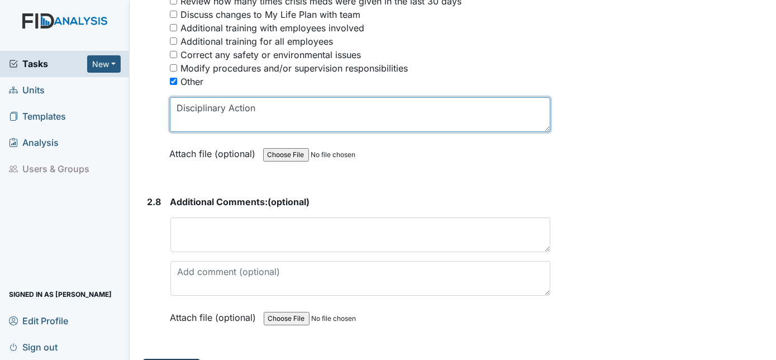
type textarea "Disciplinary Action"
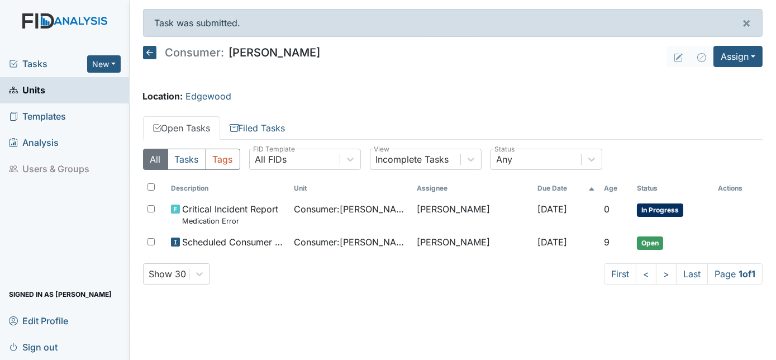
click at [37, 91] on span "Units" at bounding box center [27, 90] width 36 height 17
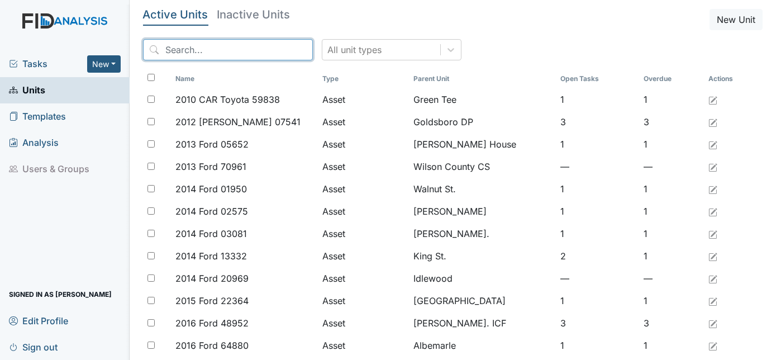
click at [191, 48] on input "search" at bounding box center [228, 49] width 170 height 21
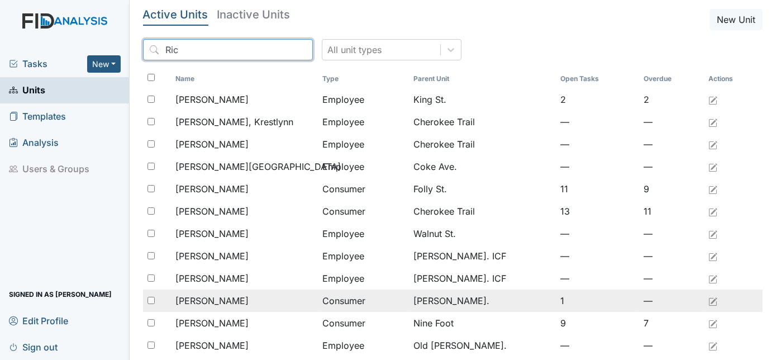
type input "Ric"
click at [208, 299] on span "[PERSON_NAME]" at bounding box center [212, 300] width 73 height 13
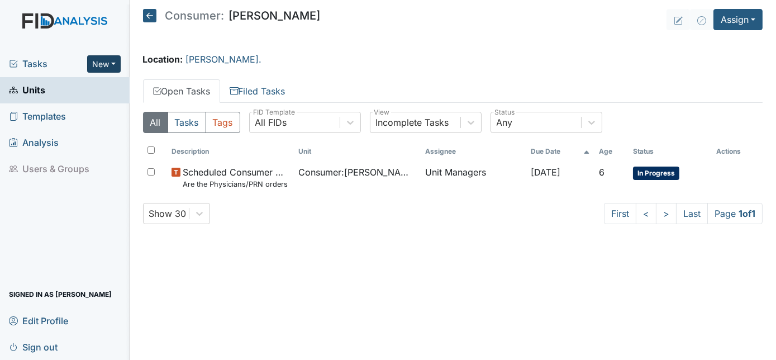
click at [110, 63] on button "New" at bounding box center [104, 63] width 34 height 17
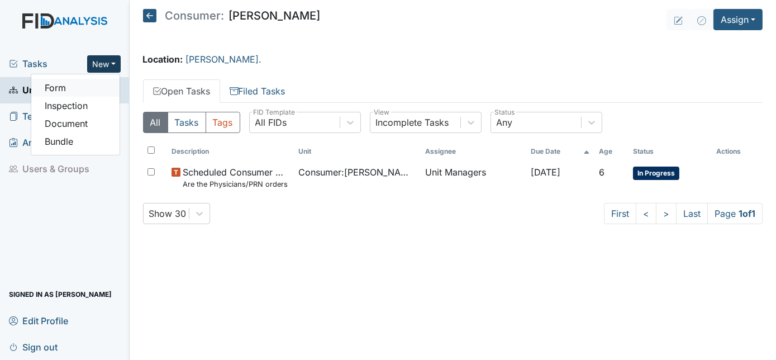
click at [97, 85] on link "Form" at bounding box center [75, 88] width 88 height 18
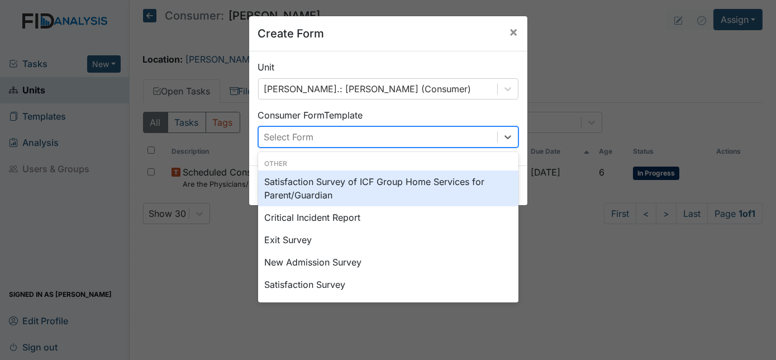
click at [352, 141] on div "Select Form" at bounding box center [378, 137] width 239 height 20
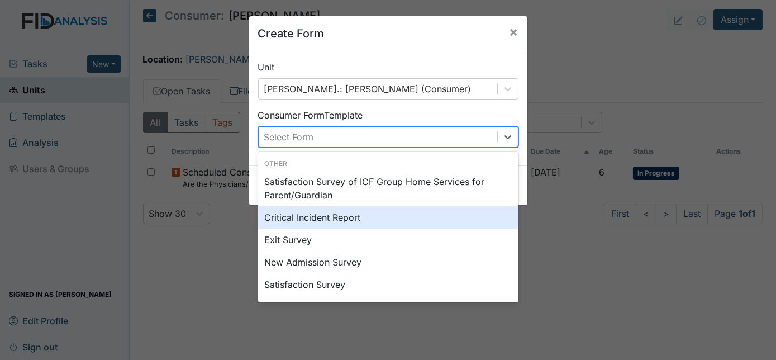
click at [319, 219] on div "Critical Incident Report" at bounding box center [388, 217] width 260 height 22
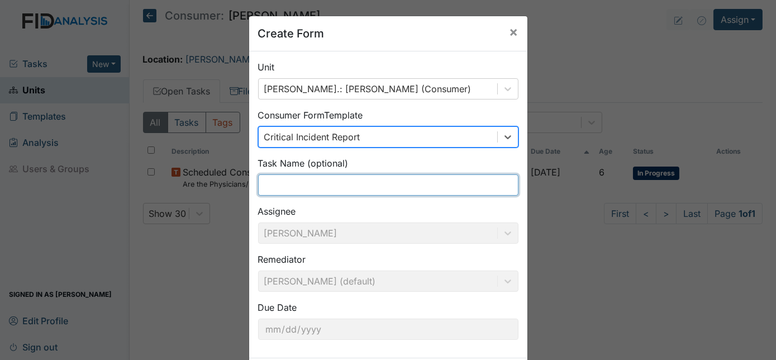
click at [286, 193] on input "text" at bounding box center [388, 184] width 260 height 21
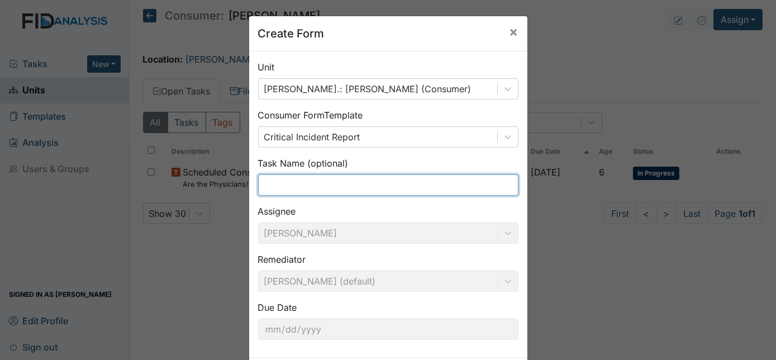
type input "Medication Error"
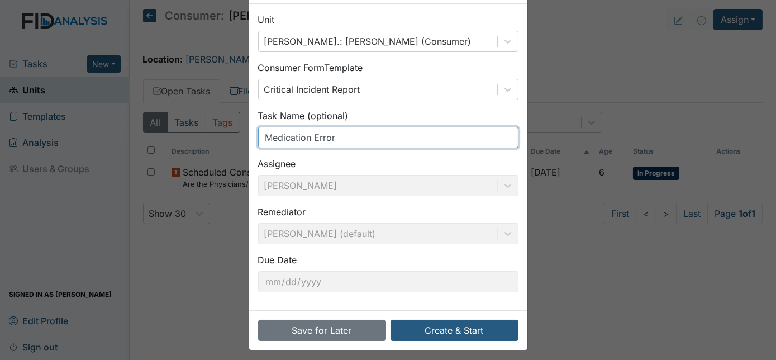
scroll to position [53, 0]
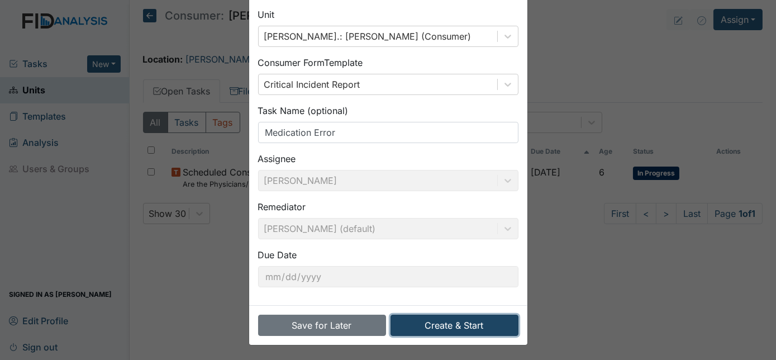
click at [433, 326] on button "Create & Start" at bounding box center [455, 325] width 128 height 21
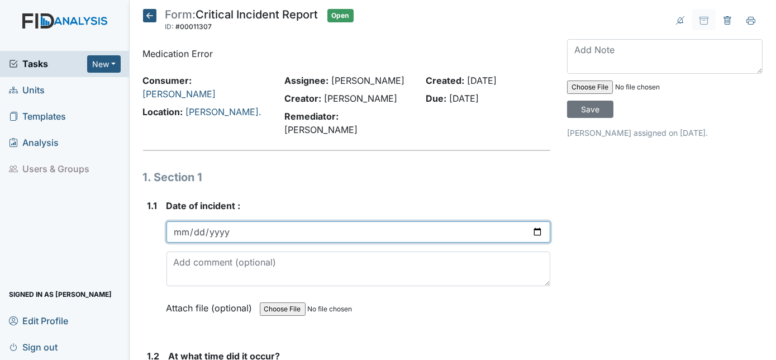
click at [177, 221] on input "date" at bounding box center [359, 231] width 385 height 21
type input "[DATE]"
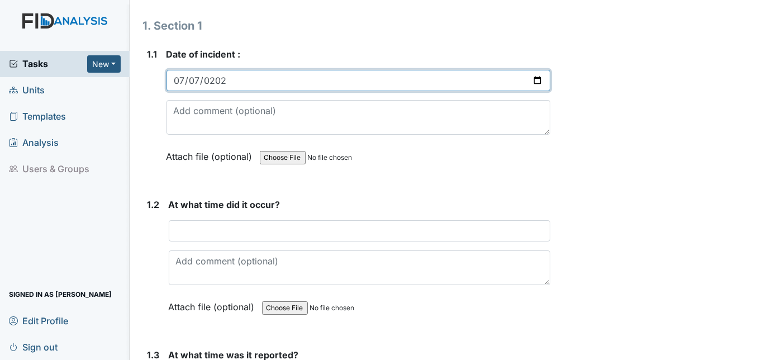
scroll to position [152, 0]
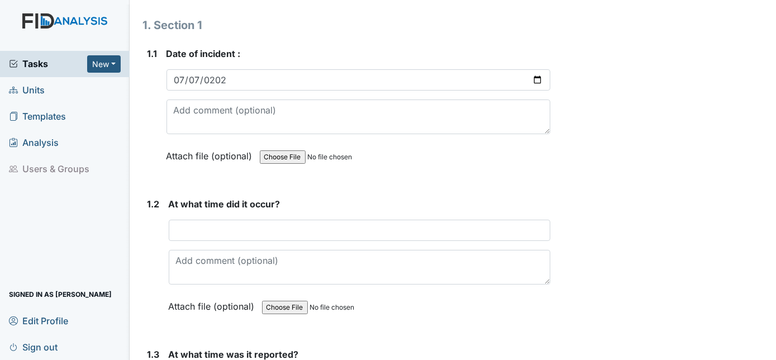
click at [207, 203] on div "At what time did it occur? This field is required. Attach file (optional) You c…" at bounding box center [360, 259] width 382 height 124
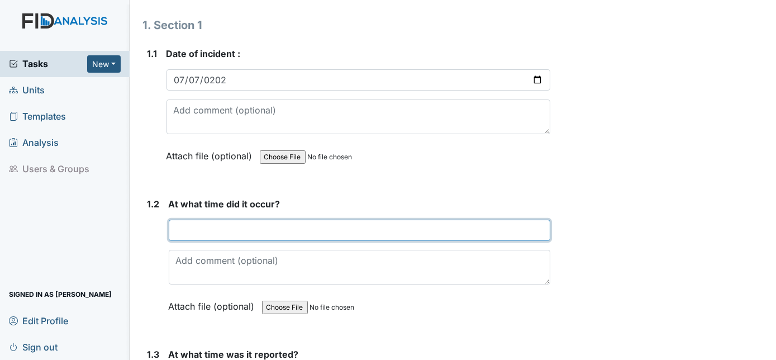
click at [241, 223] on input "text" at bounding box center [360, 230] width 382 height 21
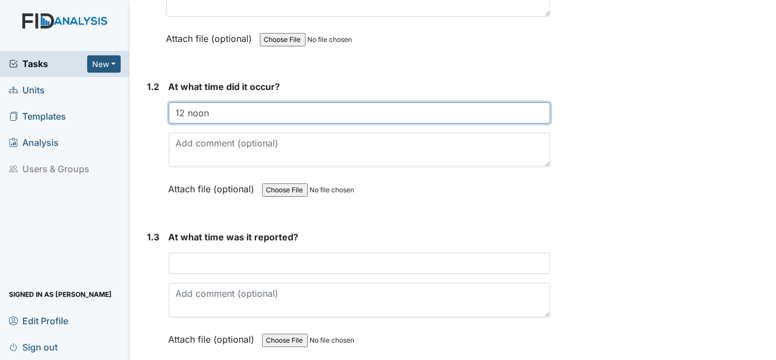
scroll to position [277, 0]
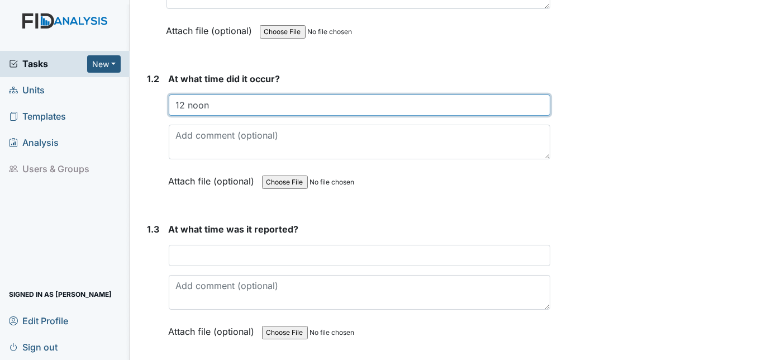
type input "12 noon"
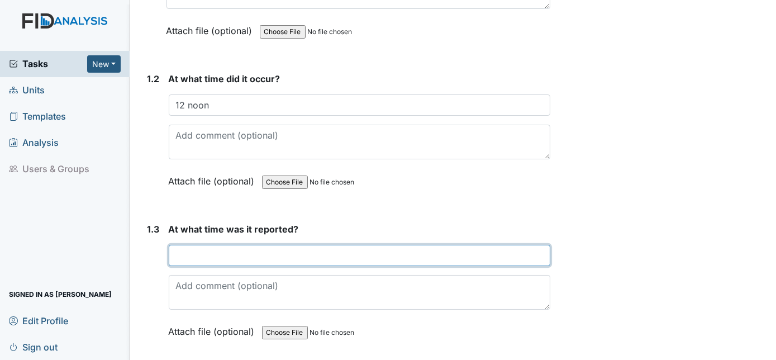
click at [176, 245] on input "text" at bounding box center [360, 255] width 382 height 21
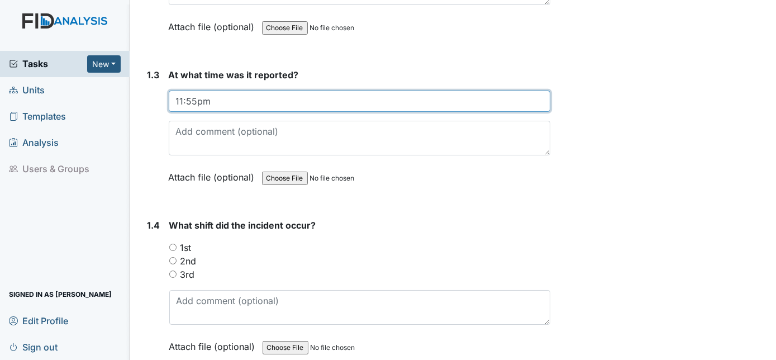
scroll to position [433, 0]
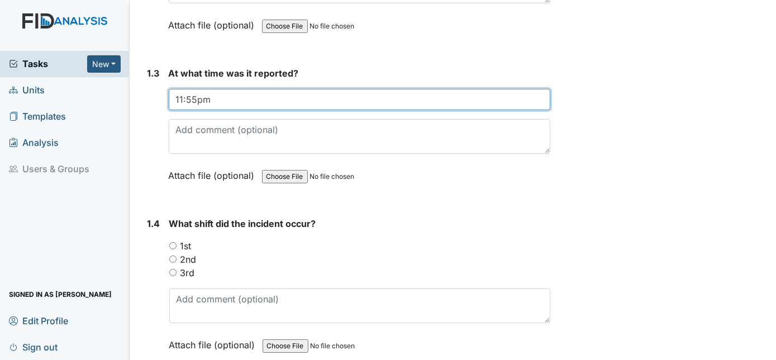
type input "11:55pm"
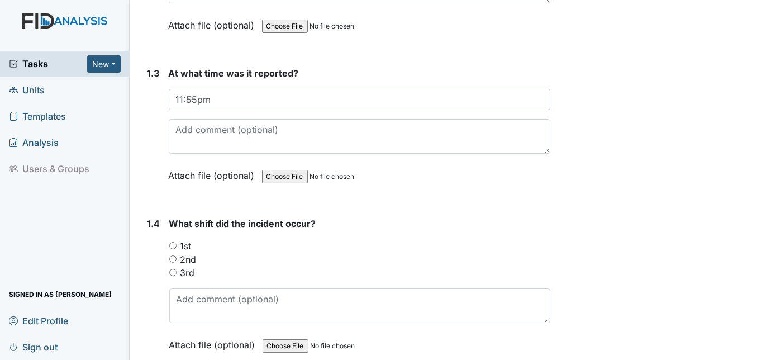
click at [171, 242] on input "1st" at bounding box center [172, 245] width 7 height 7
radio input "true"
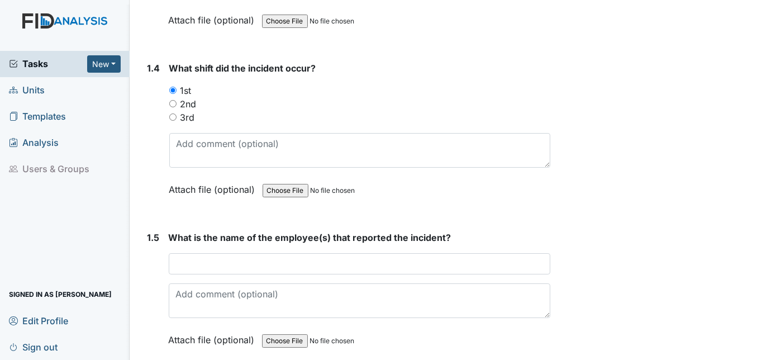
scroll to position [591, 0]
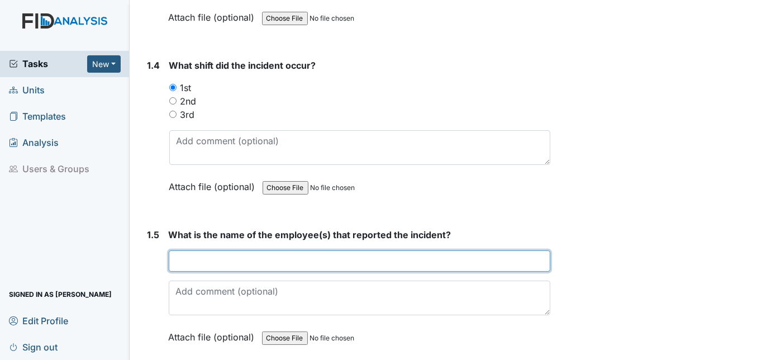
click at [182, 250] on input "text" at bounding box center [360, 260] width 382 height 21
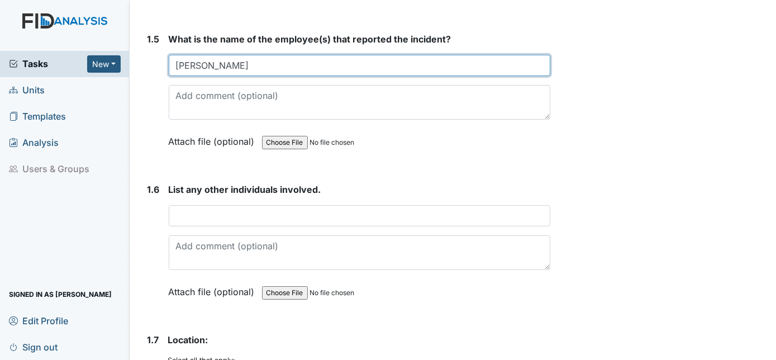
scroll to position [789, 0]
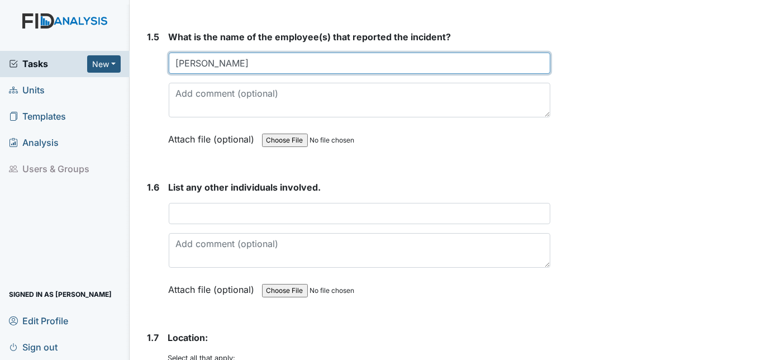
type input "[PERSON_NAME]"
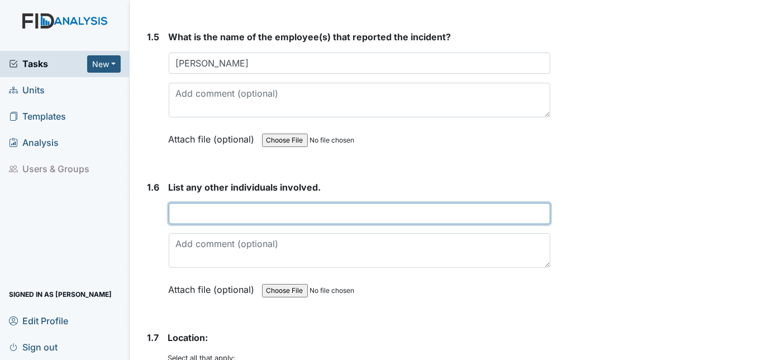
click at [184, 203] on input "text" at bounding box center [360, 213] width 382 height 21
click at [287, 203] on input "[PERSON_NAME] med tech/" at bounding box center [360, 213] width 382 height 21
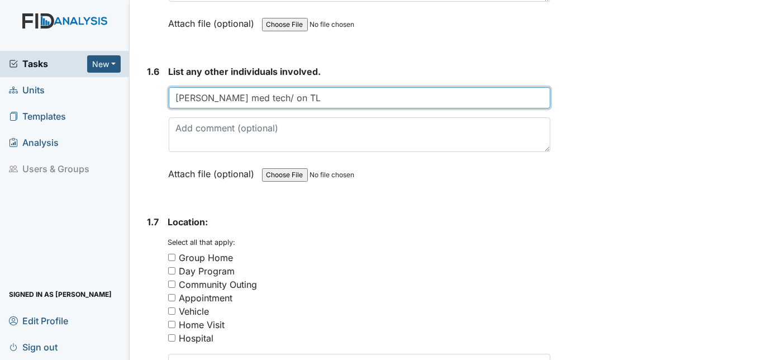
scroll to position [1043, 0]
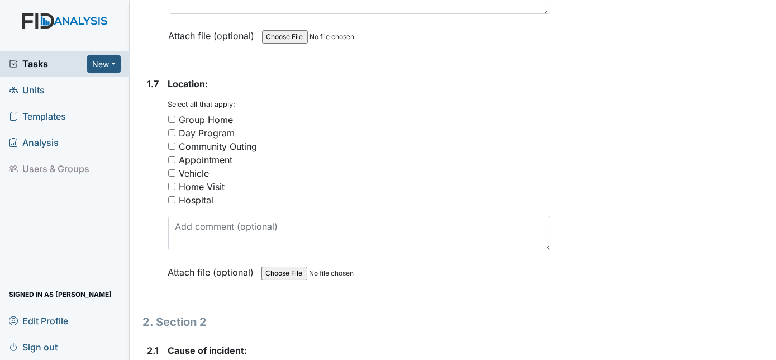
type input "[PERSON_NAME] med tech/ on TL"
click at [169, 183] on input "Home Visit" at bounding box center [171, 186] width 7 height 7
checkbox input "true"
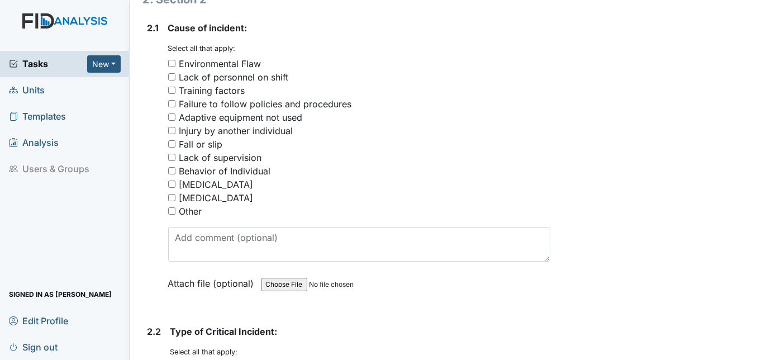
scroll to position [1348, 0]
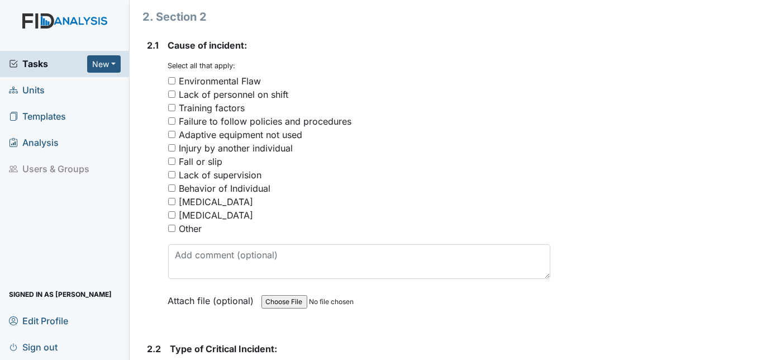
click at [176, 115] on div "Failure to follow policies and procedures" at bounding box center [359, 121] width 383 height 13
click at [173, 117] on input "Failure to follow policies and procedures" at bounding box center [171, 120] width 7 height 7
checkbox input "true"
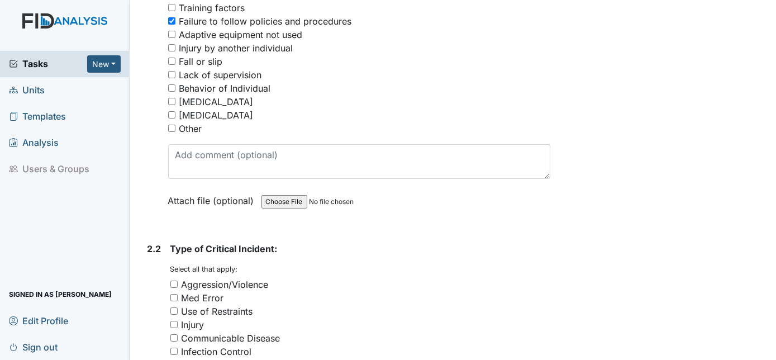
scroll to position [1450, 0]
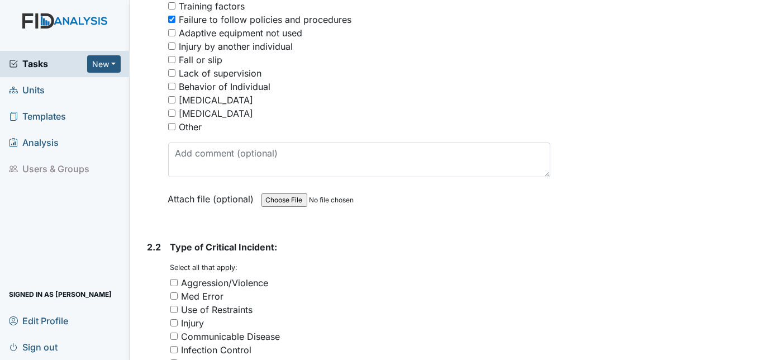
click at [174, 292] on input "Med Error" at bounding box center [173, 295] width 7 height 7
checkbox input "true"
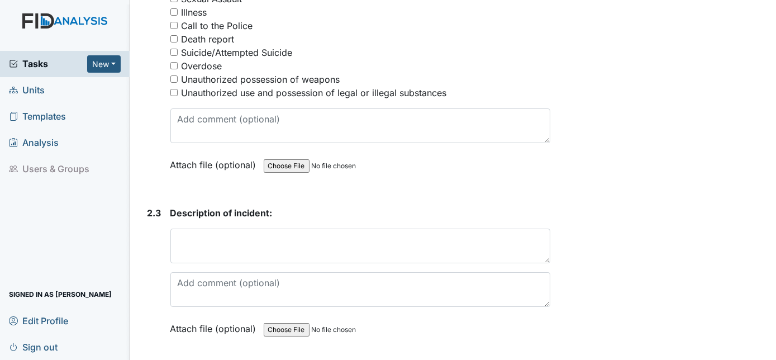
scroll to position [1871, 0]
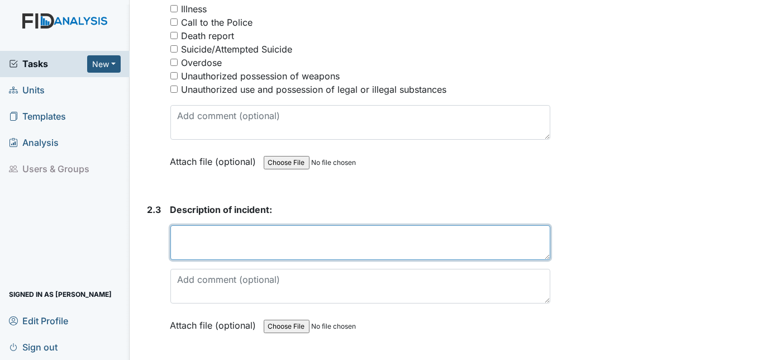
paste textarea "[PERSON_NAME] returned from TL with guardian. divalproex 375mg was ordered at 1…"
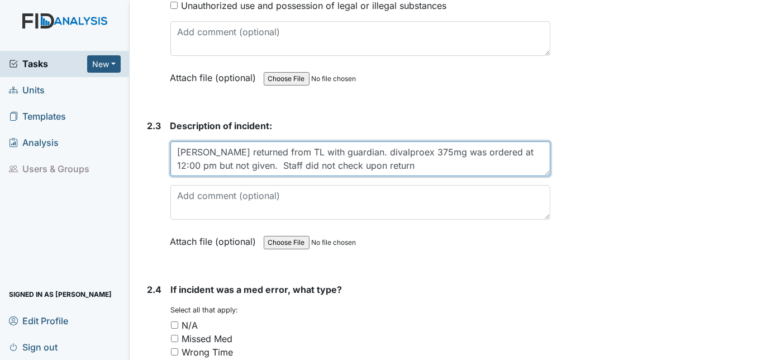
scroll to position [1973, 0]
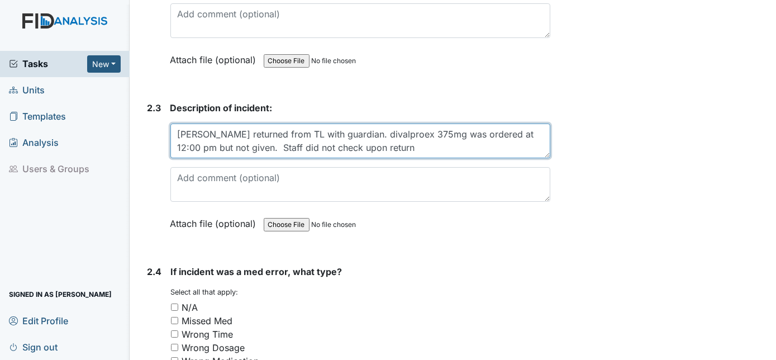
type textarea "[PERSON_NAME] returned from TL with guardian. divalproex 375mg was ordered at 1…"
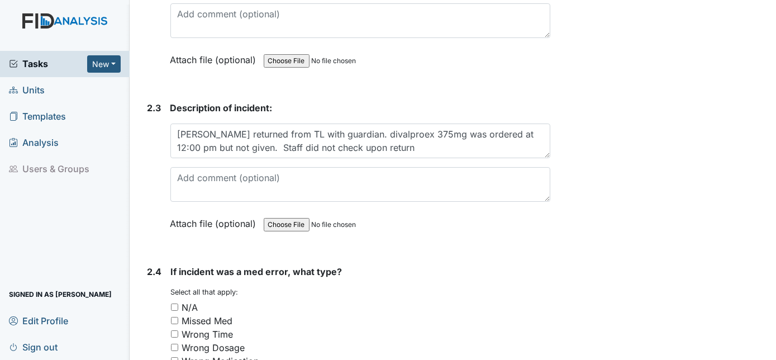
click at [173, 317] on input "Missed Med" at bounding box center [174, 320] width 7 height 7
checkbox input "true"
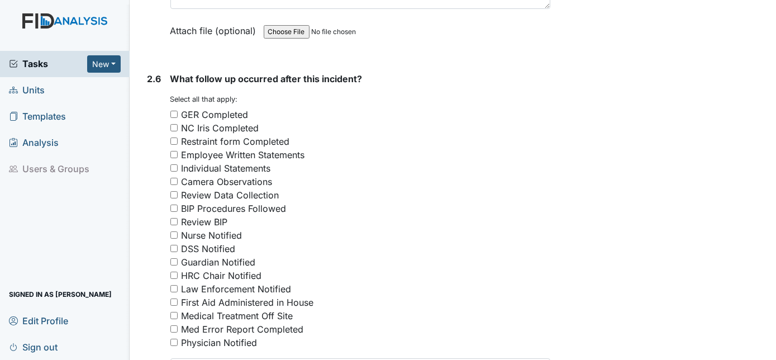
scroll to position [2620, 0]
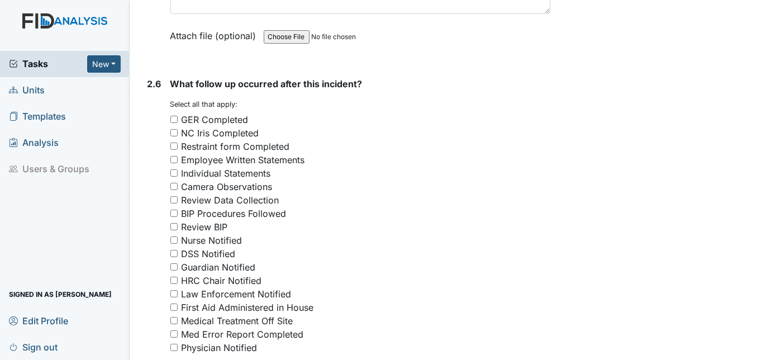
click at [174, 116] on input "GER Completed" at bounding box center [173, 119] width 7 height 7
checkbox input "true"
click at [173, 156] on input "Employee Written Statements" at bounding box center [173, 159] width 7 height 7
checkbox input "true"
click at [175, 236] on input "Nurse Notified" at bounding box center [173, 239] width 7 height 7
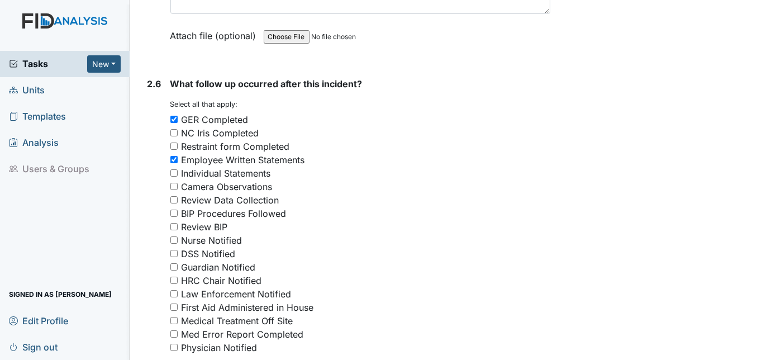
checkbox input "true"
click at [171, 263] on input "Guardian Notified" at bounding box center [173, 266] width 7 height 7
checkbox input "true"
click at [173, 330] on input "Med Error Report Completed" at bounding box center [173, 333] width 7 height 7
checkbox input "true"
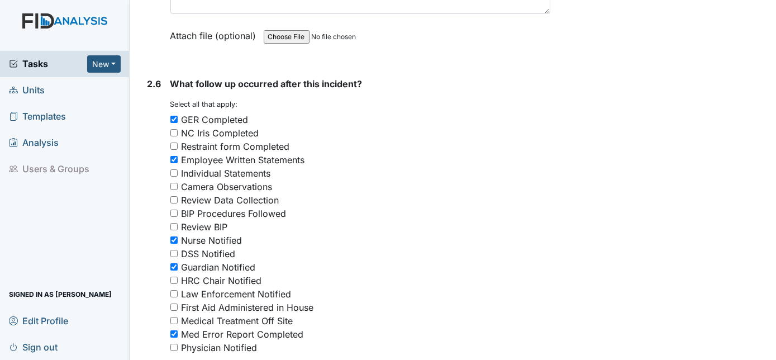
click at [173, 344] on input "Physician Notified" at bounding box center [173, 347] width 7 height 7
checkbox input "true"
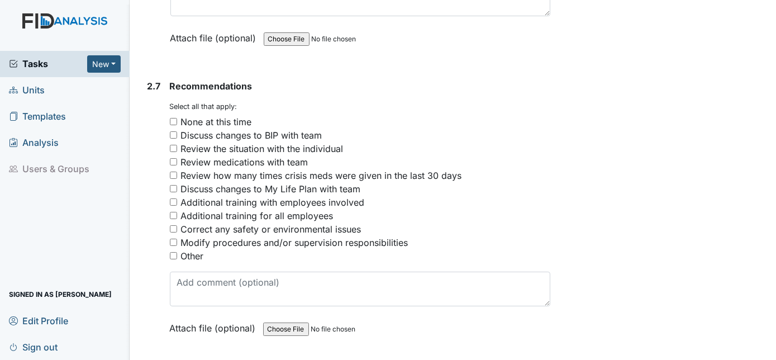
scroll to position [3005, 0]
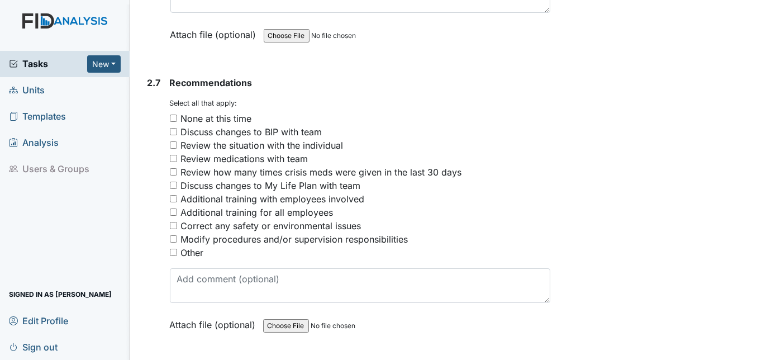
click at [174, 249] on input "Other" at bounding box center [173, 252] width 7 height 7
checkbox input "true"
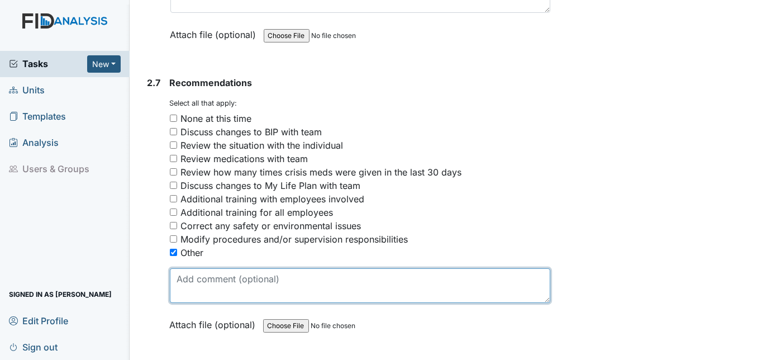
click at [187, 268] on textarea at bounding box center [360, 285] width 381 height 35
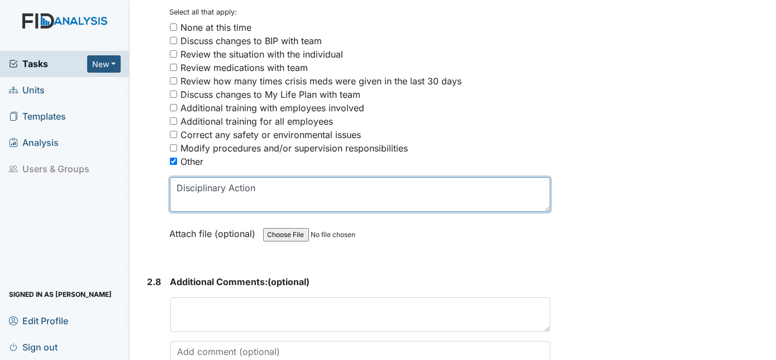
scroll to position [3176, 0]
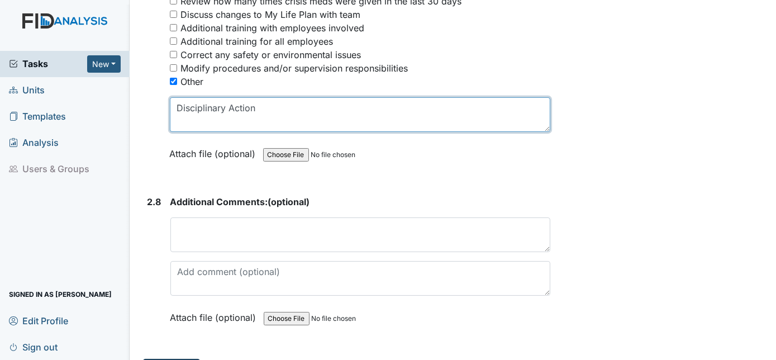
type textarea "Disciplinary Action"
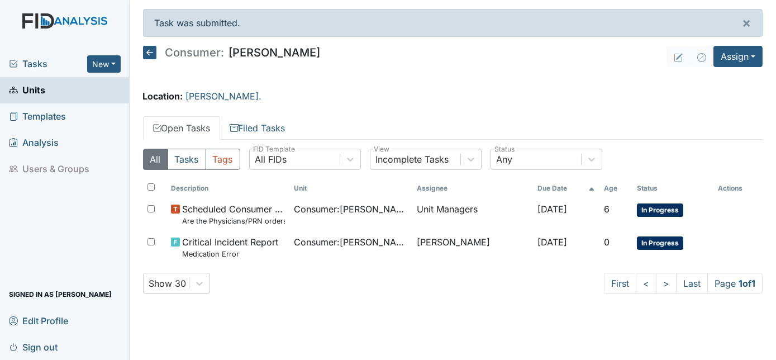
click at [27, 88] on span "Units" at bounding box center [27, 90] width 36 height 17
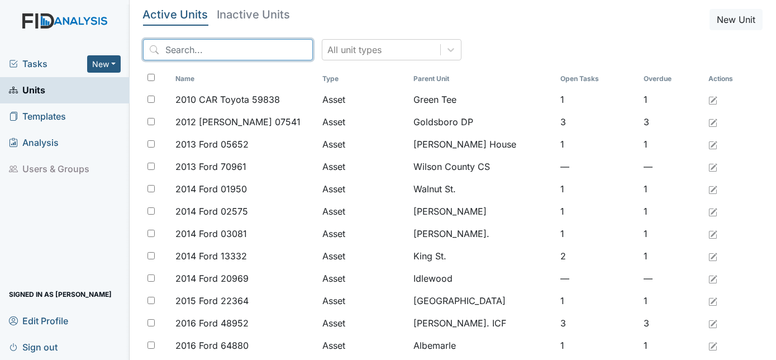
click at [193, 46] on input "search" at bounding box center [228, 49] width 170 height 21
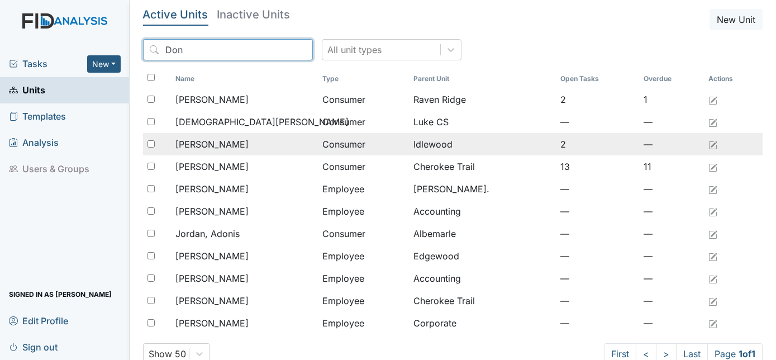
type input "Don"
click at [207, 146] on span "[PERSON_NAME]" at bounding box center [212, 143] width 73 height 13
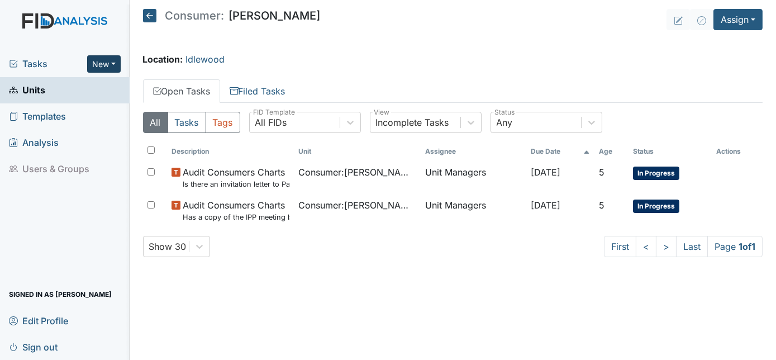
click at [108, 65] on button "New" at bounding box center [104, 63] width 34 height 17
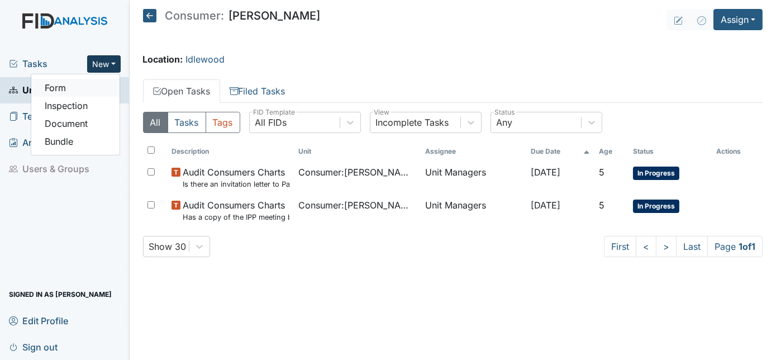
click at [87, 89] on link "Form" at bounding box center [75, 88] width 88 height 18
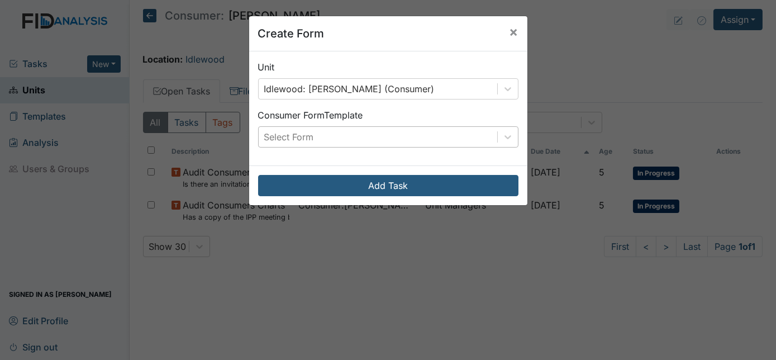
click at [305, 139] on div "Select Form" at bounding box center [289, 136] width 50 height 13
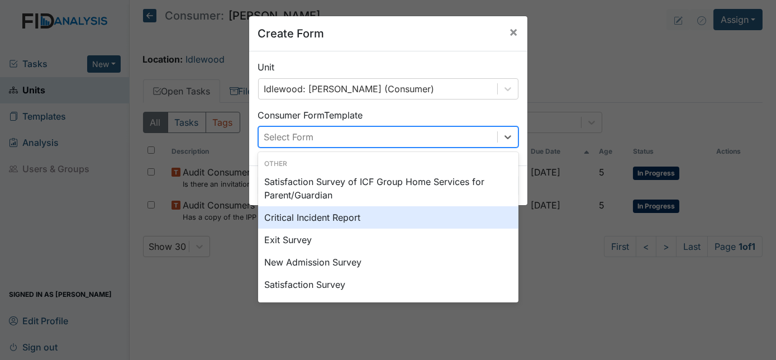
click at [311, 221] on div "Critical Incident Report" at bounding box center [388, 217] width 260 height 22
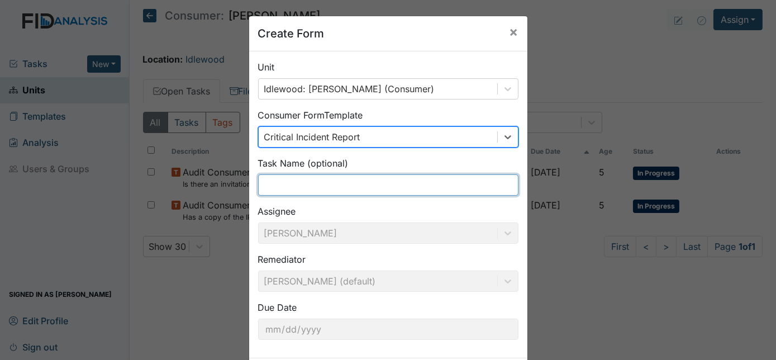
click at [273, 189] on input "text" at bounding box center [388, 184] width 260 height 21
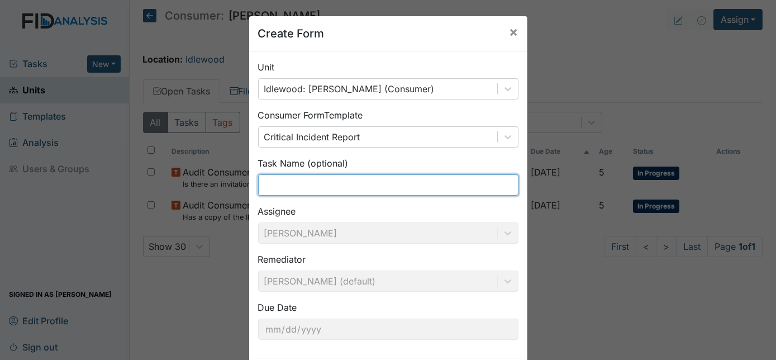
type input "Medication Error"
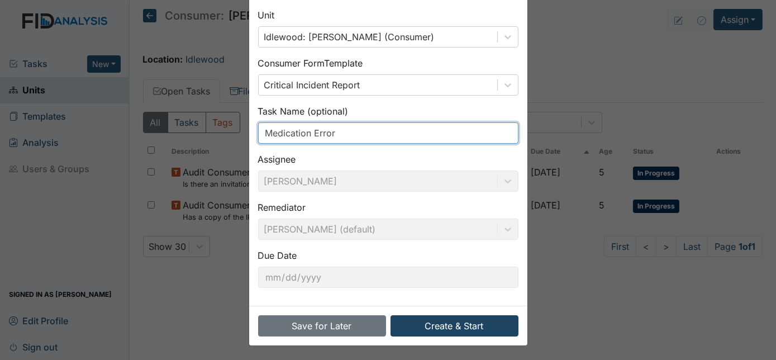
scroll to position [53, 0]
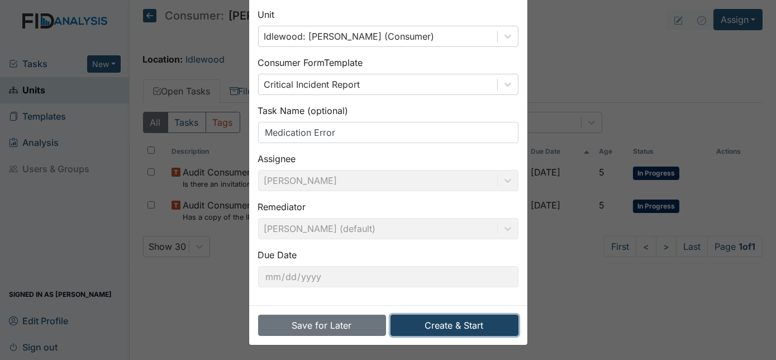
click at [453, 332] on button "Create & Start" at bounding box center [455, 325] width 128 height 21
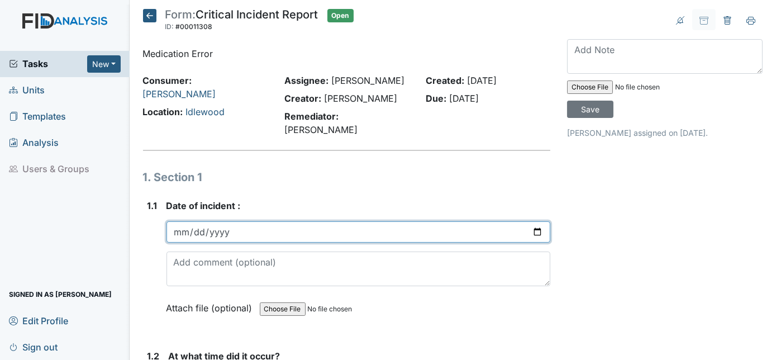
click at [173, 221] on input "date" at bounding box center [359, 231] width 385 height 21
type input "[DATE]"
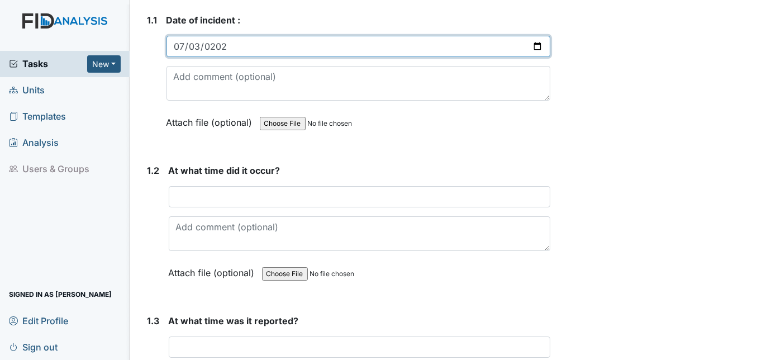
scroll to position [203, 0]
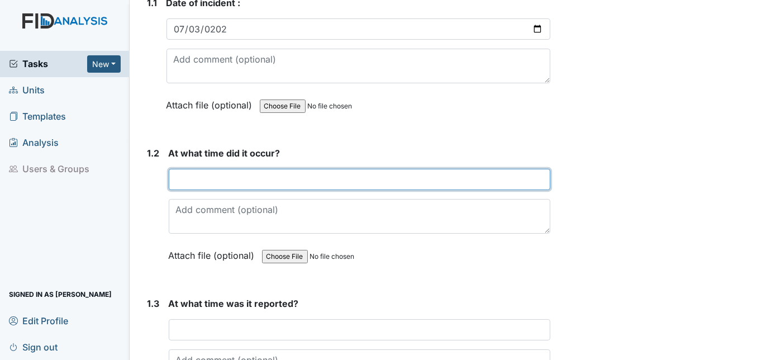
click at [198, 169] on input "text" at bounding box center [360, 179] width 382 height 21
type input "TL was not sent home"
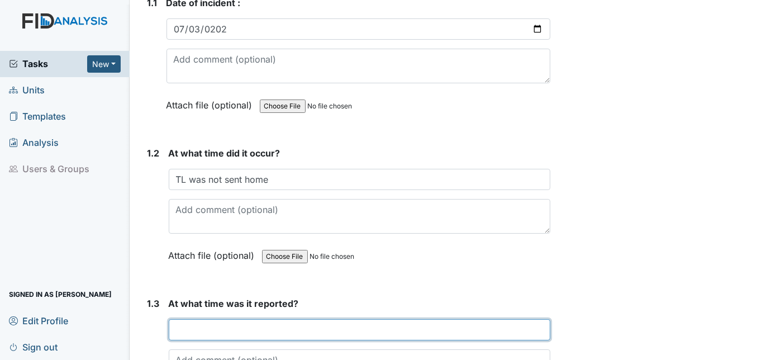
click at [201, 319] on input "text" at bounding box center [360, 329] width 382 height 21
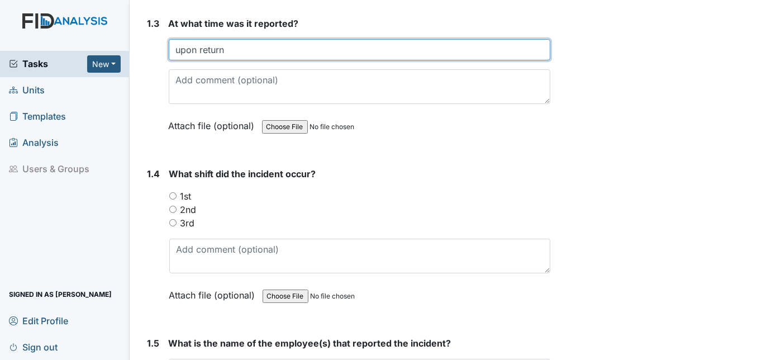
scroll to position [484, 0]
type input "upon return"
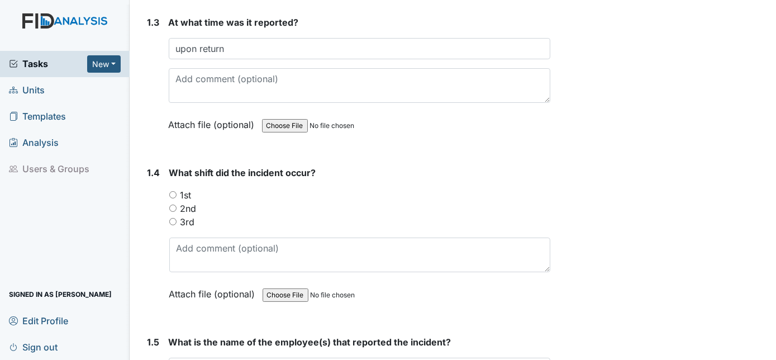
click at [172, 191] on input "1st" at bounding box center [172, 194] width 7 height 7
radio input "true"
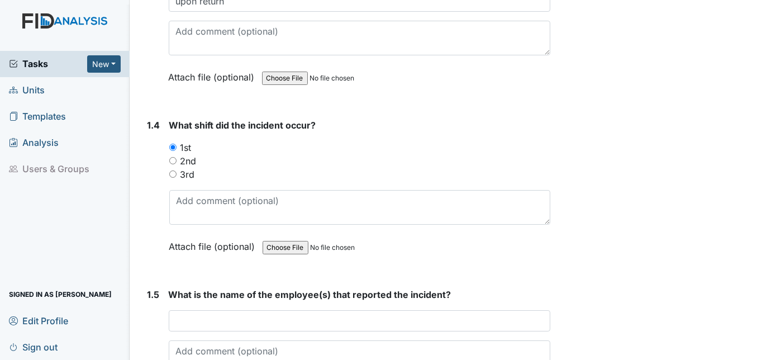
scroll to position [535, 0]
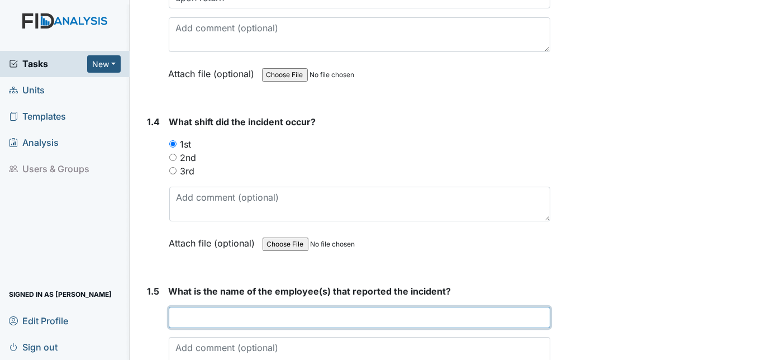
click at [201, 307] on input "text" at bounding box center [360, 317] width 382 height 21
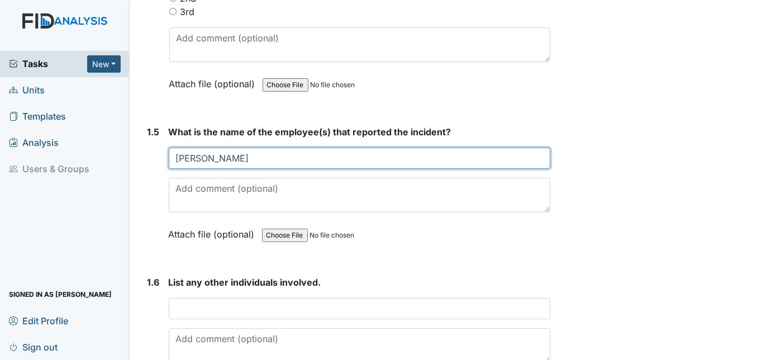
scroll to position [716, 0]
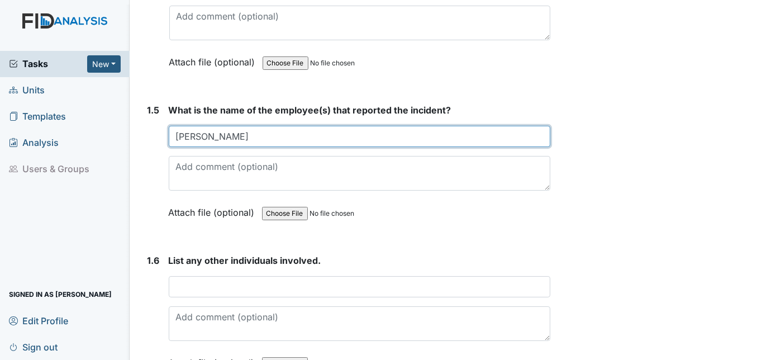
type input "Felicia Pierce"
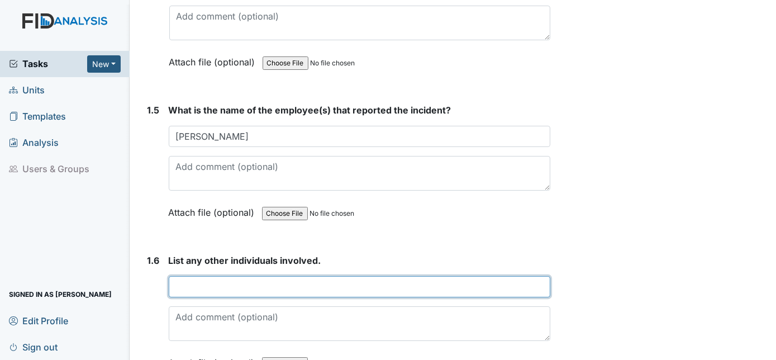
click at [176, 276] on input "text" at bounding box center [360, 286] width 382 height 21
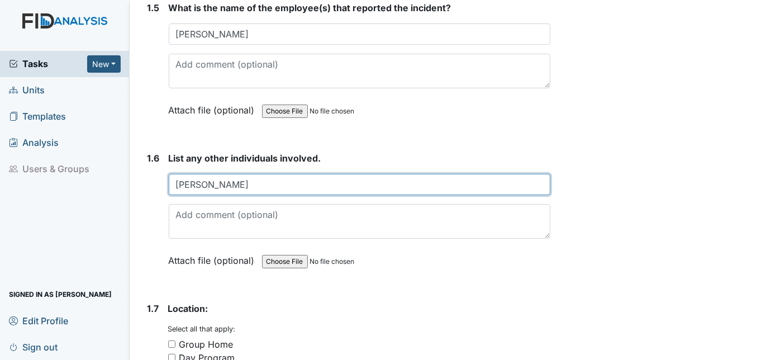
scroll to position [869, 0]
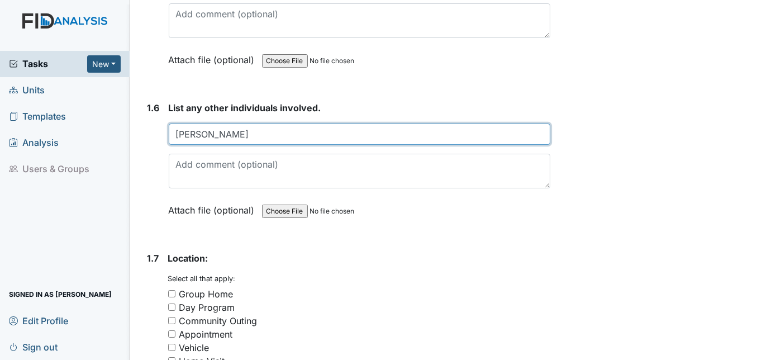
type input "Ashley Harding"
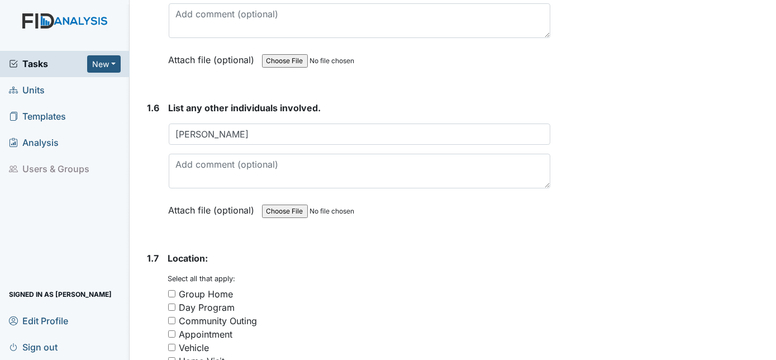
click at [172, 290] on input "Group Home" at bounding box center [171, 293] width 7 height 7
checkbox input "true"
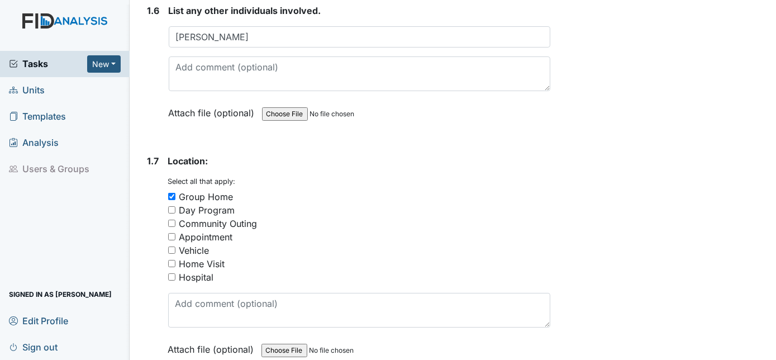
scroll to position [966, 0]
click at [171, 259] on input "Home Visit" at bounding box center [171, 262] width 7 height 7
checkbox input "true"
click at [175, 192] on input "Group Home" at bounding box center [171, 195] width 7 height 7
checkbox input "false"
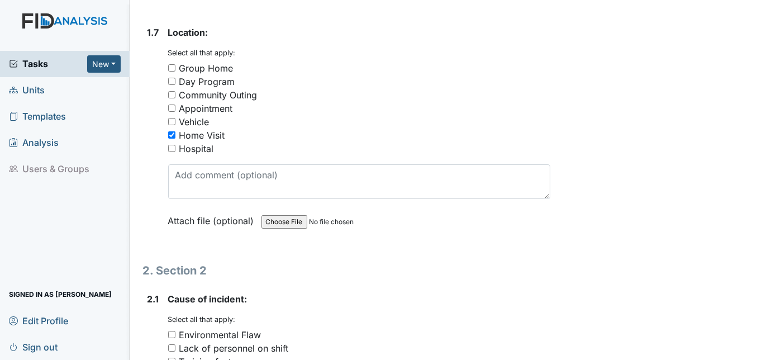
scroll to position [1119, 0]
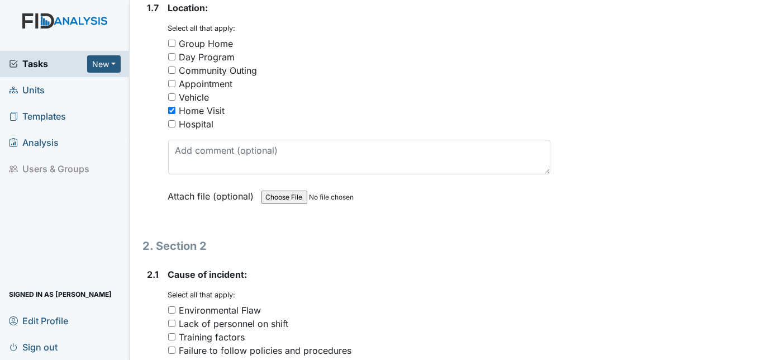
click at [173, 344] on div "Failure to follow policies and procedures" at bounding box center [359, 350] width 383 height 13
click at [168, 347] on input "Failure to follow policies and procedures" at bounding box center [171, 350] width 7 height 7
checkbox input "true"
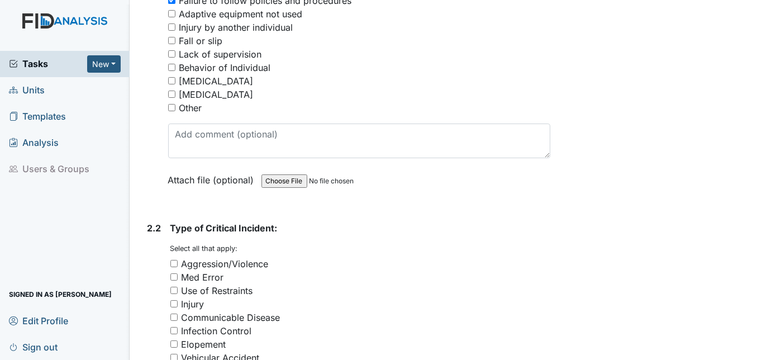
scroll to position [1471, 0]
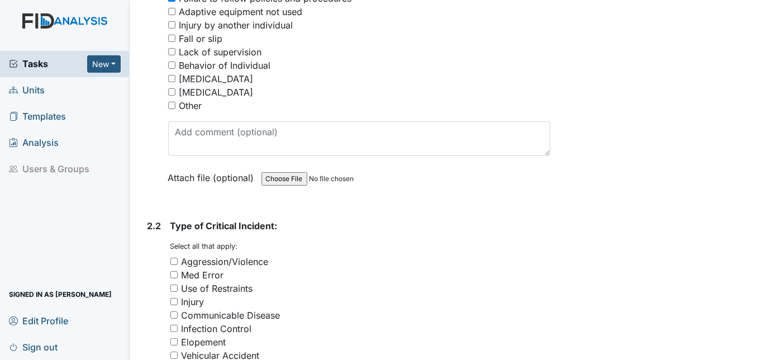
click at [174, 271] on input "Med Error" at bounding box center [173, 274] width 7 height 7
checkbox input "true"
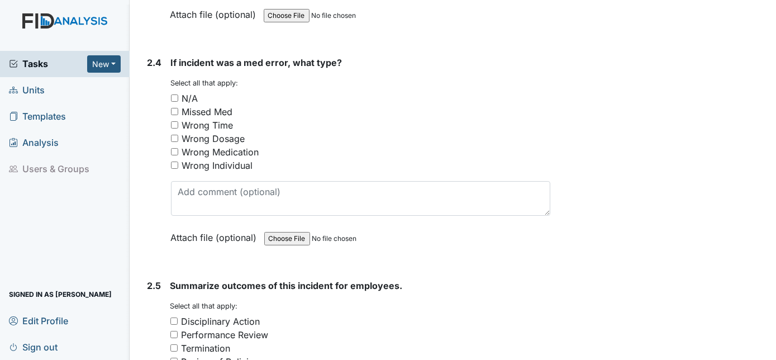
scroll to position [2180, 0]
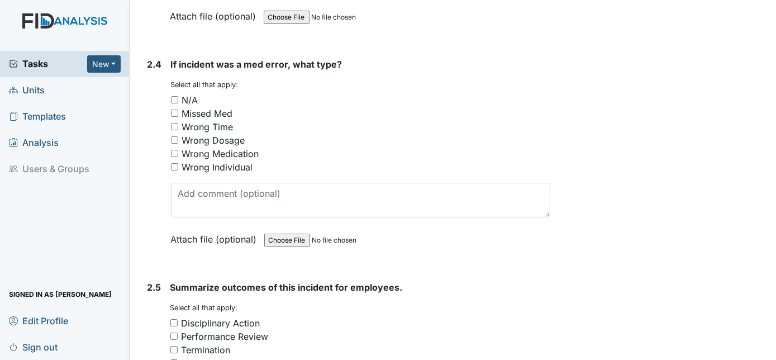
click at [173, 110] on input "Missed Med" at bounding box center [174, 113] width 7 height 7
checkbox input "true"
click at [176, 319] on input "Disciplinary Action" at bounding box center [173, 322] width 7 height 7
checkbox input "true"
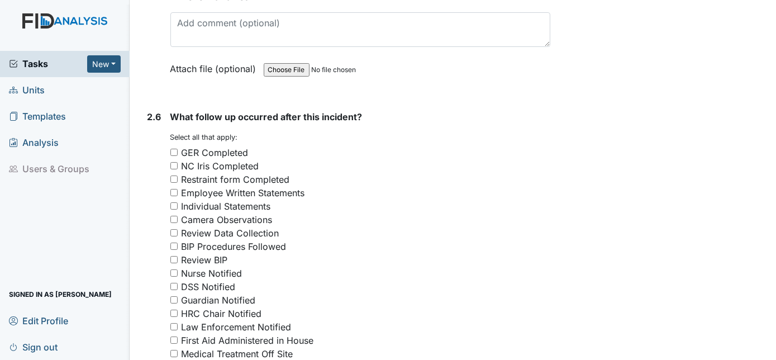
scroll to position [2596, 0]
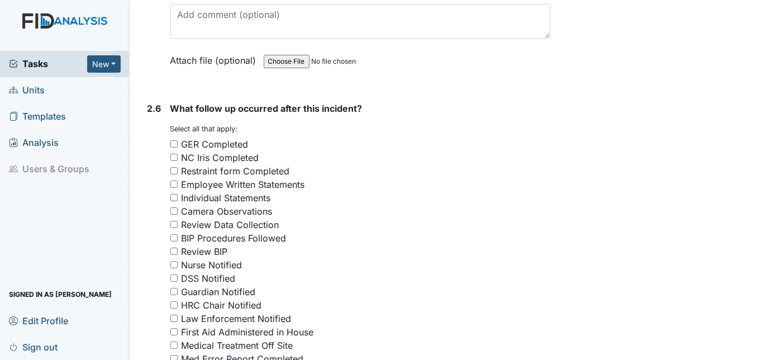
click at [174, 140] on input "GER Completed" at bounding box center [173, 143] width 7 height 7
checkbox input "true"
click at [171, 181] on input "Employee Written Statements" at bounding box center [173, 184] width 7 height 7
checkbox input "true"
click at [173, 261] on input "Nurse Notified" at bounding box center [173, 264] width 7 height 7
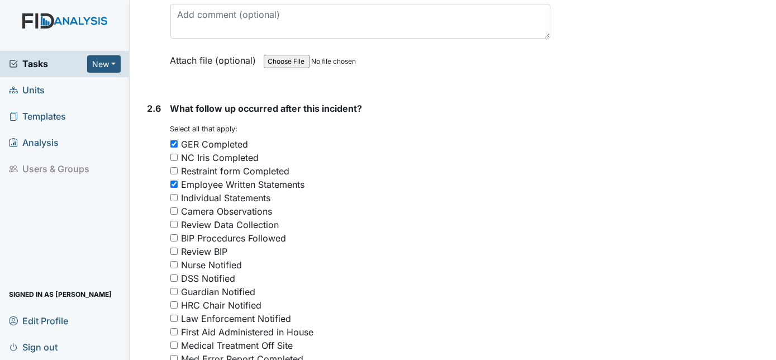
checkbox input "true"
click at [173, 288] on input "Guardian Notified" at bounding box center [173, 291] width 7 height 7
checkbox input "true"
click at [172, 355] on input "Med Error Report Completed" at bounding box center [173, 358] width 7 height 7
checkbox input "true"
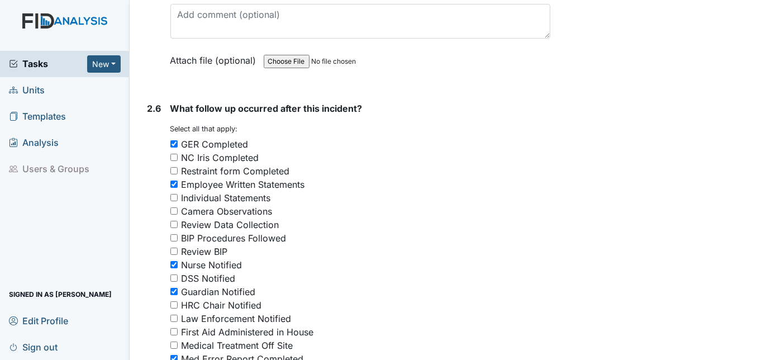
checkbox input "true"
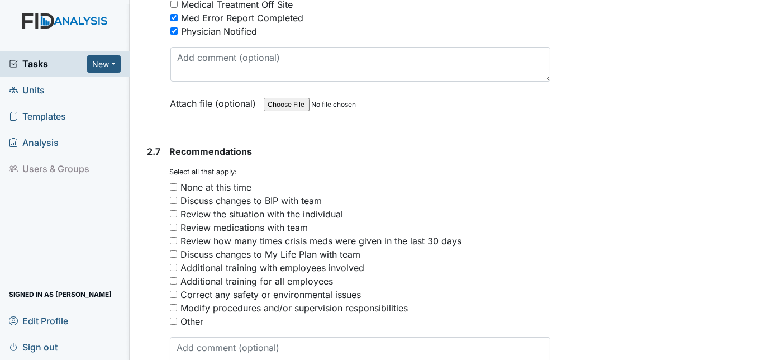
scroll to position [2938, 0]
click at [171, 316] on input "Other" at bounding box center [173, 319] width 7 height 7
checkbox input "true"
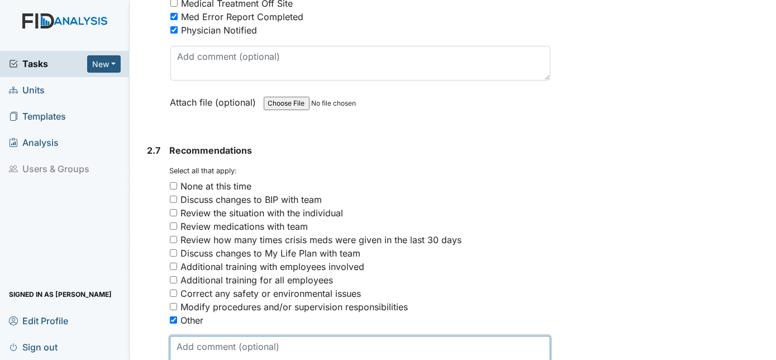
click at [197, 336] on textarea at bounding box center [360, 353] width 381 height 35
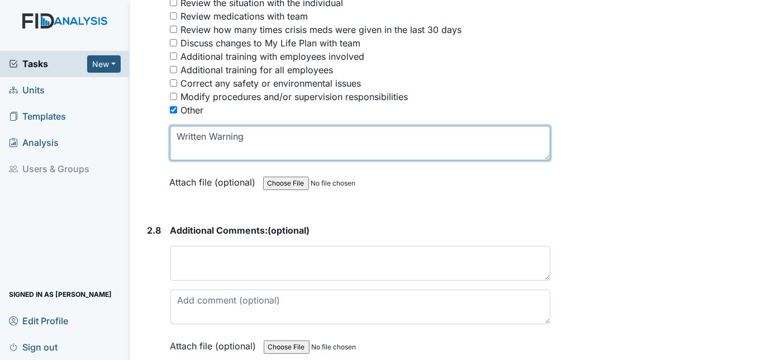
scroll to position [3176, 0]
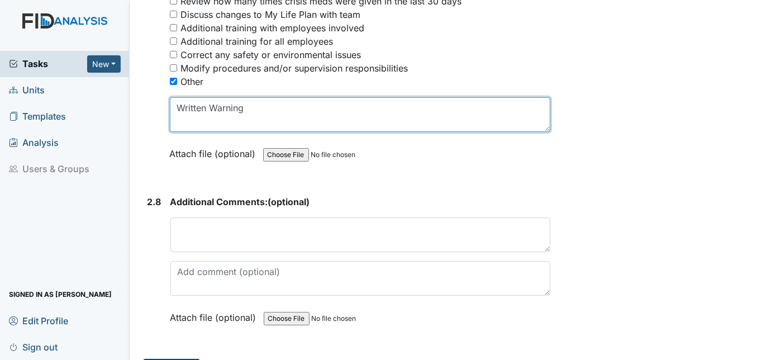
type textarea "Written Warning"
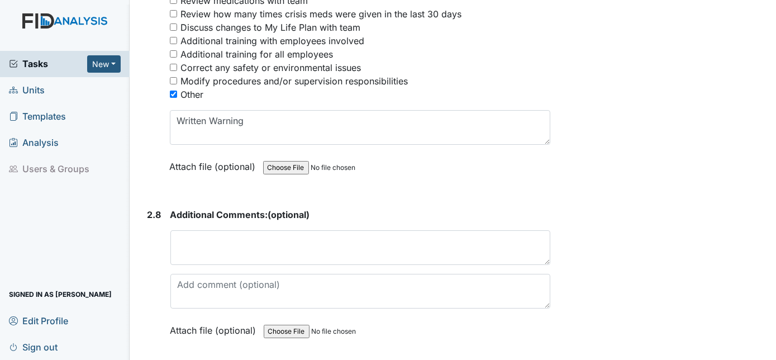
scroll to position [3189, 0]
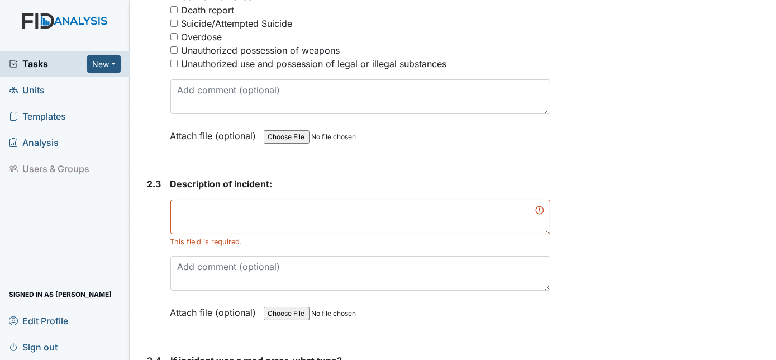
scroll to position [1902, 0]
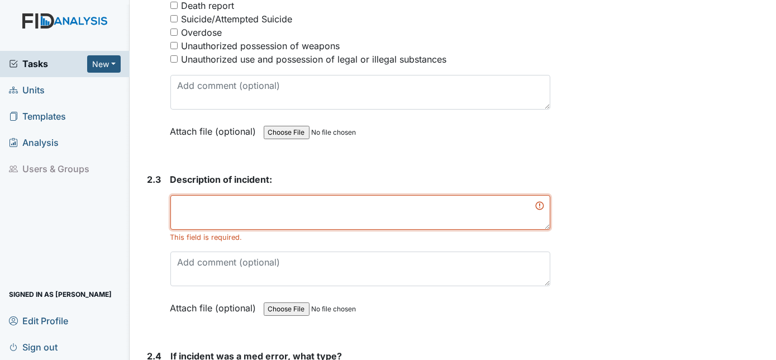
drag, startPoint x: 192, startPoint y: 184, endPoint x: 186, endPoint y: 187, distance: 6.8
click at [192, 195] on textarea at bounding box center [360, 212] width 381 height 35
paste textarea "Donovan has orders to receive Azelastine Nasal Spray twice daily. Donovan's Aze…"
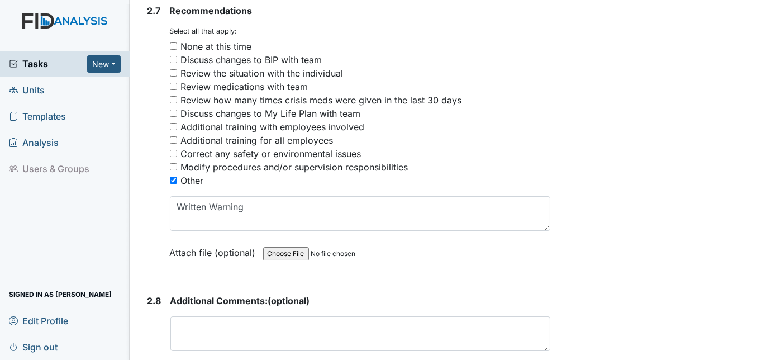
scroll to position [3176, 0]
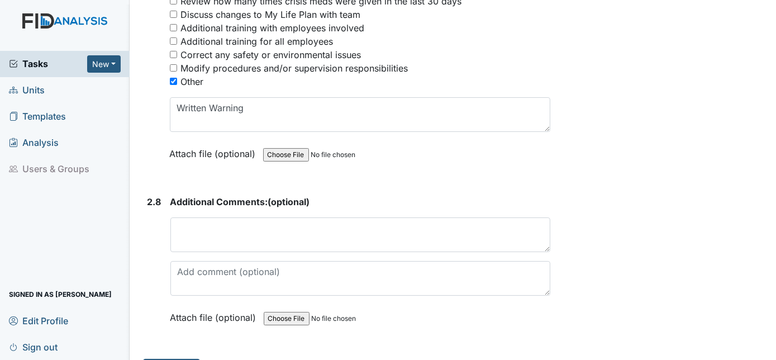
type textarea "Donovan has orders to receive Azelastine Nasal Spray twice daily. Donovan's Aze…"
